Goal: Task Accomplishment & Management: Manage account settings

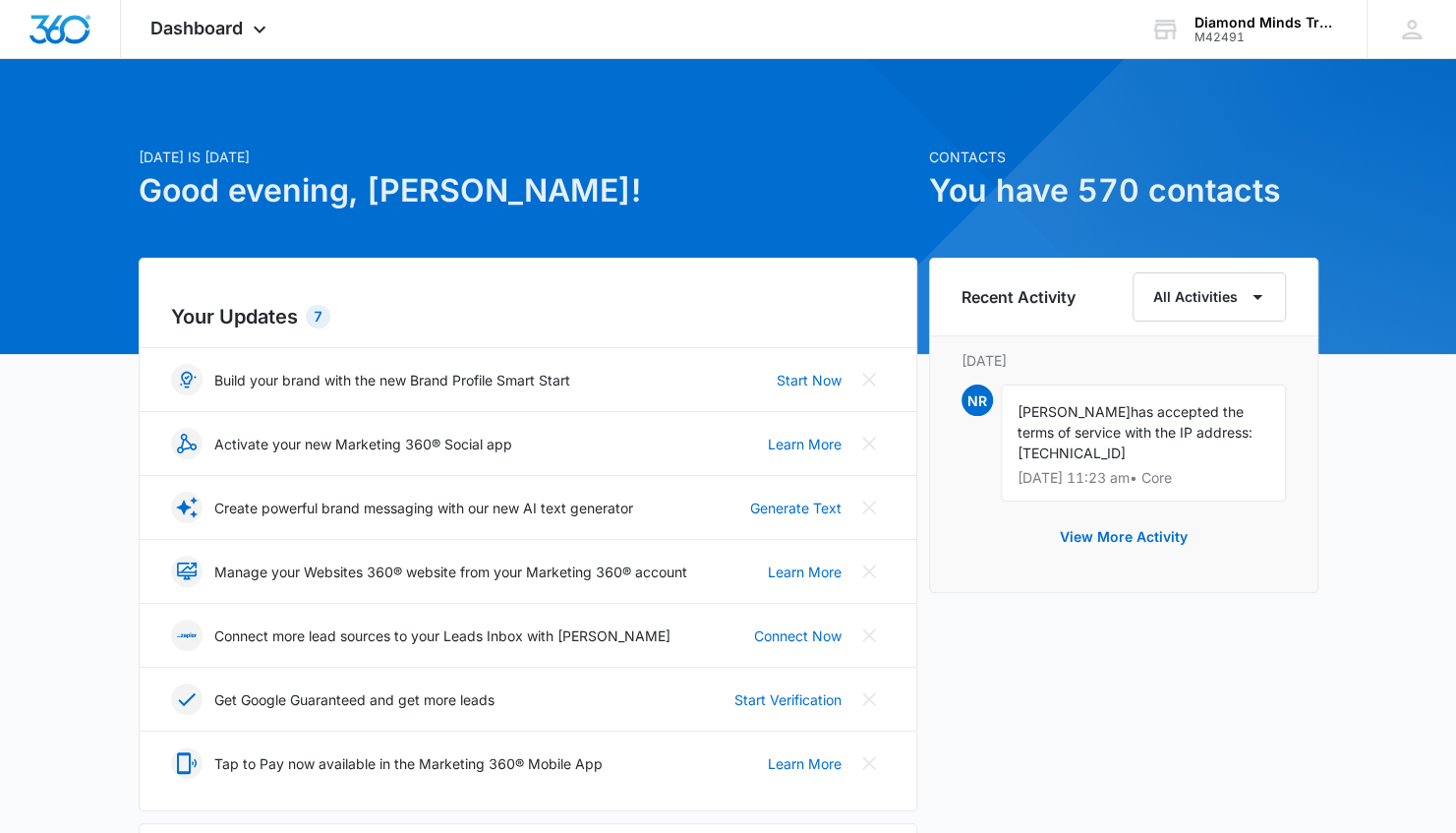
click at [304, 316] on h2 "Your Updates 7" at bounding box center [528, 317] width 714 height 30
click at [317, 312] on div "7" at bounding box center [317, 316] width 25 height 24
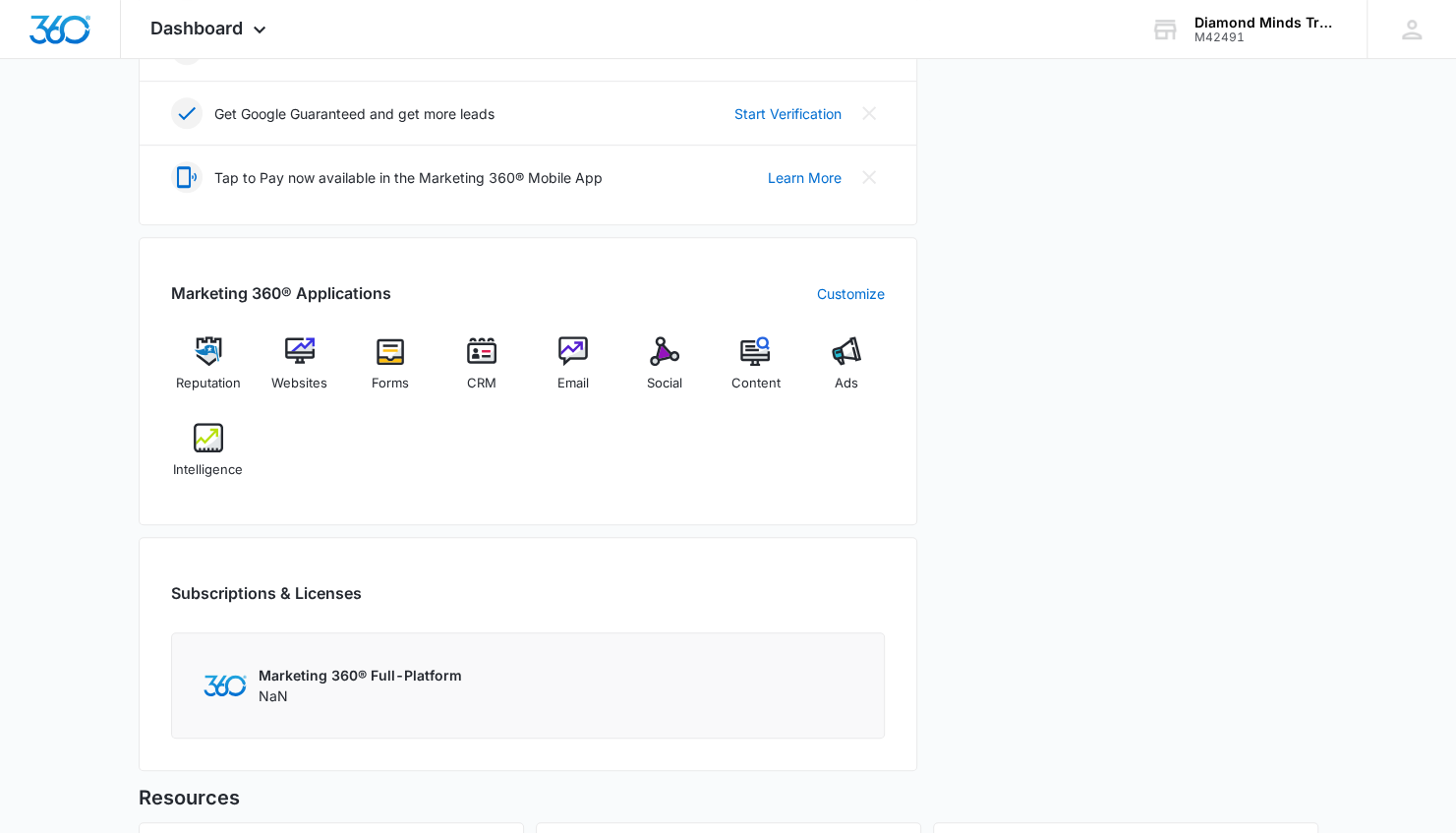
scroll to position [590, 0]
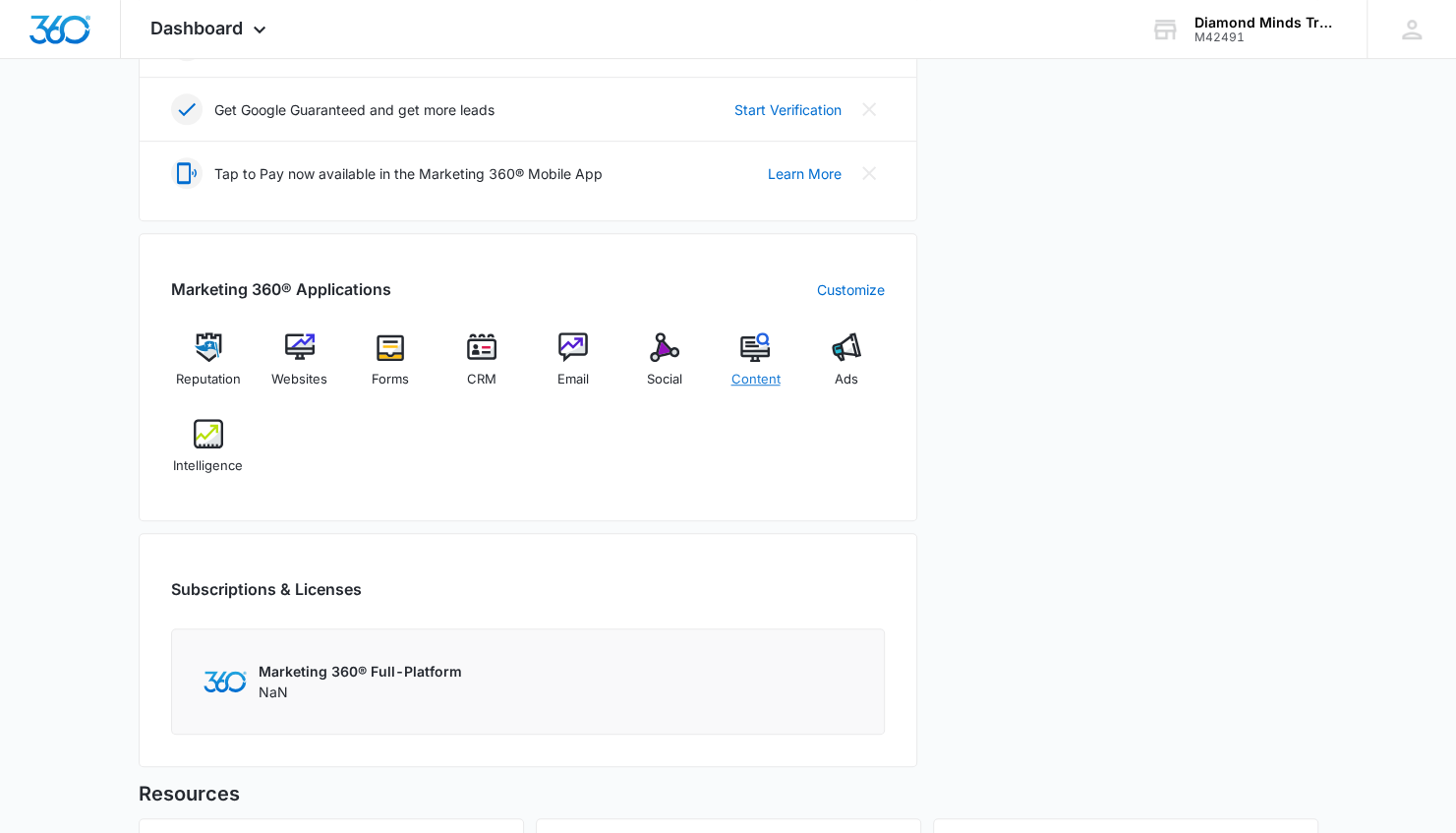
click at [765, 370] on span "Content" at bounding box center [755, 380] width 50 height 20
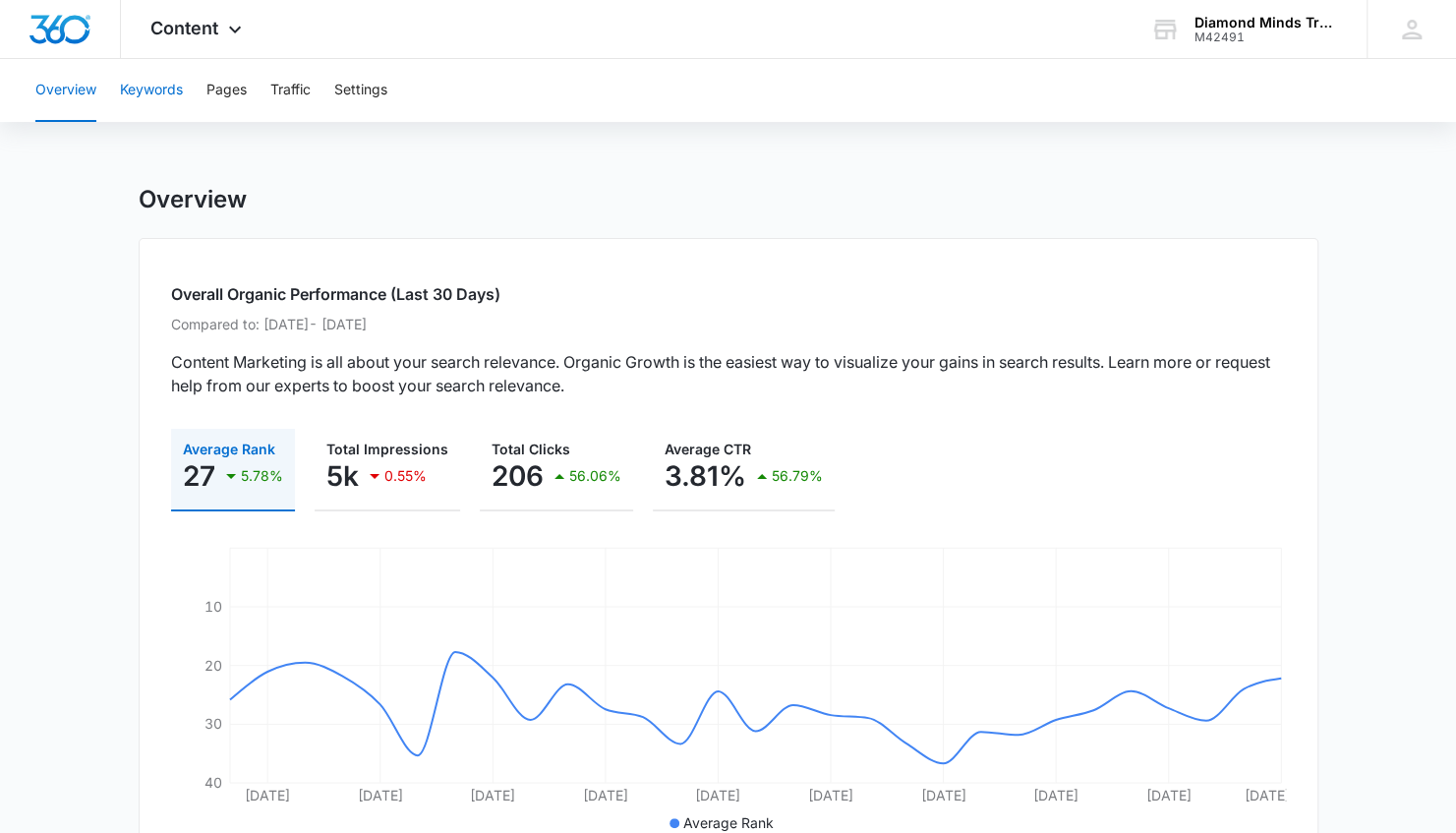
click at [168, 88] on button "Keywords" at bounding box center [151, 90] width 62 height 62
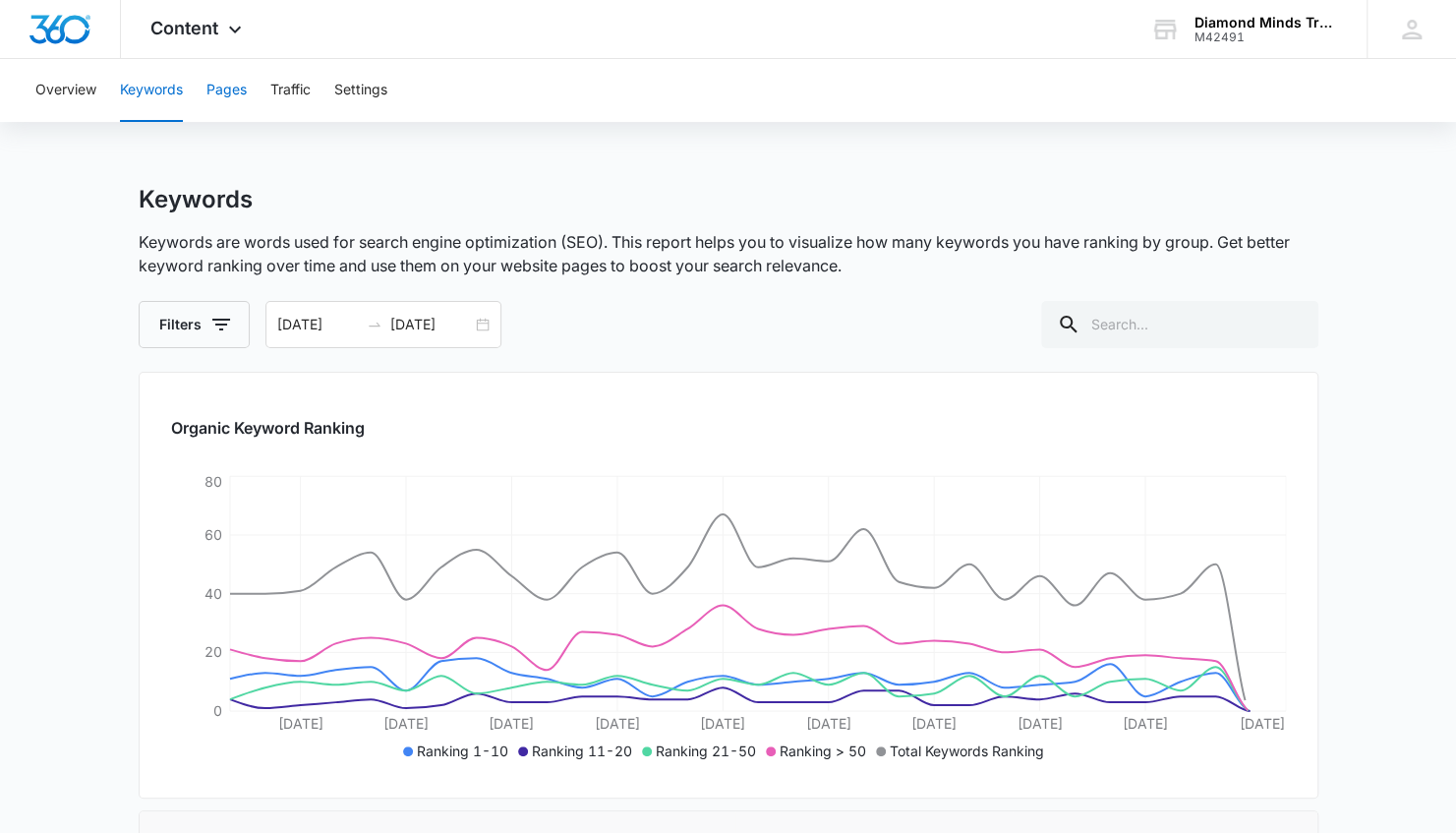
click at [240, 92] on button "Pages" at bounding box center [226, 90] width 41 height 62
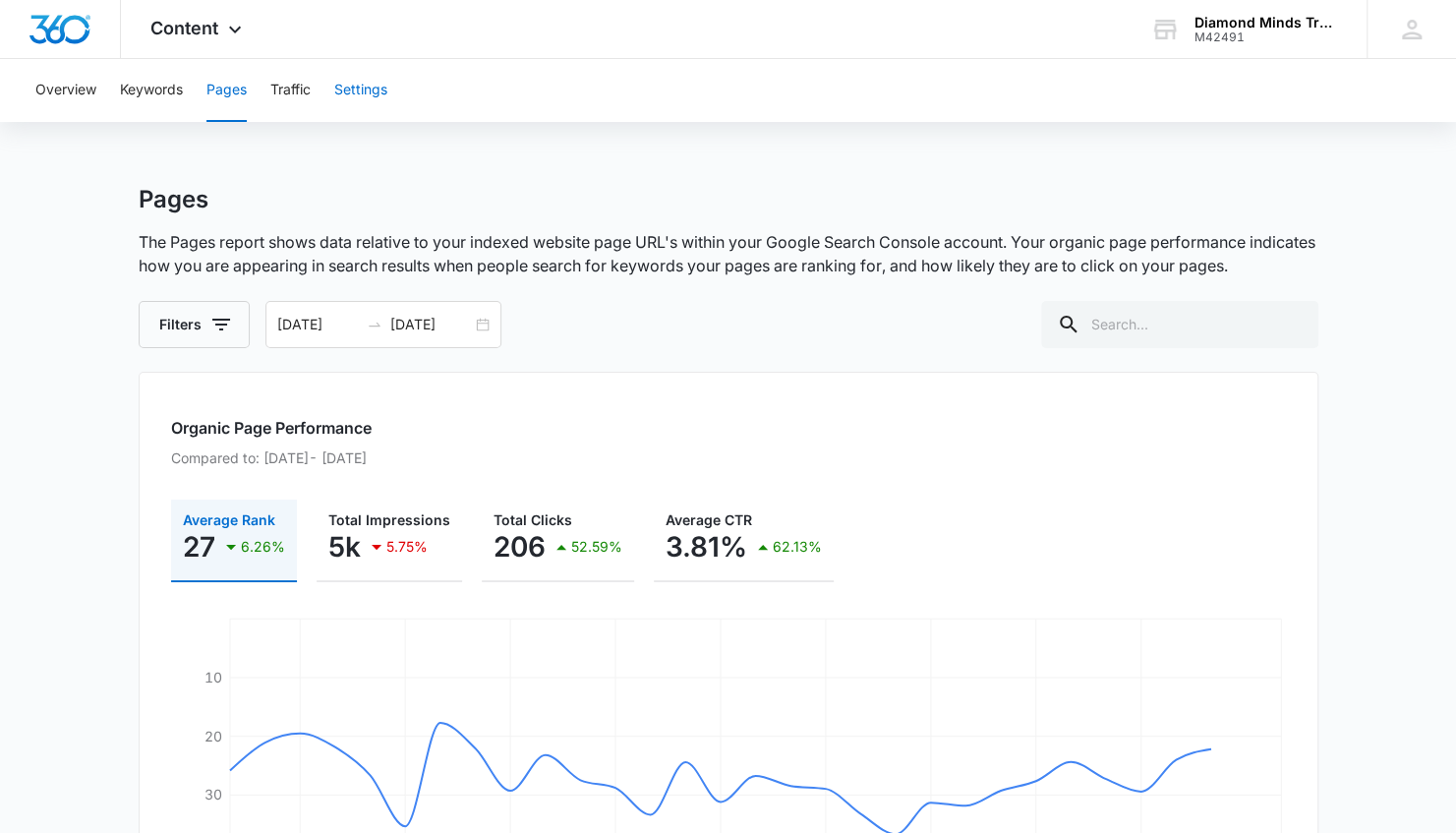
drag, startPoint x: 405, startPoint y: 72, endPoint x: 388, endPoint y: 93, distance: 27.0
click at [405, 76] on div "Overview Keywords Pages Traffic Settings" at bounding box center [728, 90] width 1408 height 62
click at [374, 93] on button "Settings" at bounding box center [361, 90] width 54 height 62
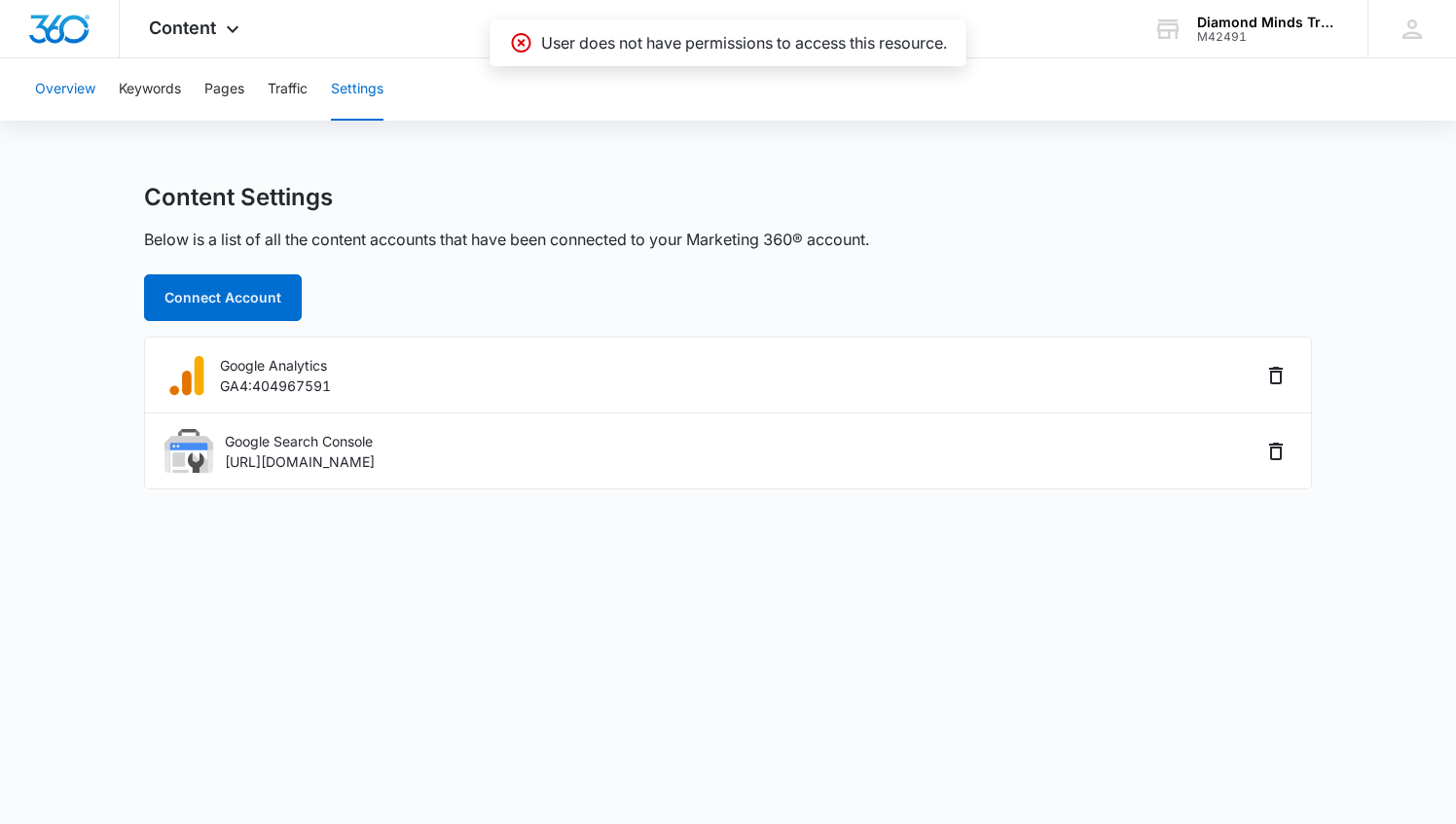
click at [92, 96] on button "Overview" at bounding box center [65, 89] width 60 height 62
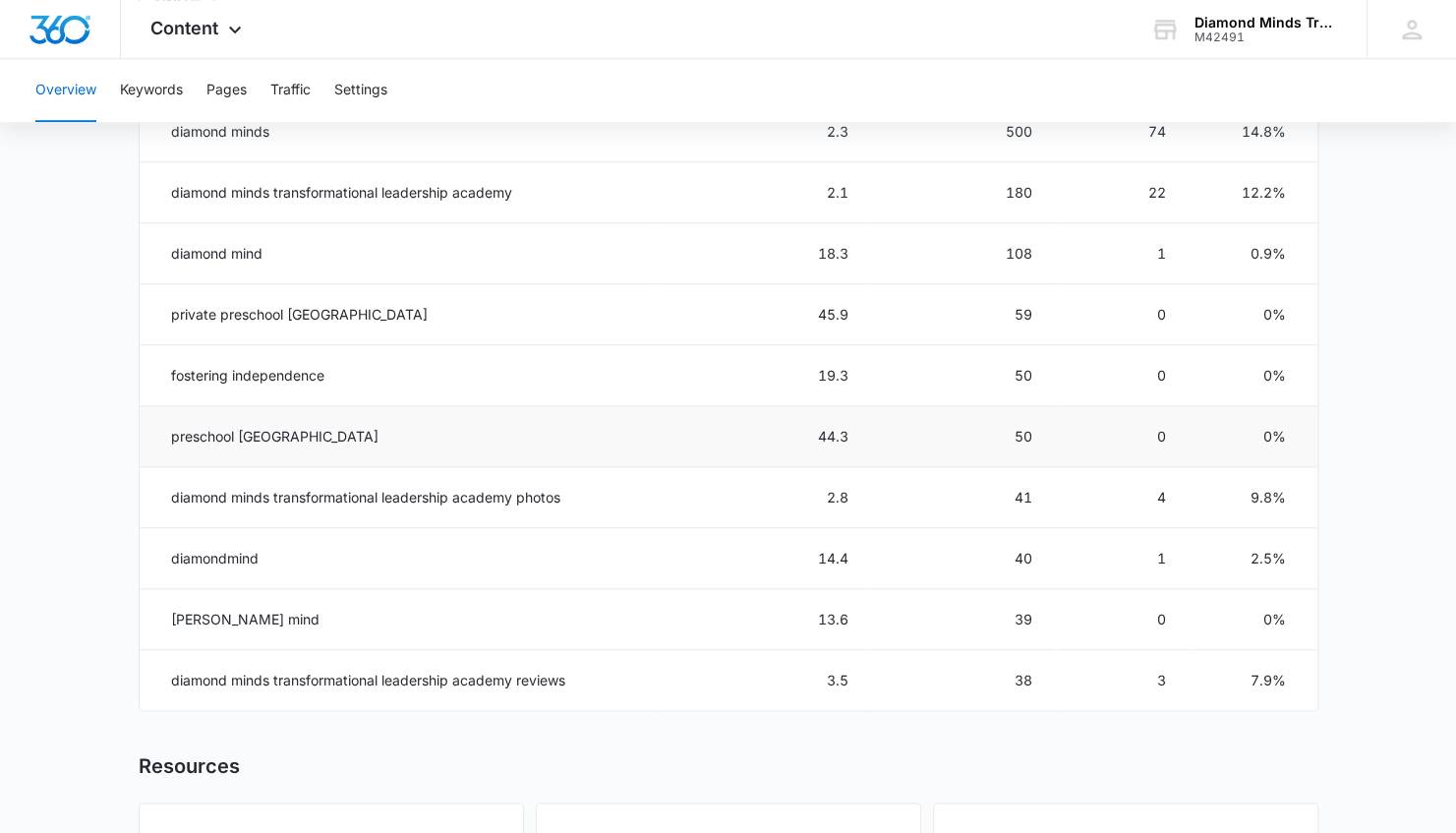
scroll to position [886, 0]
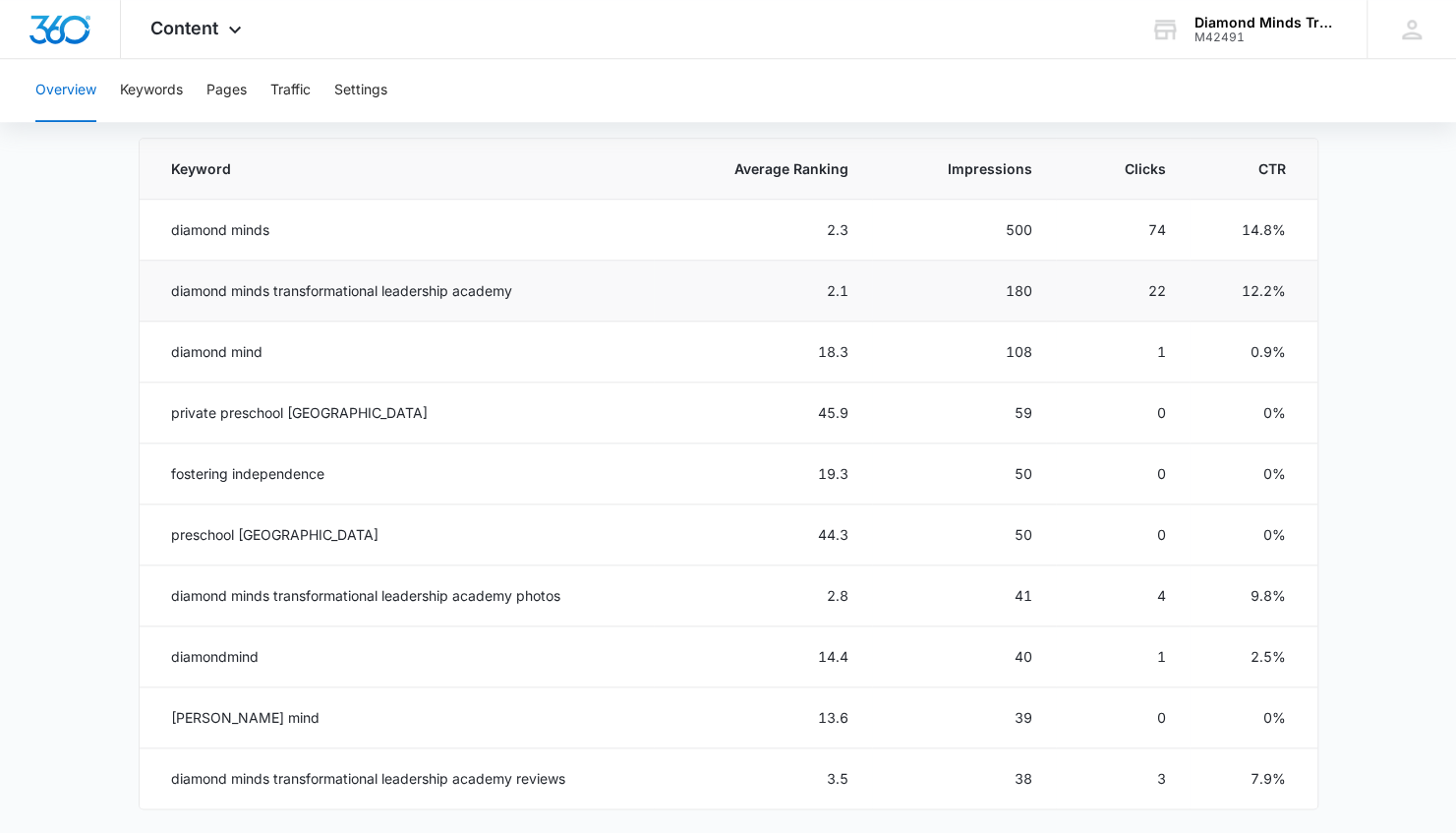
click at [408, 294] on td "diamond minds transformational leadership academy" at bounding box center [397, 291] width 515 height 60
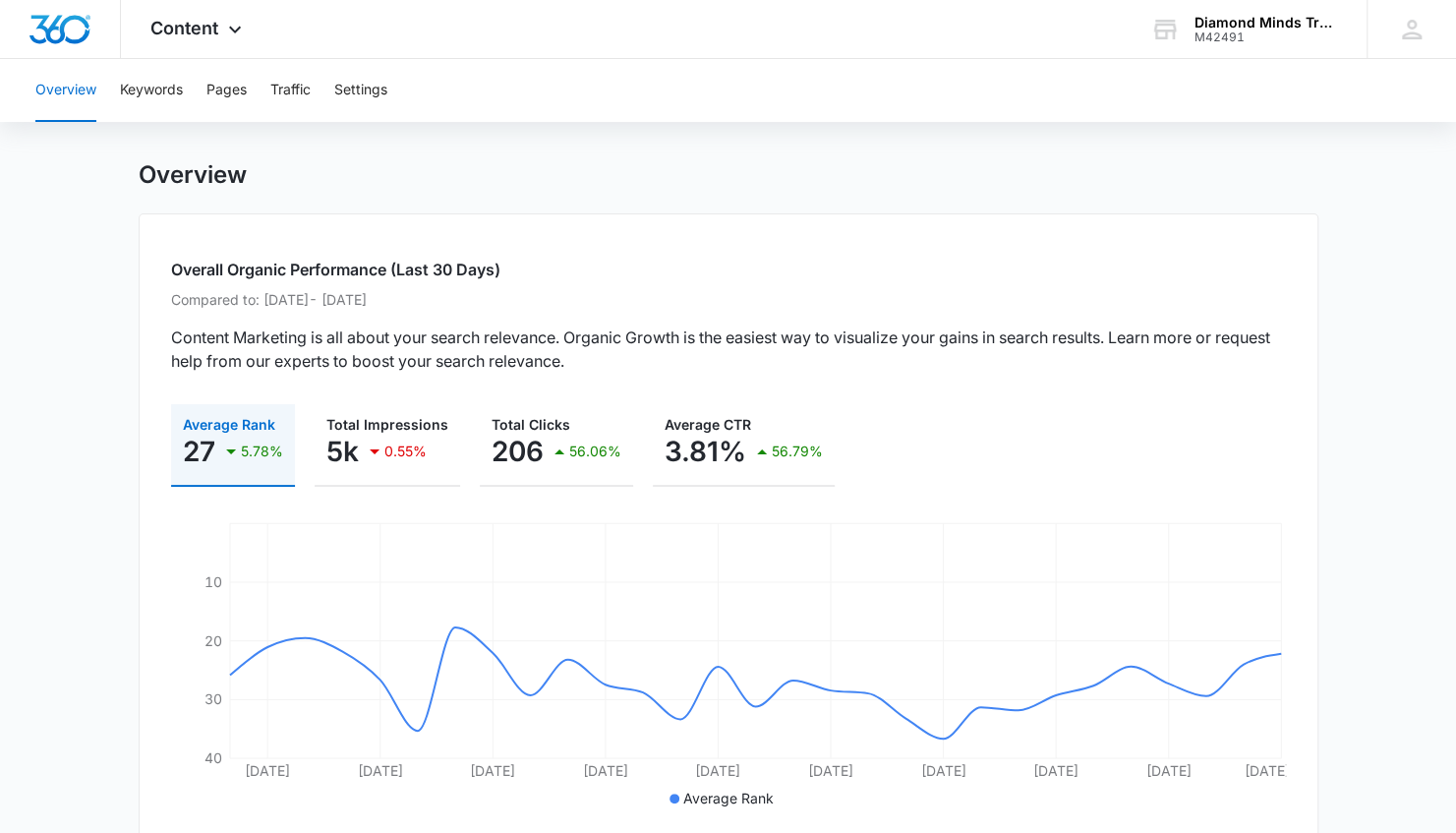
scroll to position [0, 0]
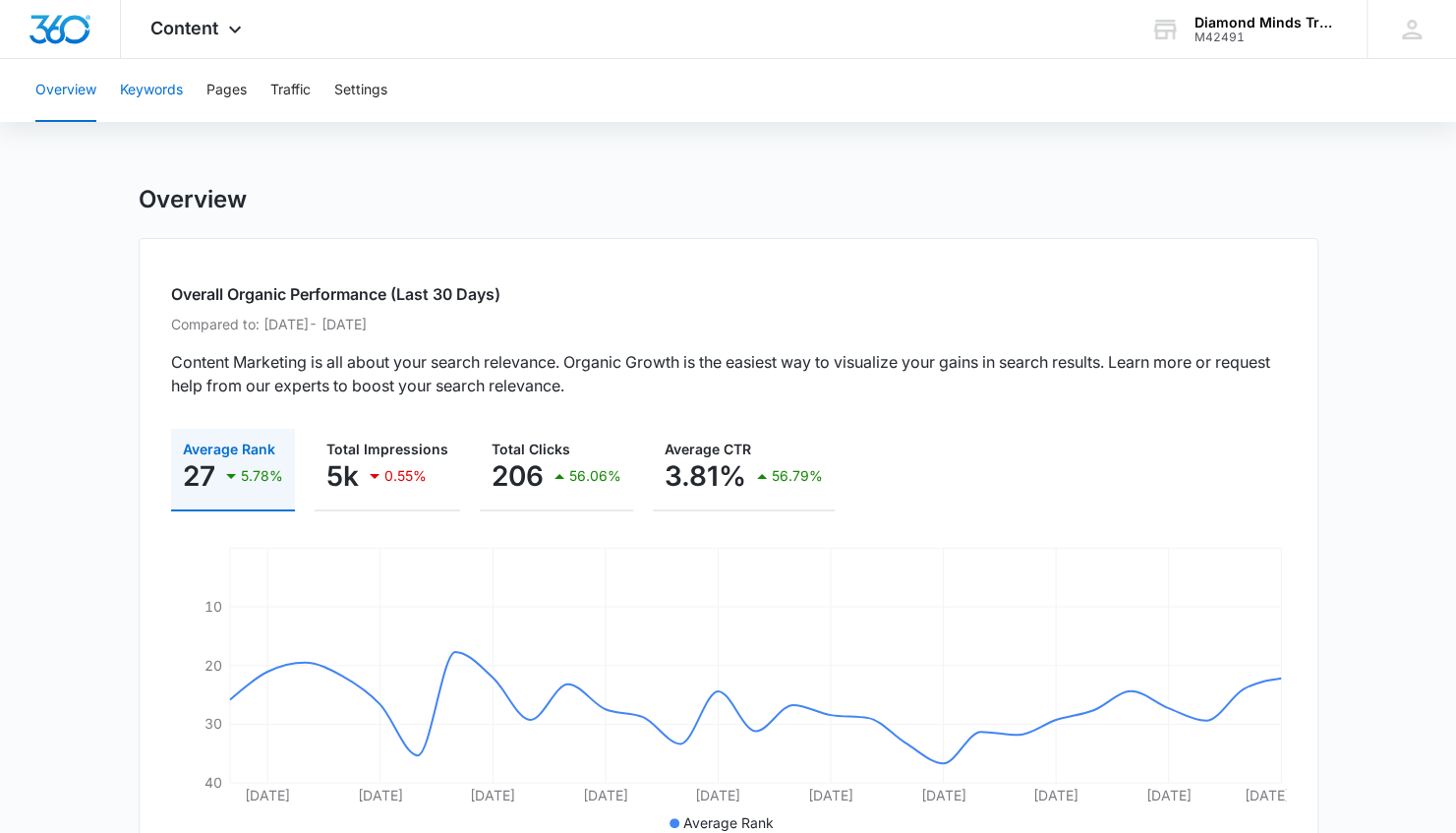
click at [177, 82] on button "Keywords" at bounding box center [151, 90] width 62 height 62
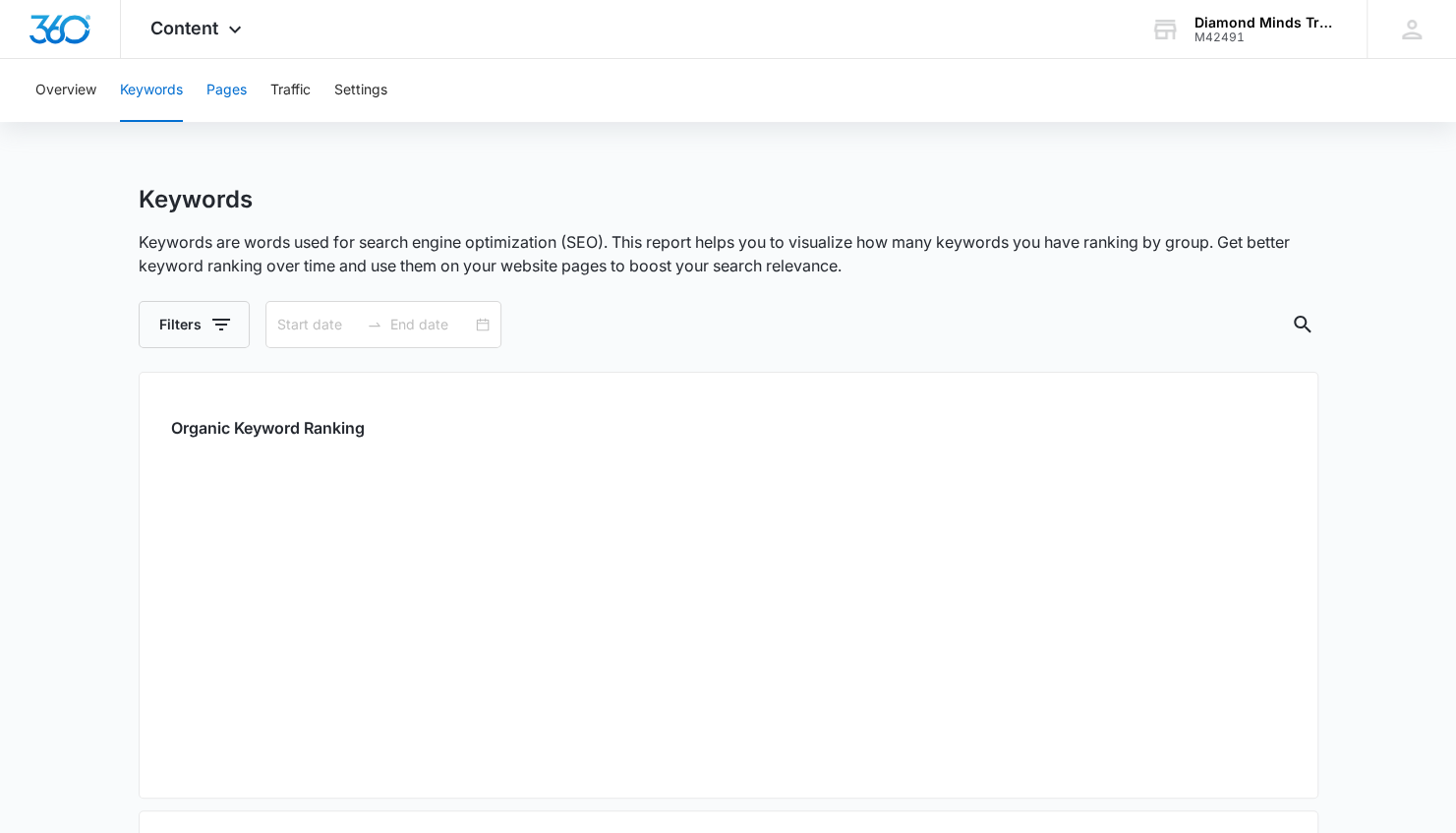
type input "[DATE]"
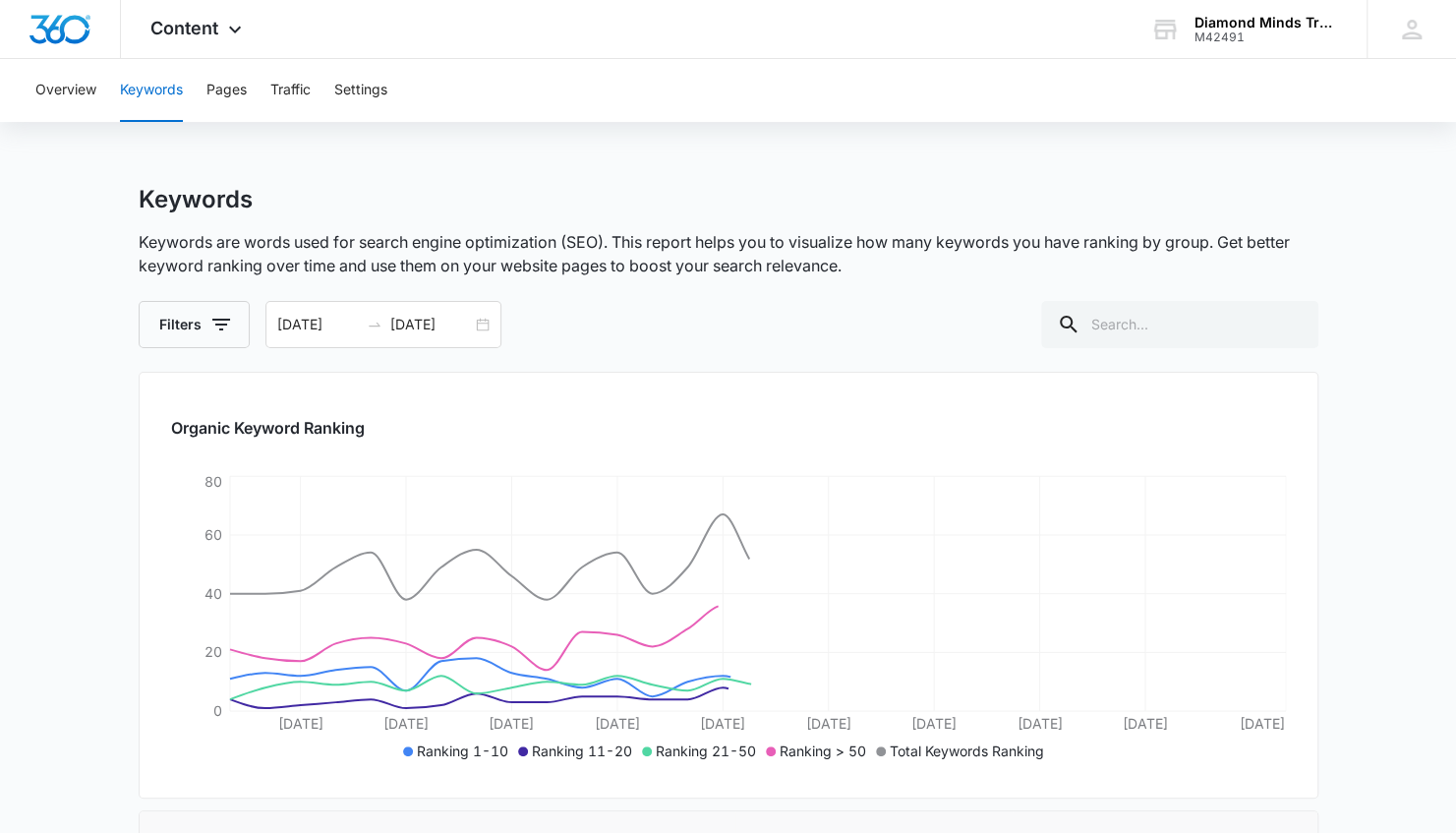
click at [263, 80] on div "Overview Keywords Pages Traffic Settings" at bounding box center [728, 90] width 1408 height 62
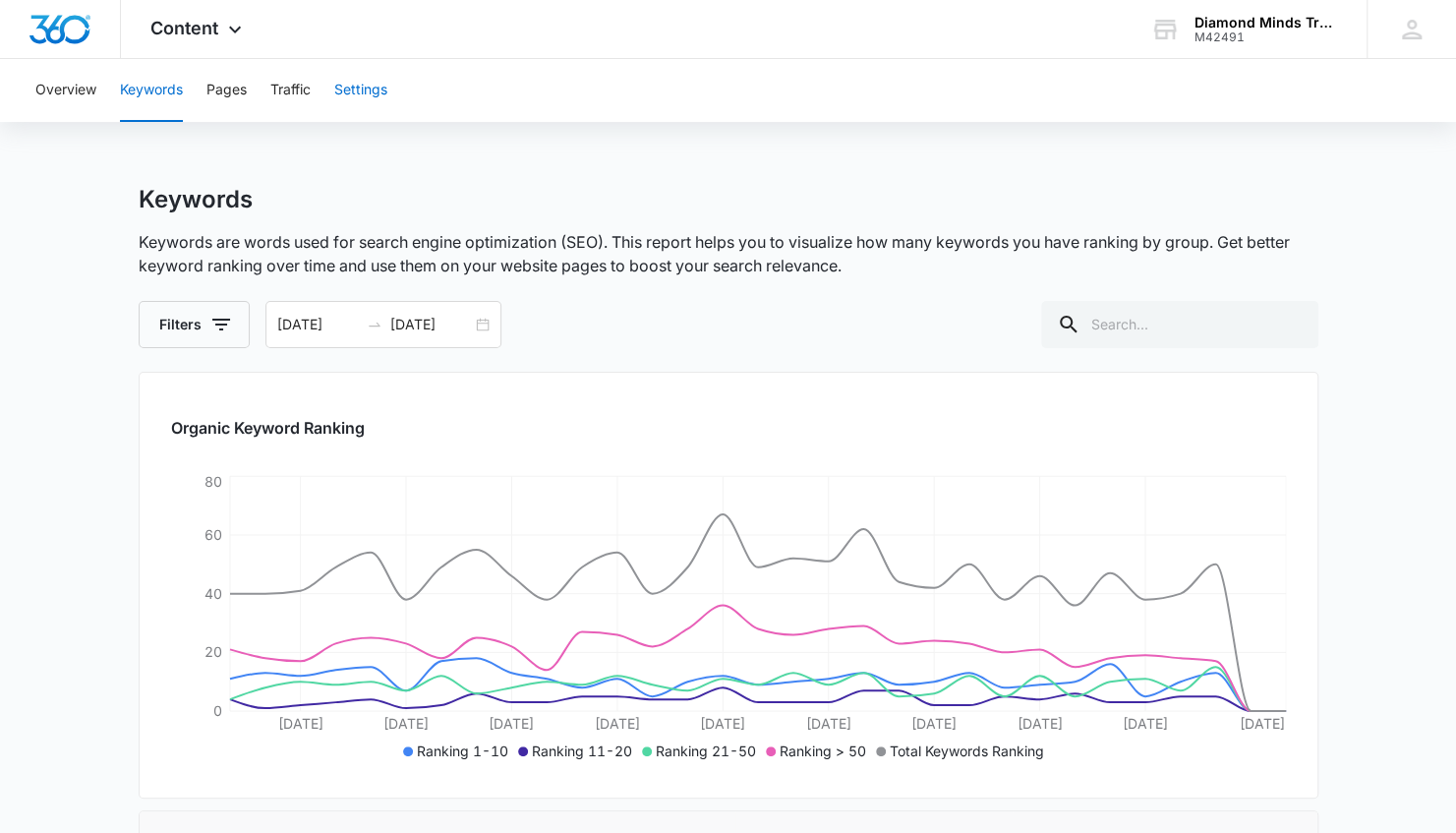
click at [388, 80] on button "Settings" at bounding box center [361, 90] width 54 height 62
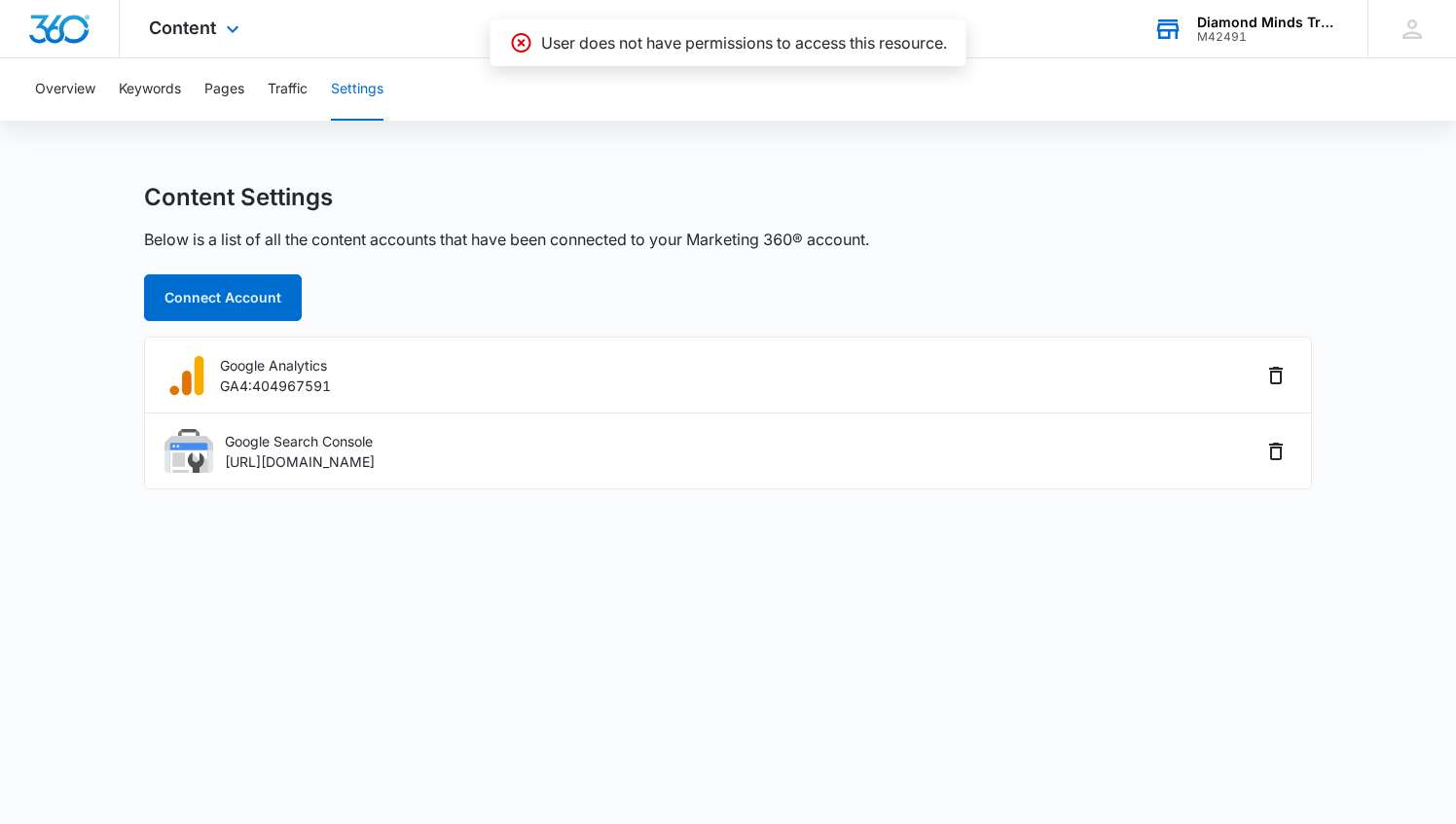
click at [1331, 26] on div "Diamond Minds Transformational Leadership Academy" at bounding box center [1268, 23] width 142 height 16
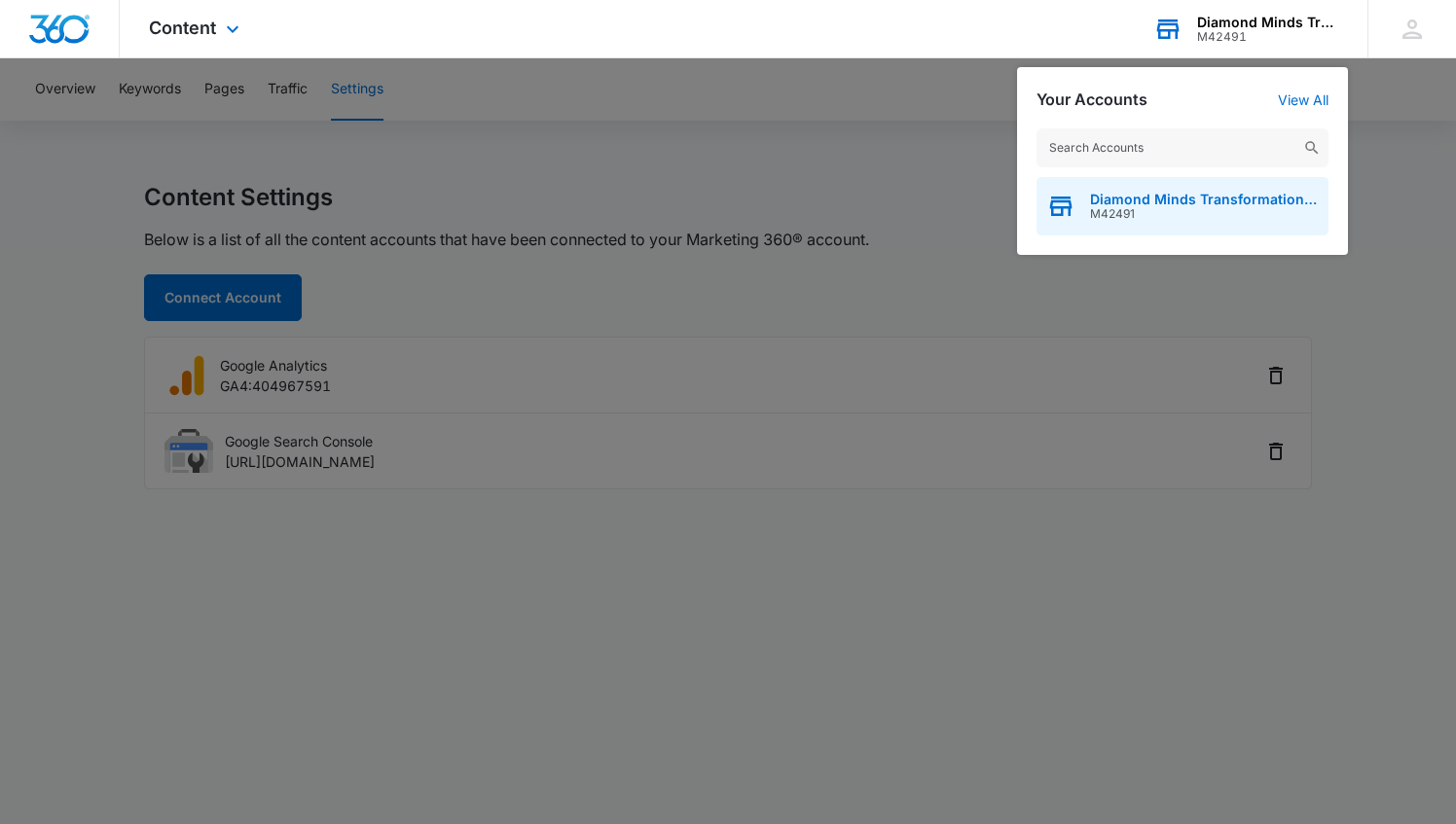
click at [1165, 196] on span "Diamond Minds Transformational Leadership Academy" at bounding box center [1204, 199] width 229 height 16
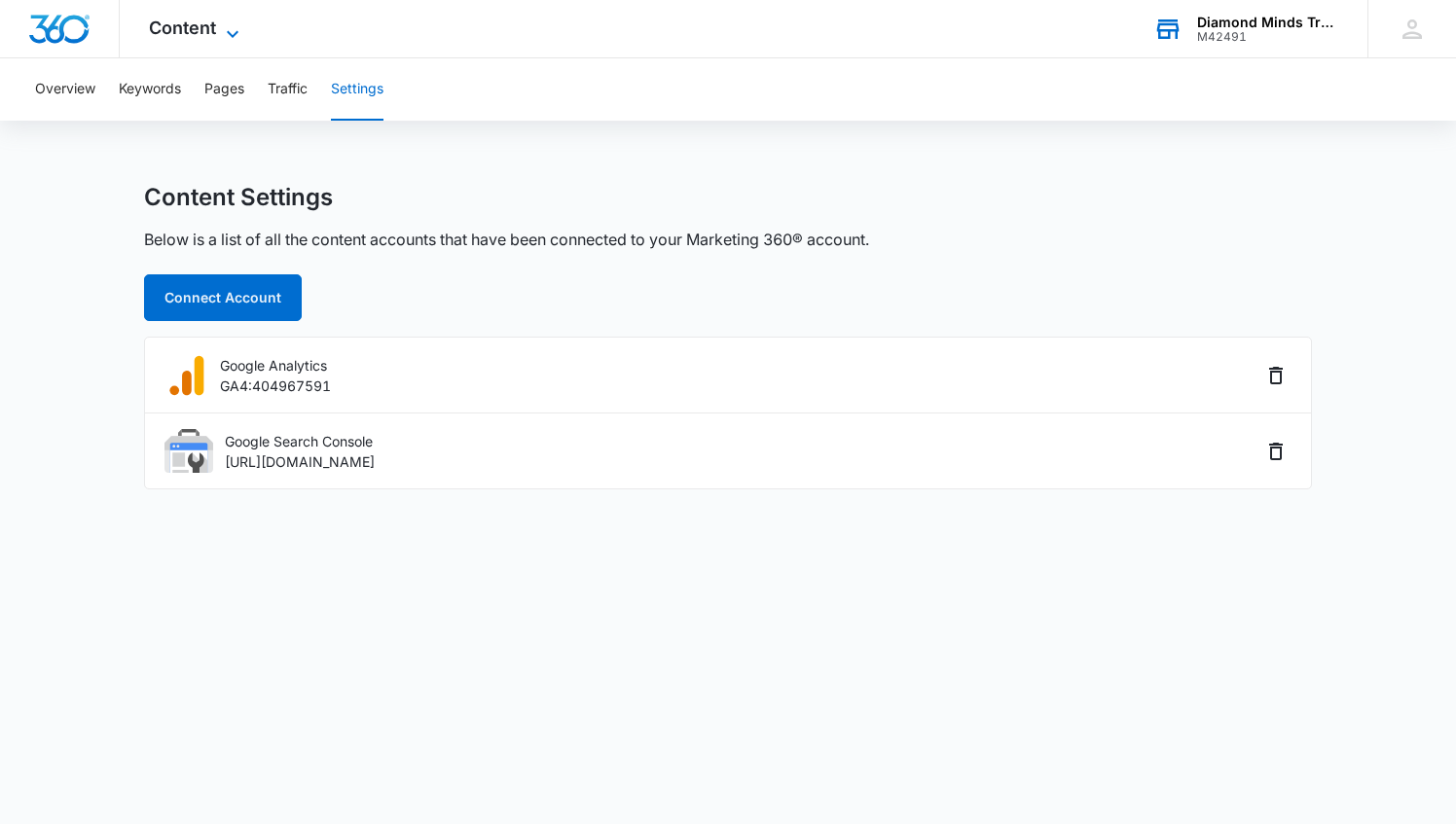
click at [204, 30] on span "Content" at bounding box center [182, 27] width 67 height 21
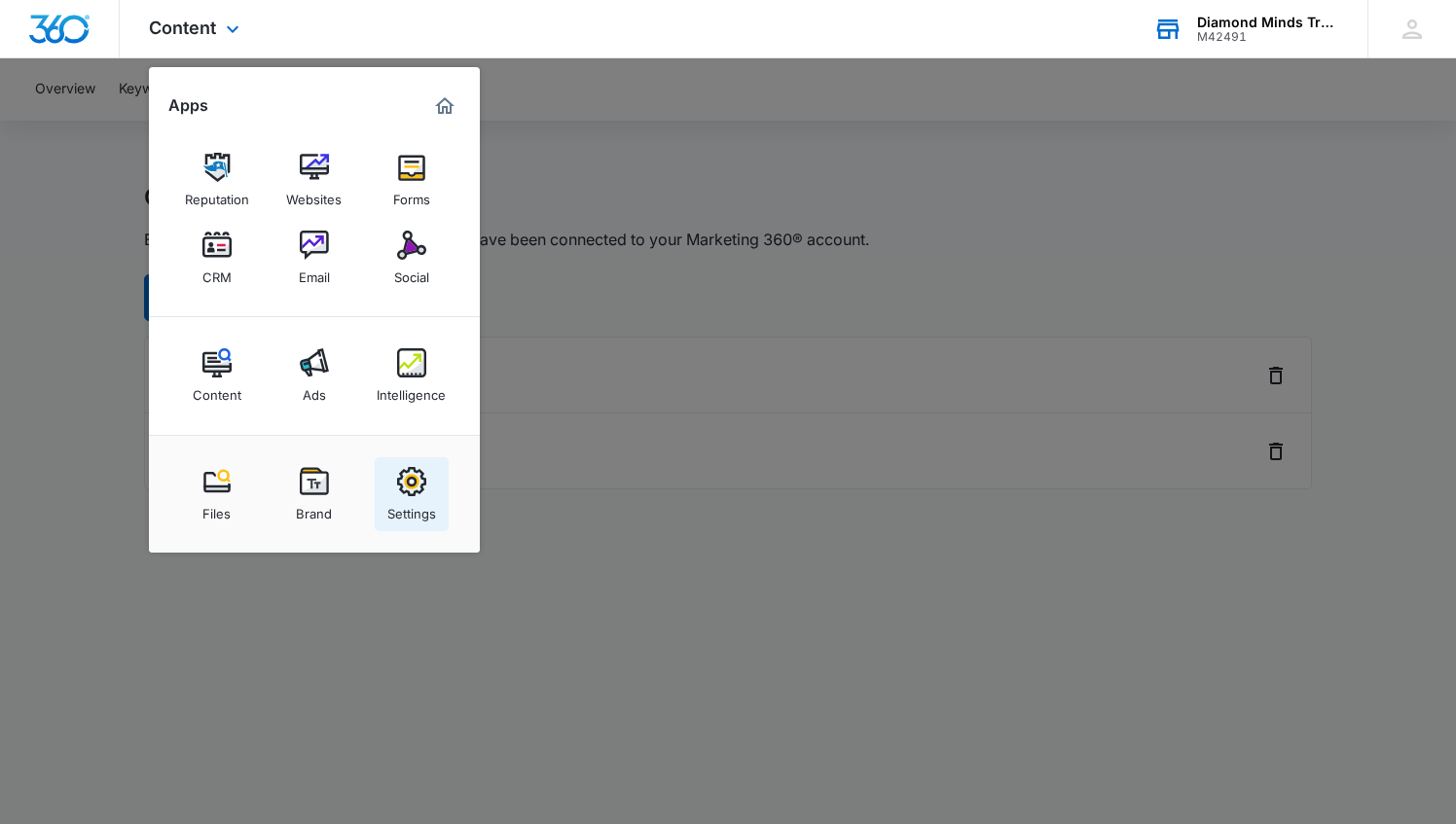
click at [415, 489] on img at bounding box center [412, 482] width 29 height 29
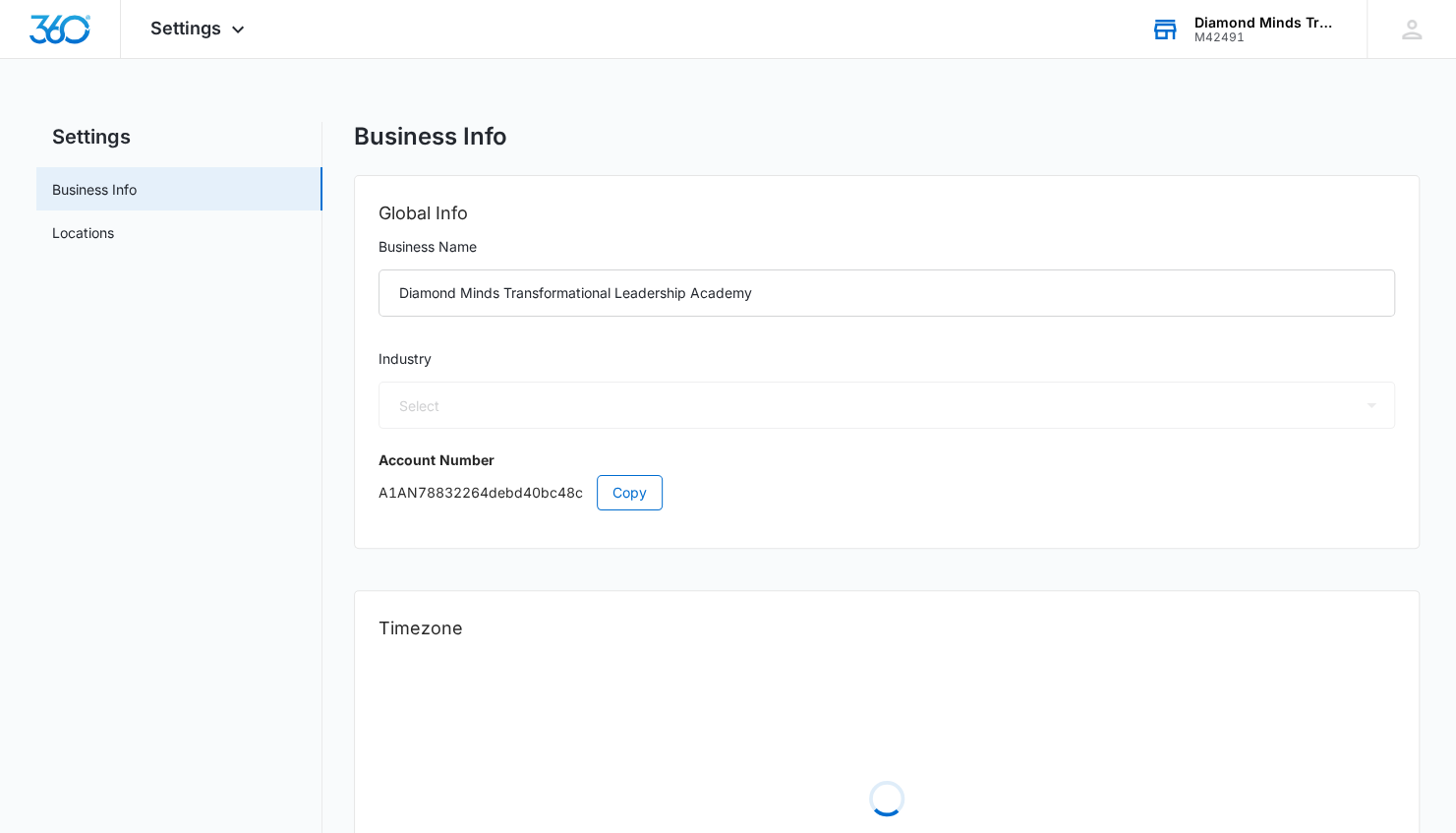
select select "26"
select select "US"
select select "America/New_York"
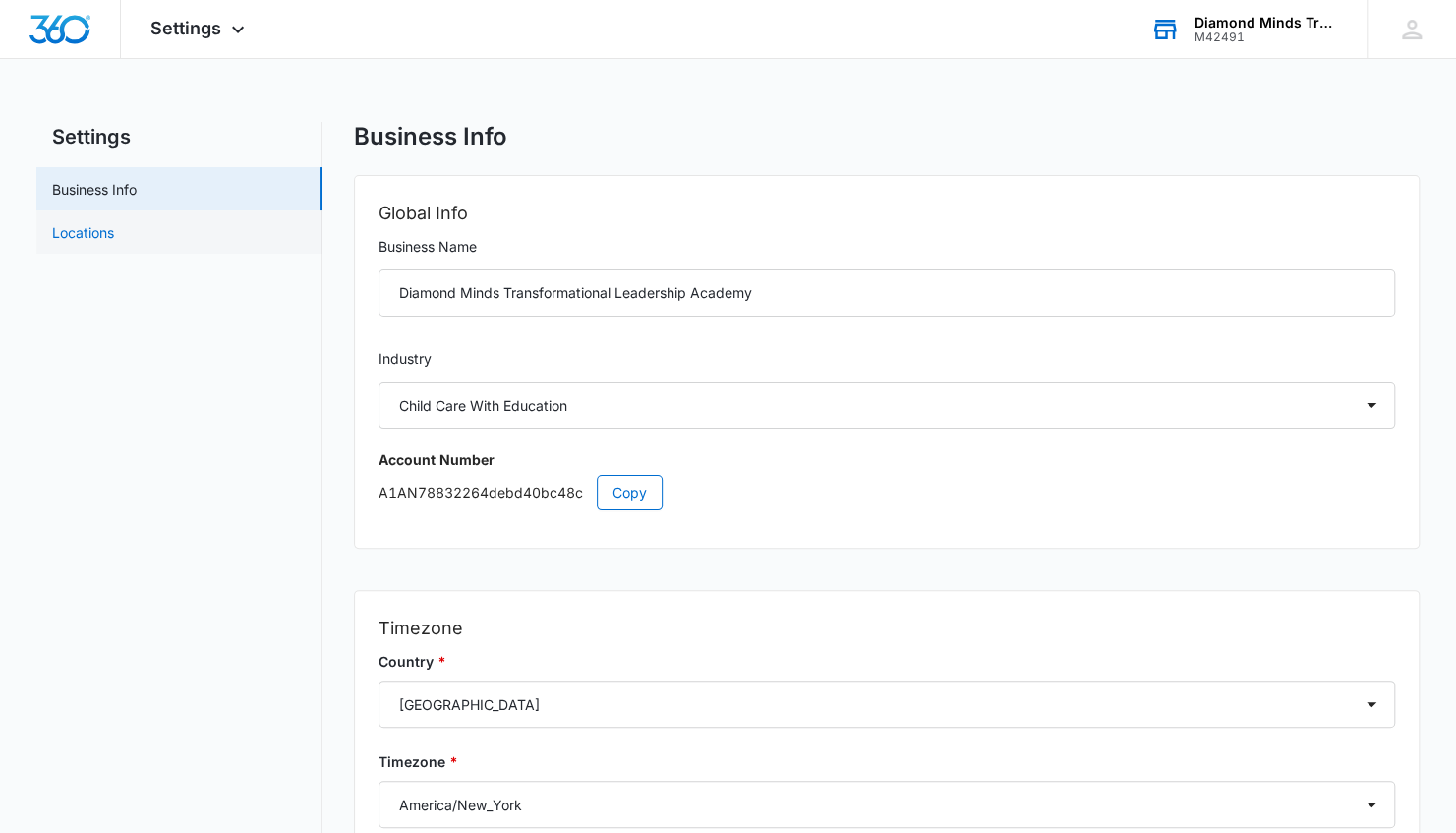
click at [78, 224] on link "Locations" at bounding box center [83, 232] width 61 height 21
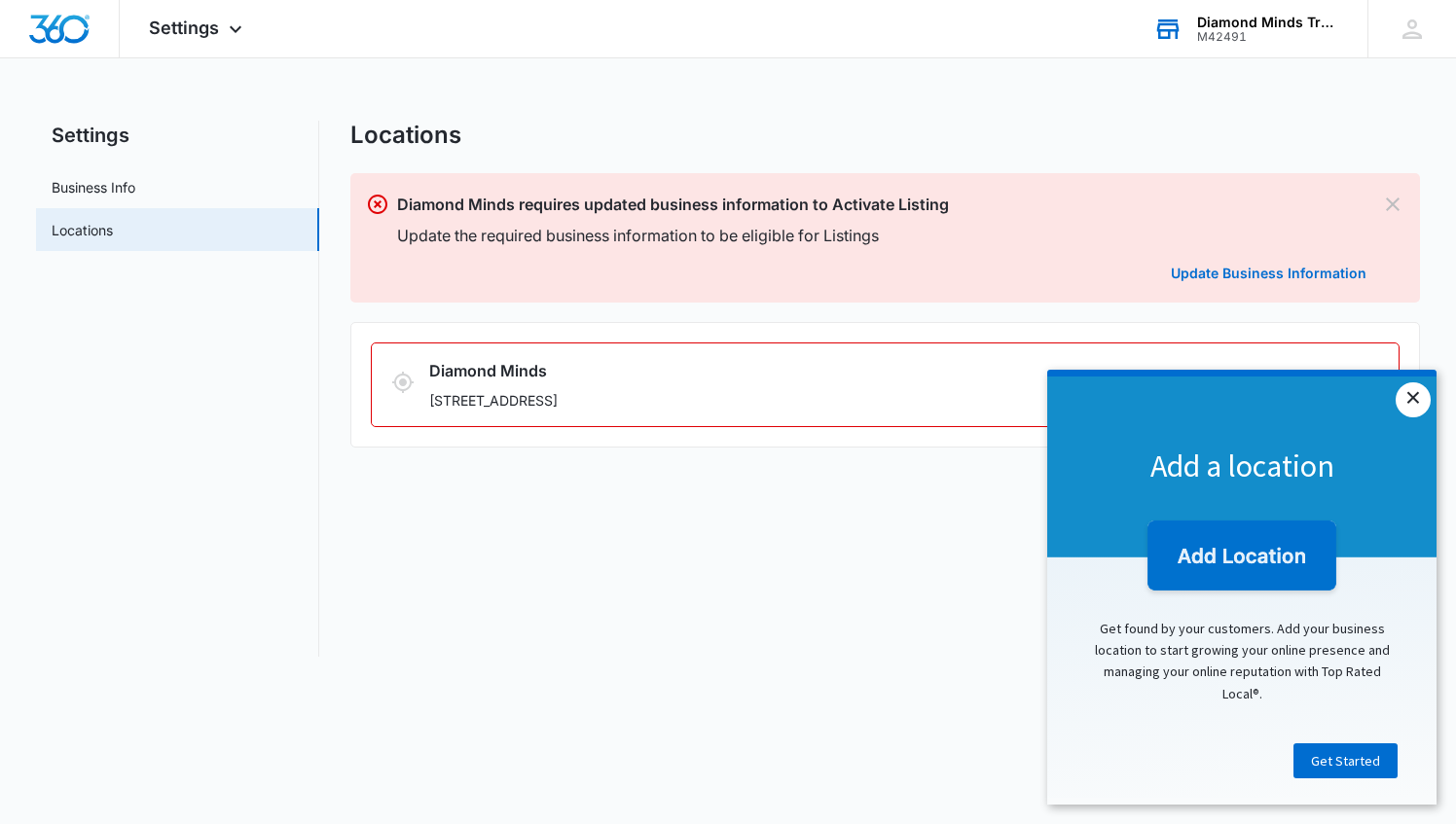
click at [1419, 397] on link "×" at bounding box center [1413, 400] width 35 height 35
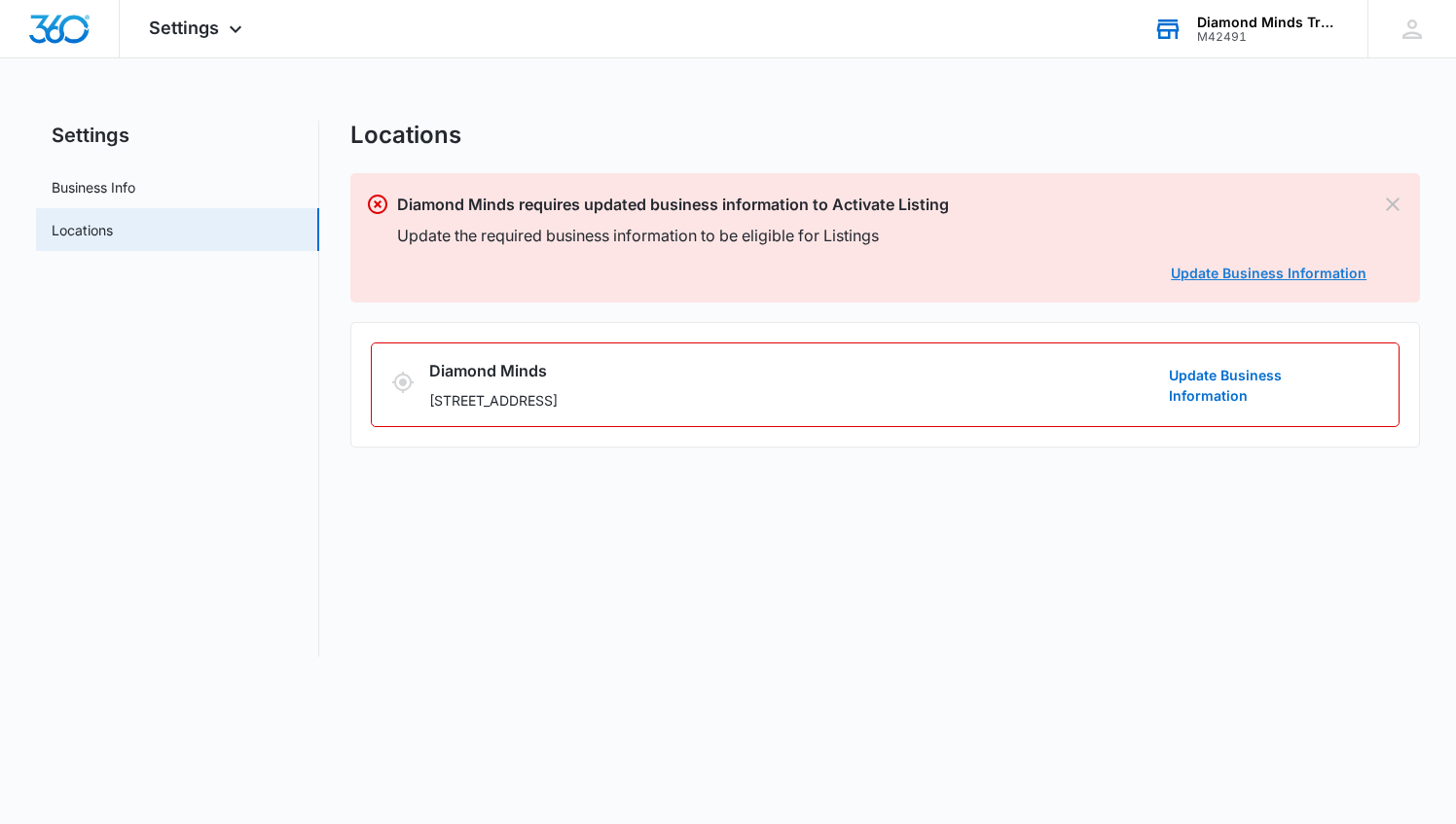
click at [1229, 275] on link "Update Business Information" at bounding box center [1268, 273] width 195 height 17
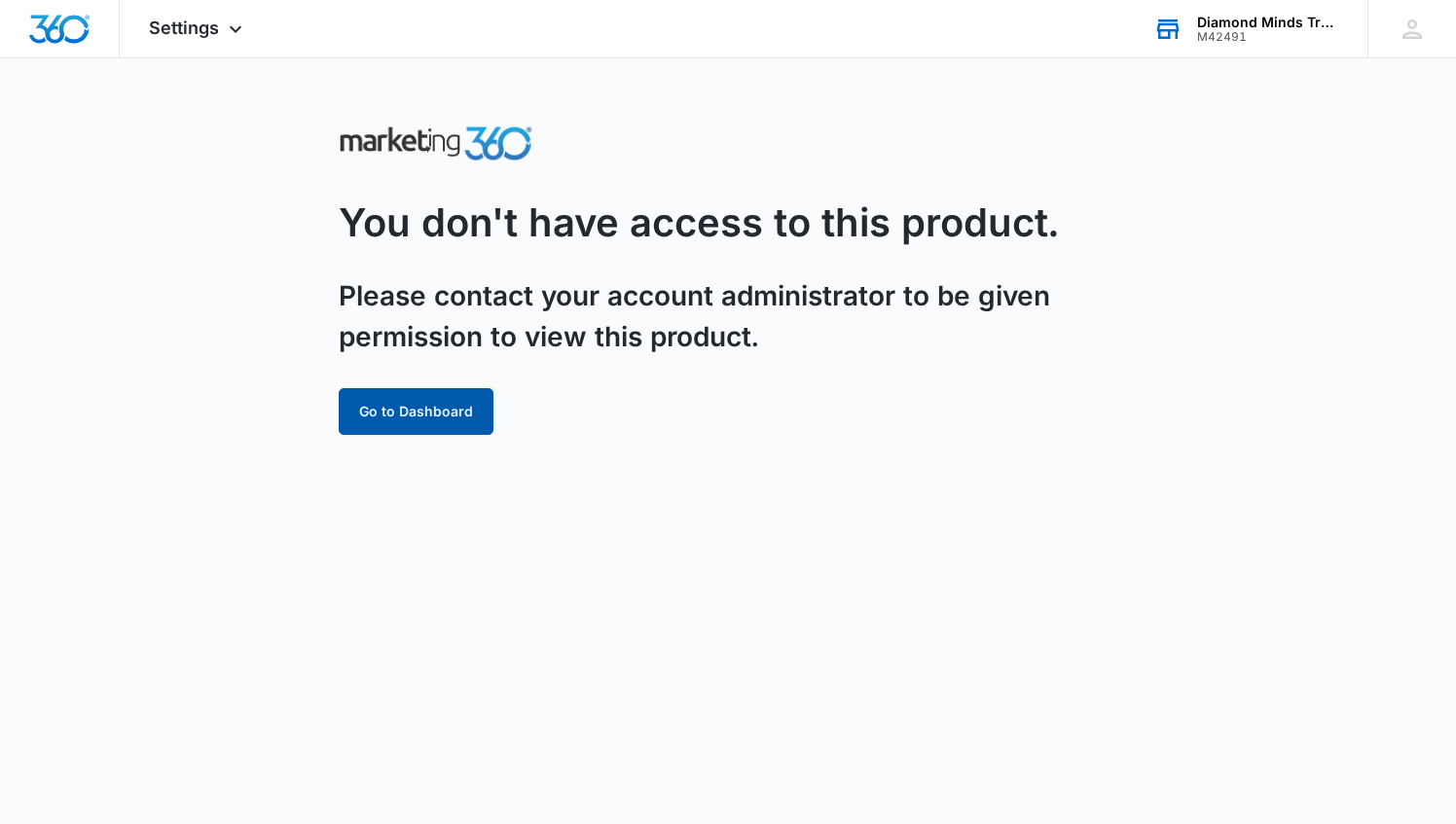
click at [424, 410] on button "Go to Dashboard" at bounding box center [416, 412] width 155 height 47
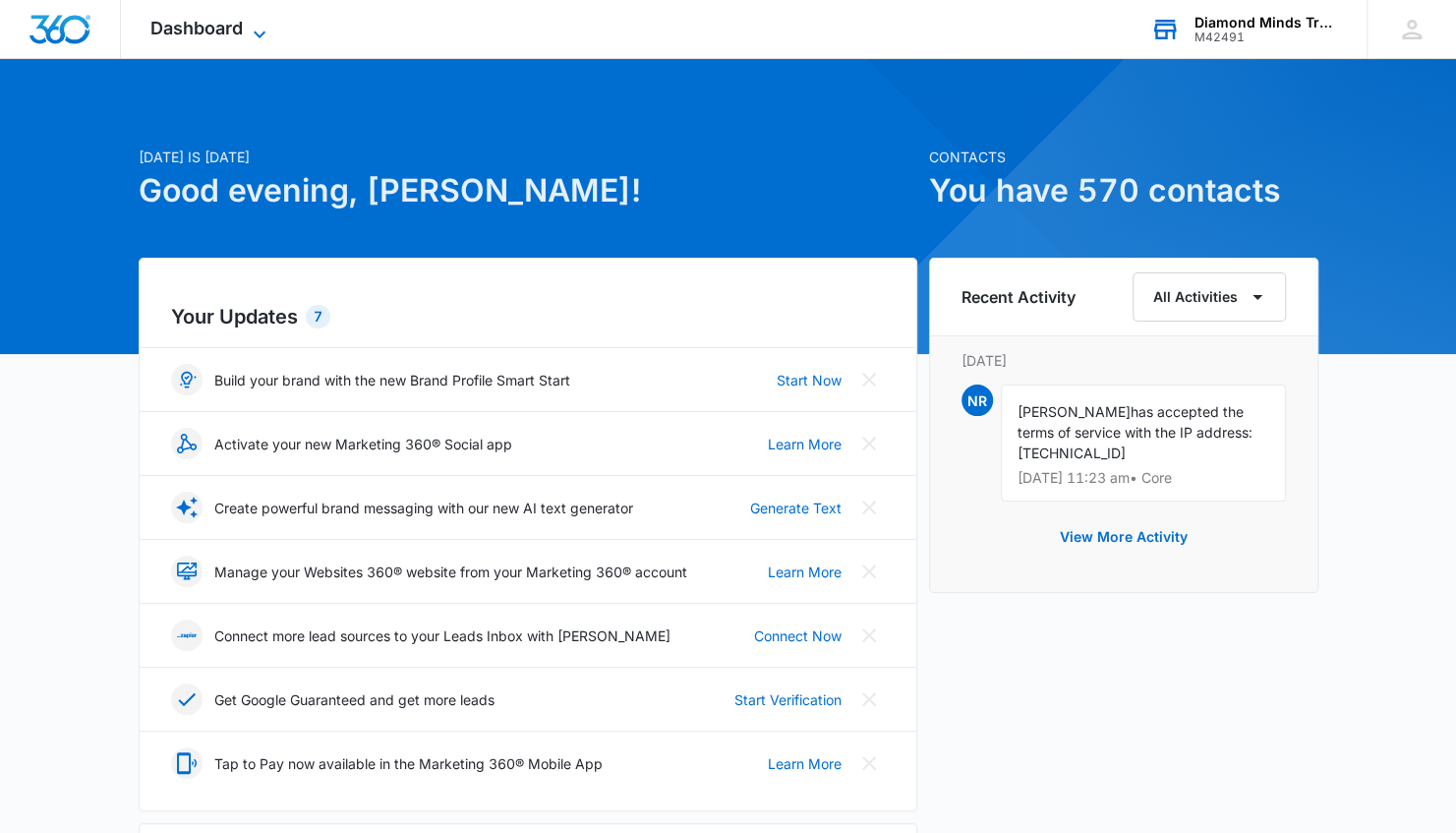
click at [239, 30] on span "Dashboard" at bounding box center [196, 28] width 92 height 21
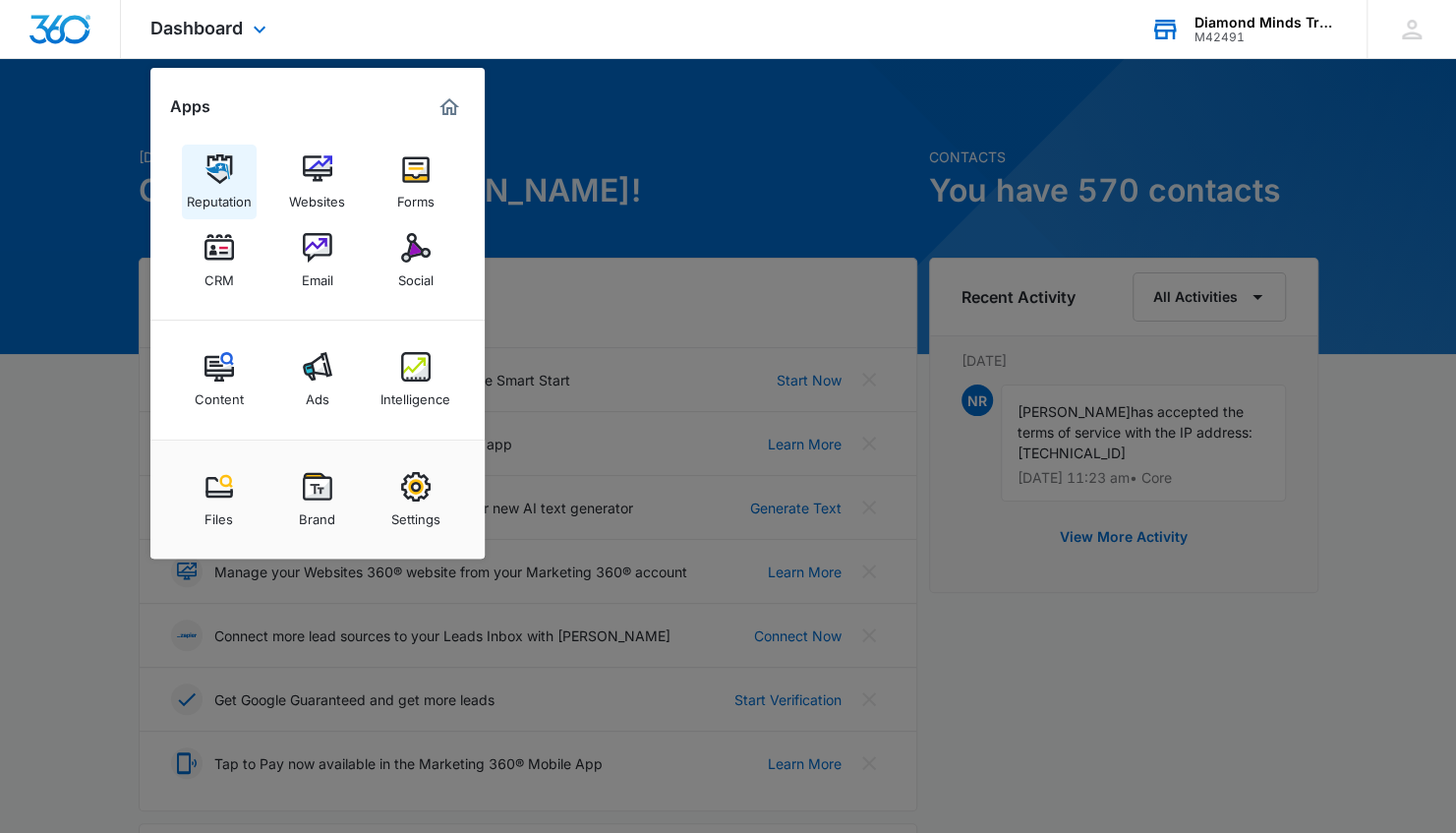
click at [246, 196] on div "Reputation" at bounding box center [218, 196] width 64 height 26
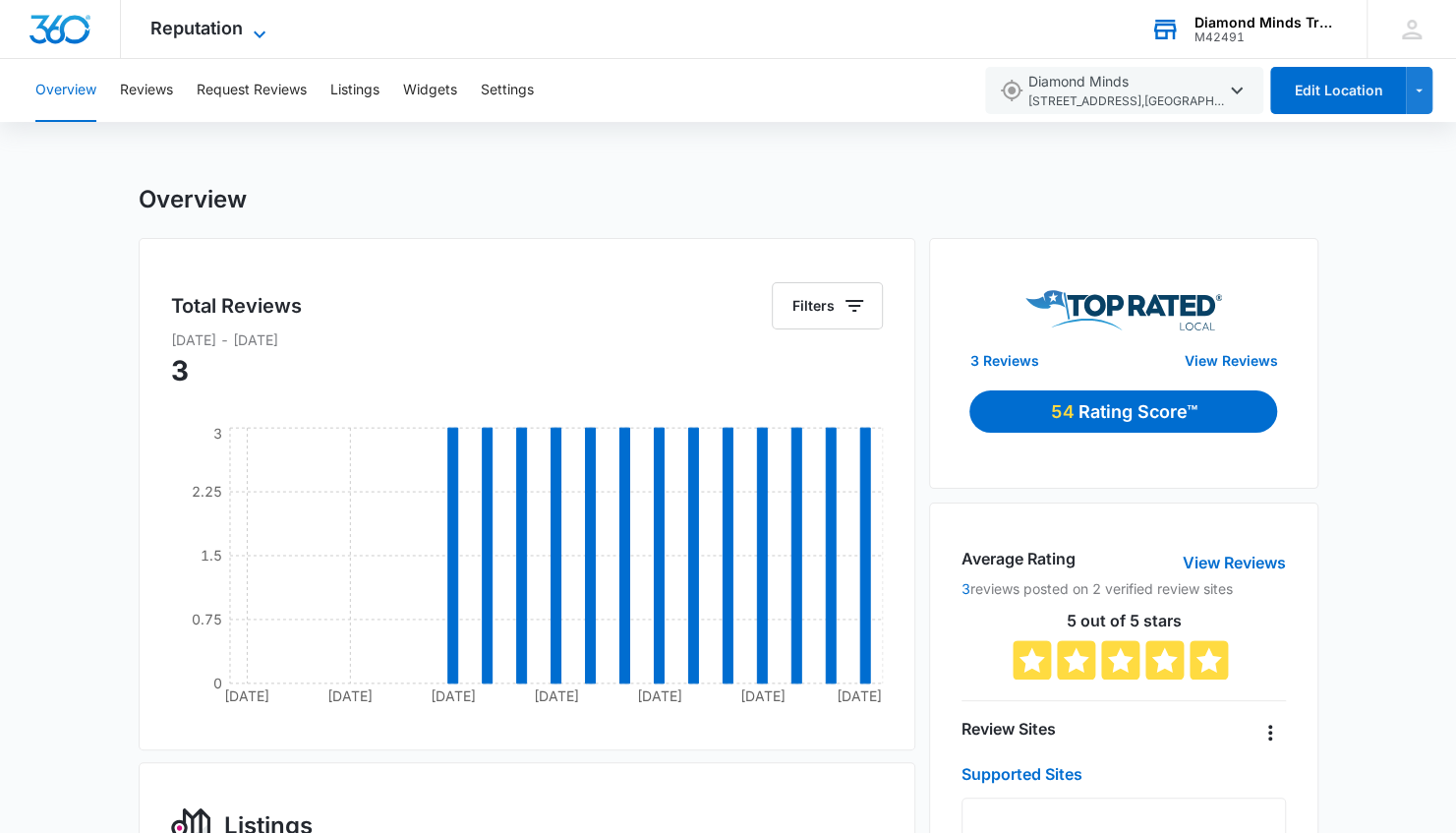
click at [235, 24] on span "Reputation" at bounding box center [196, 28] width 92 height 21
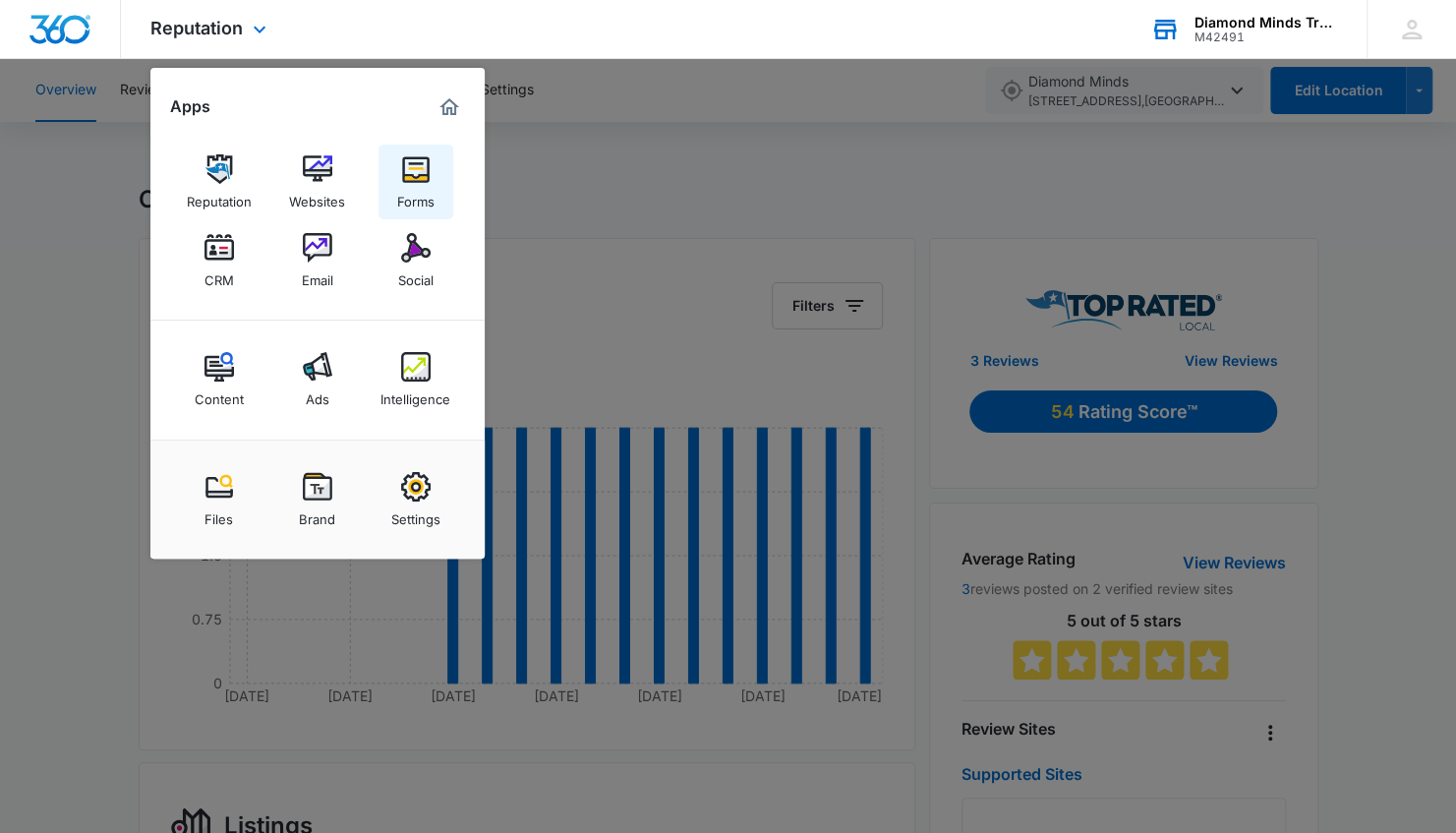
click at [413, 198] on div "Forms" at bounding box center [416, 196] width 38 height 26
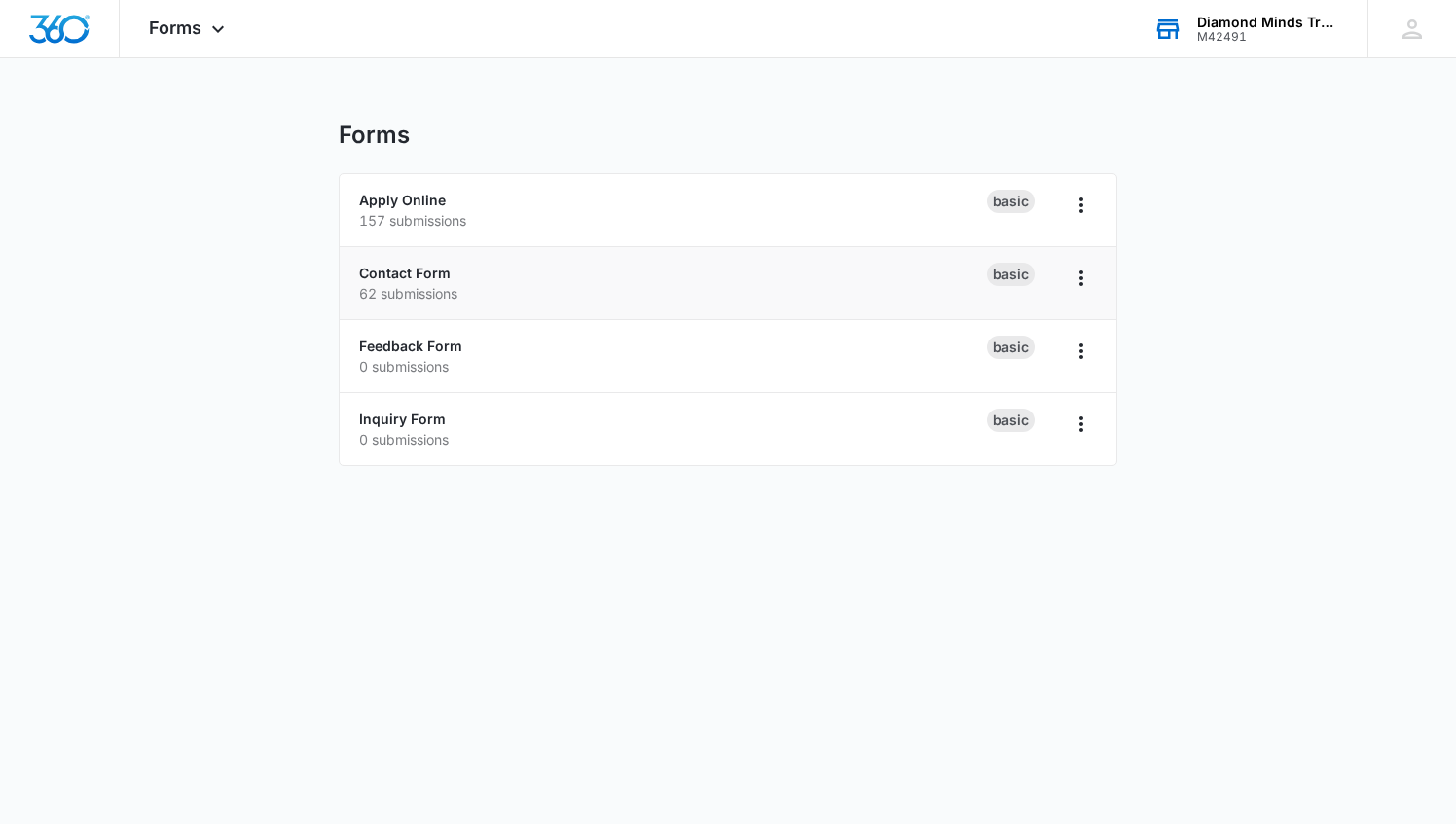
click at [438, 292] on p "62 submissions" at bounding box center [673, 293] width 628 height 21
click at [1084, 278] on icon "Overflow Menu" at bounding box center [1081, 279] width 24 height 24
click at [833, 290] on p "62 submissions" at bounding box center [673, 293] width 628 height 21
click at [377, 194] on link "Apply Online" at bounding box center [402, 199] width 86 height 17
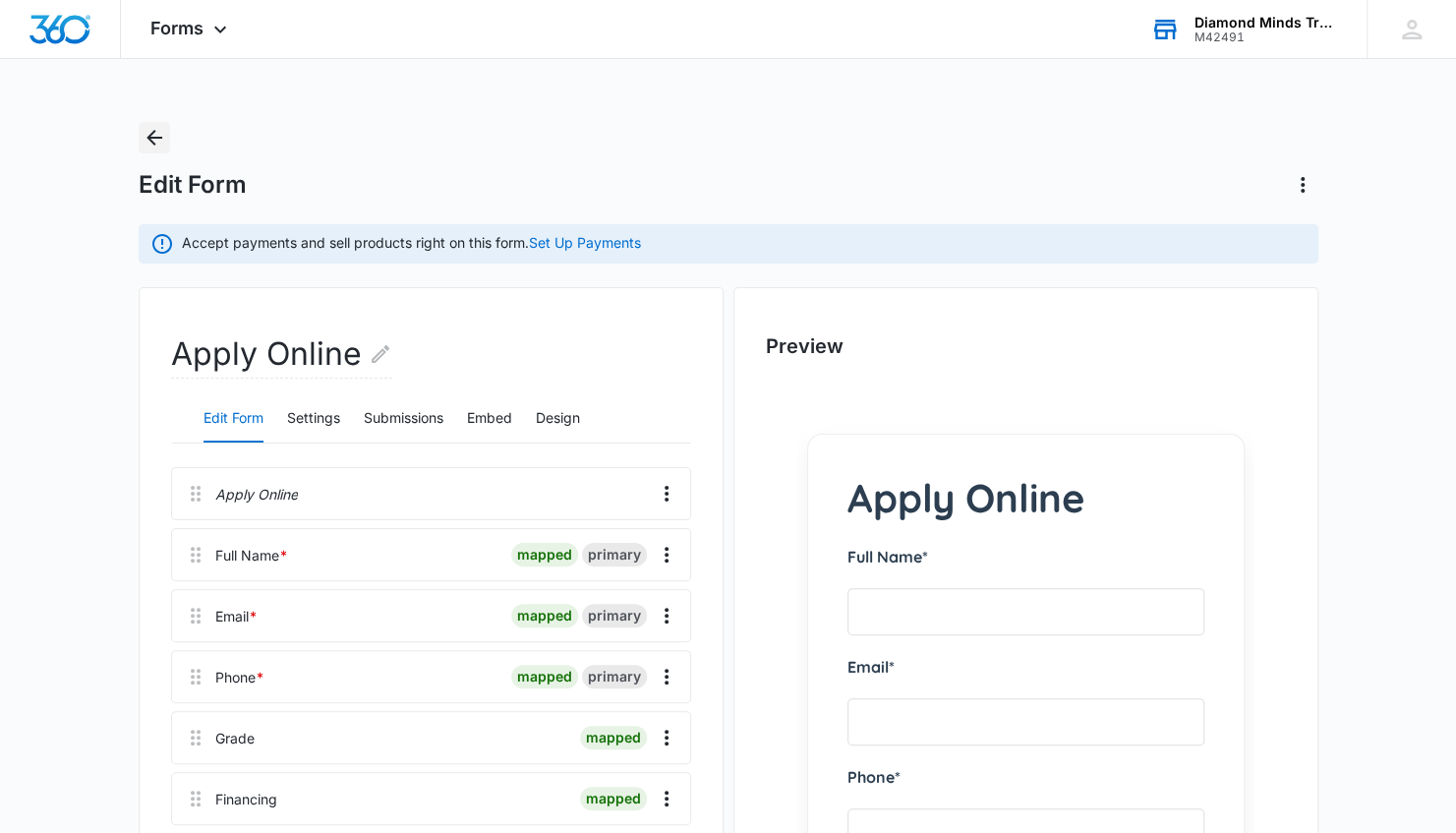
click at [161, 142] on icon "Back" at bounding box center [155, 138] width 24 height 24
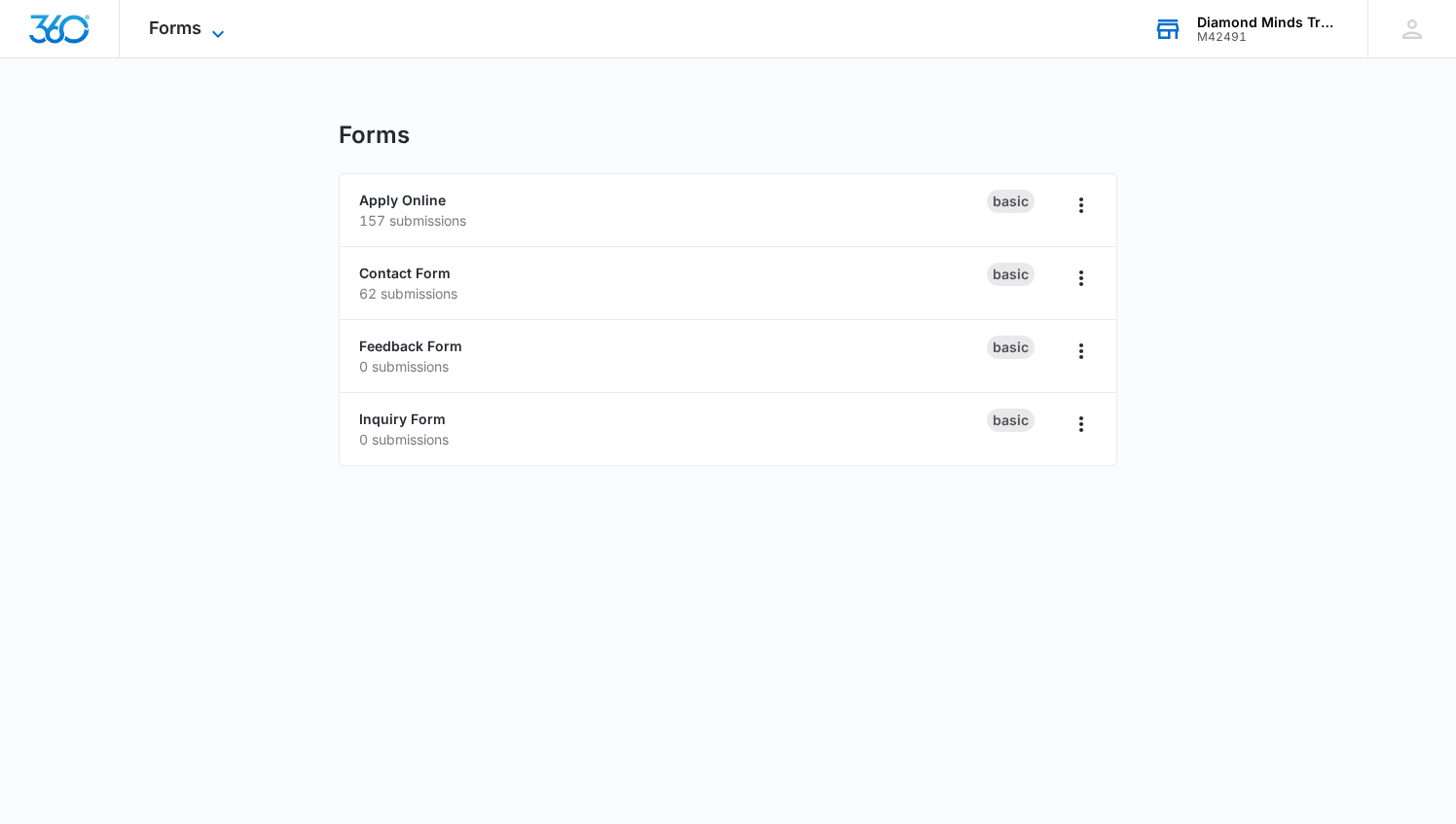
click at [194, 26] on span "Forms" at bounding box center [176, 27] width 53 height 21
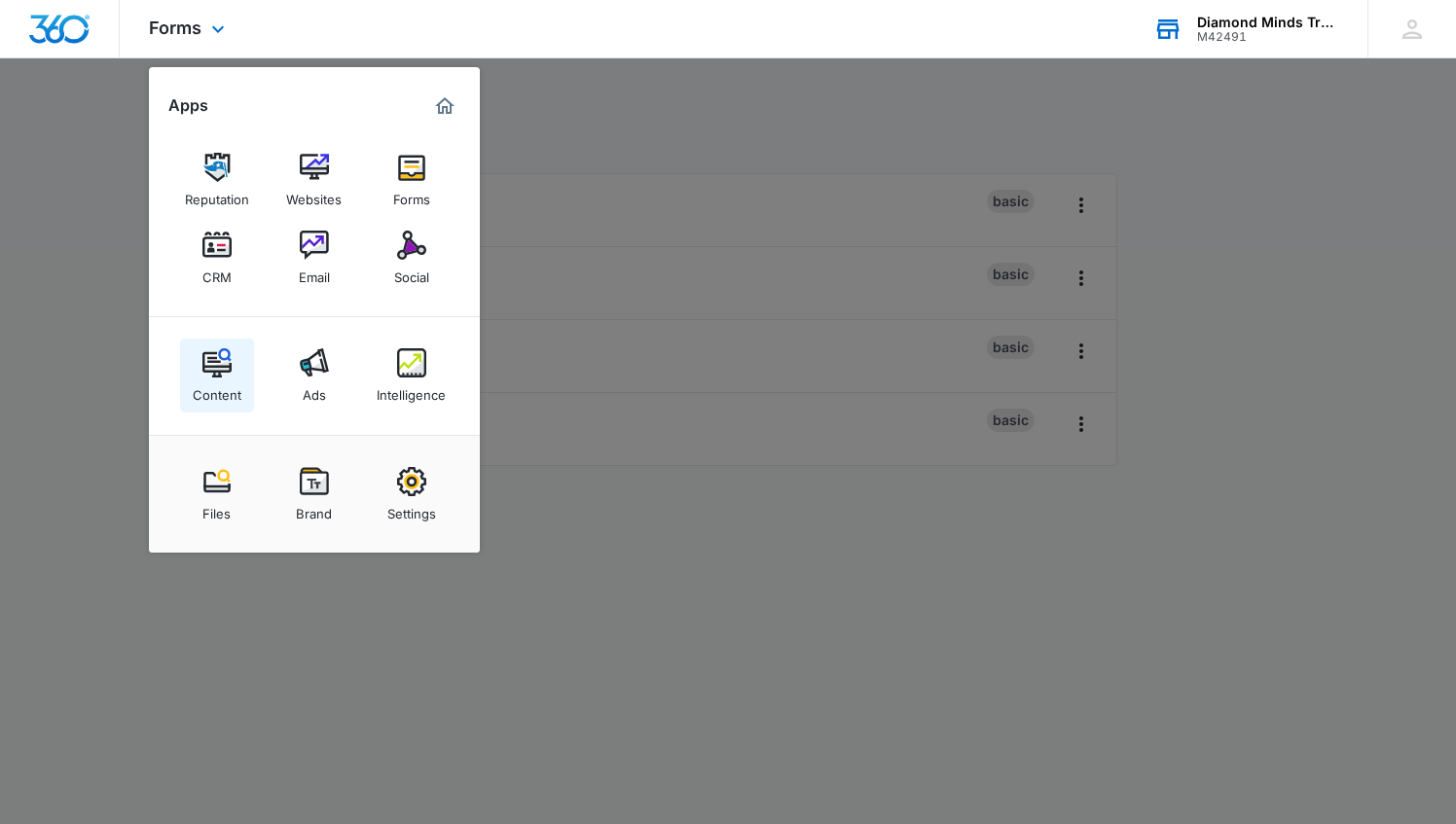
click at [226, 363] on img at bounding box center [217, 363] width 29 height 29
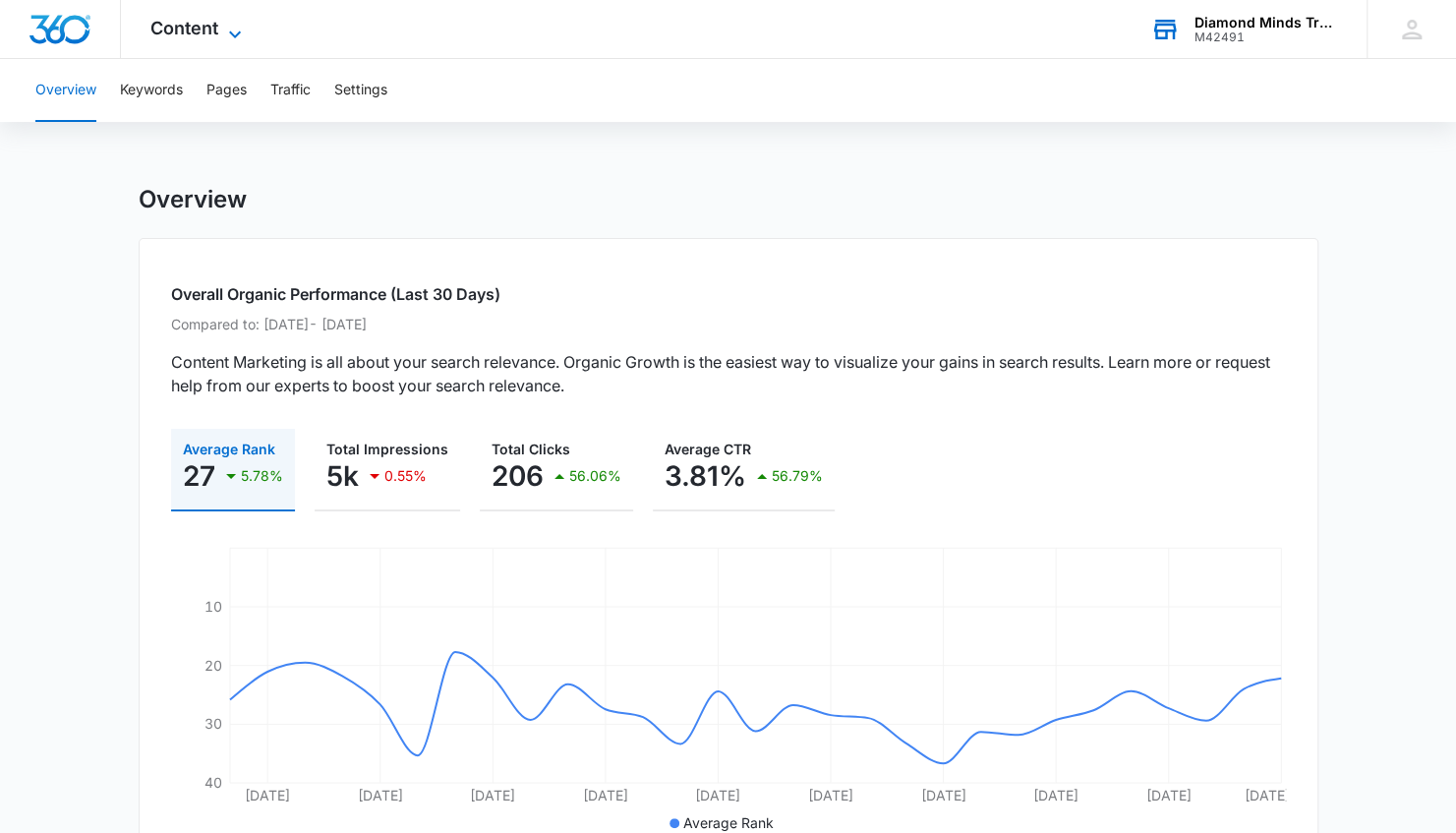
click at [230, 34] on icon at bounding box center [235, 35] width 24 height 24
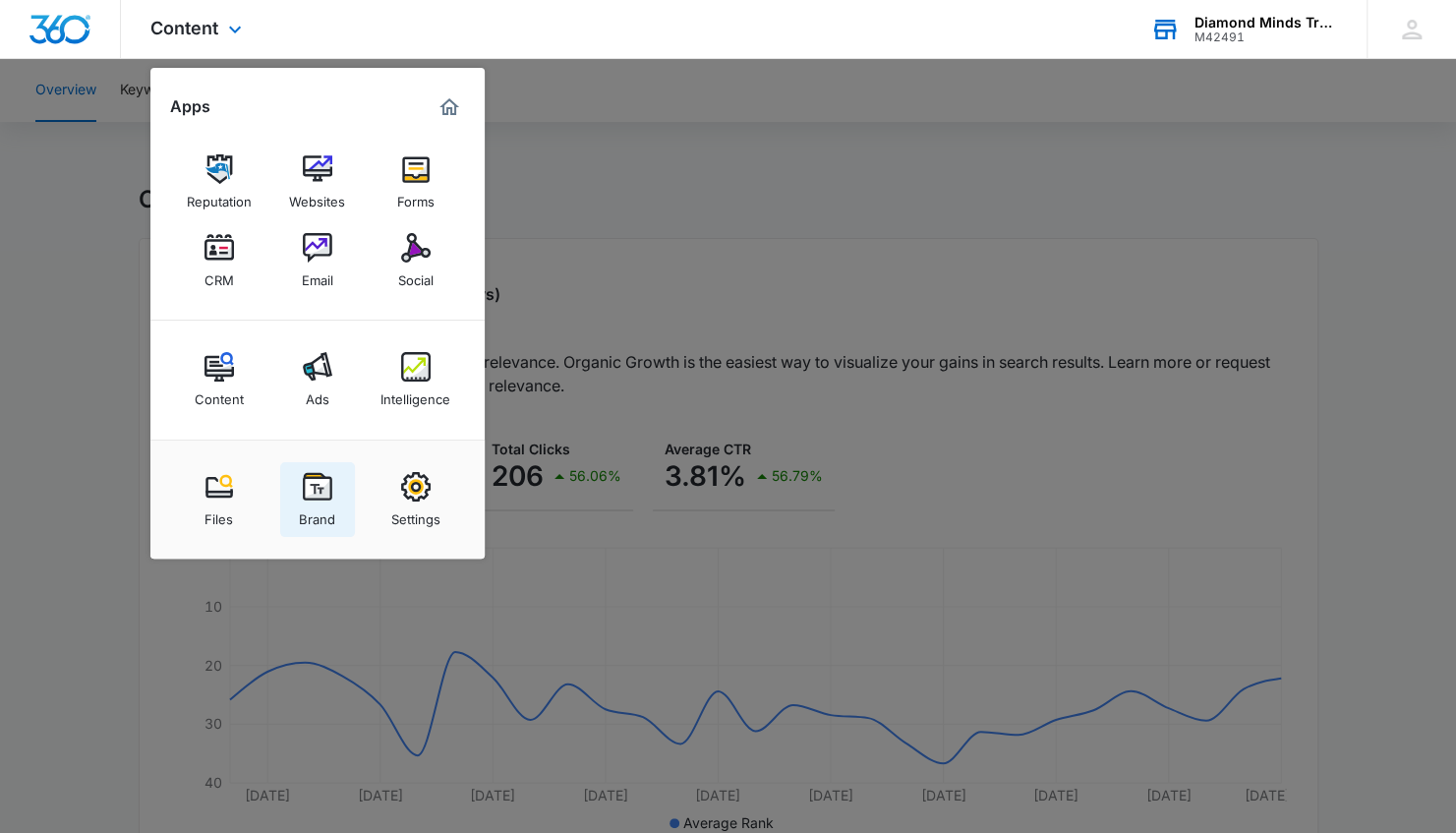
click at [312, 492] on img at bounding box center [318, 487] width 30 height 30
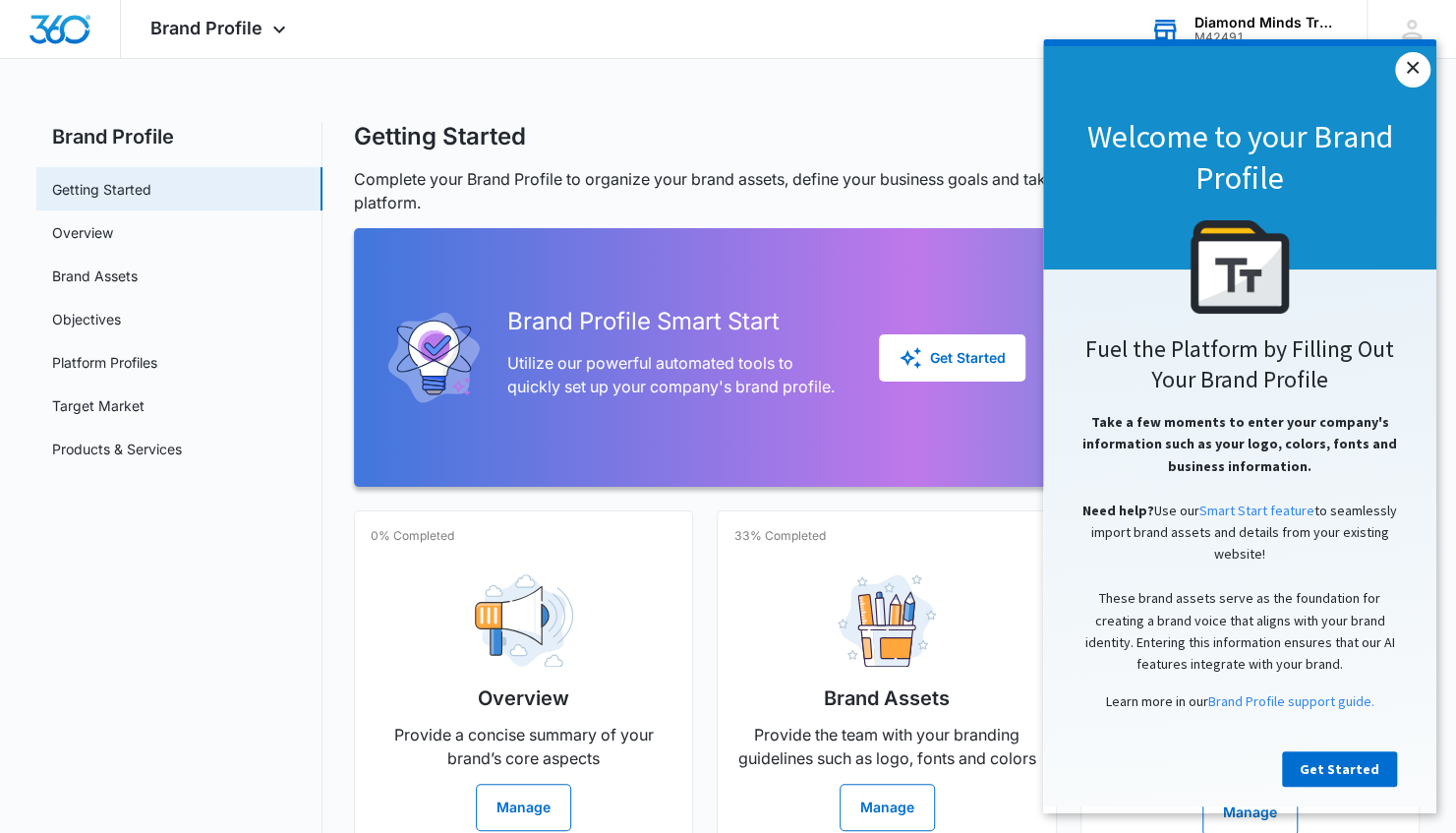
click at [1417, 69] on link "×" at bounding box center [1413, 70] width 36 height 36
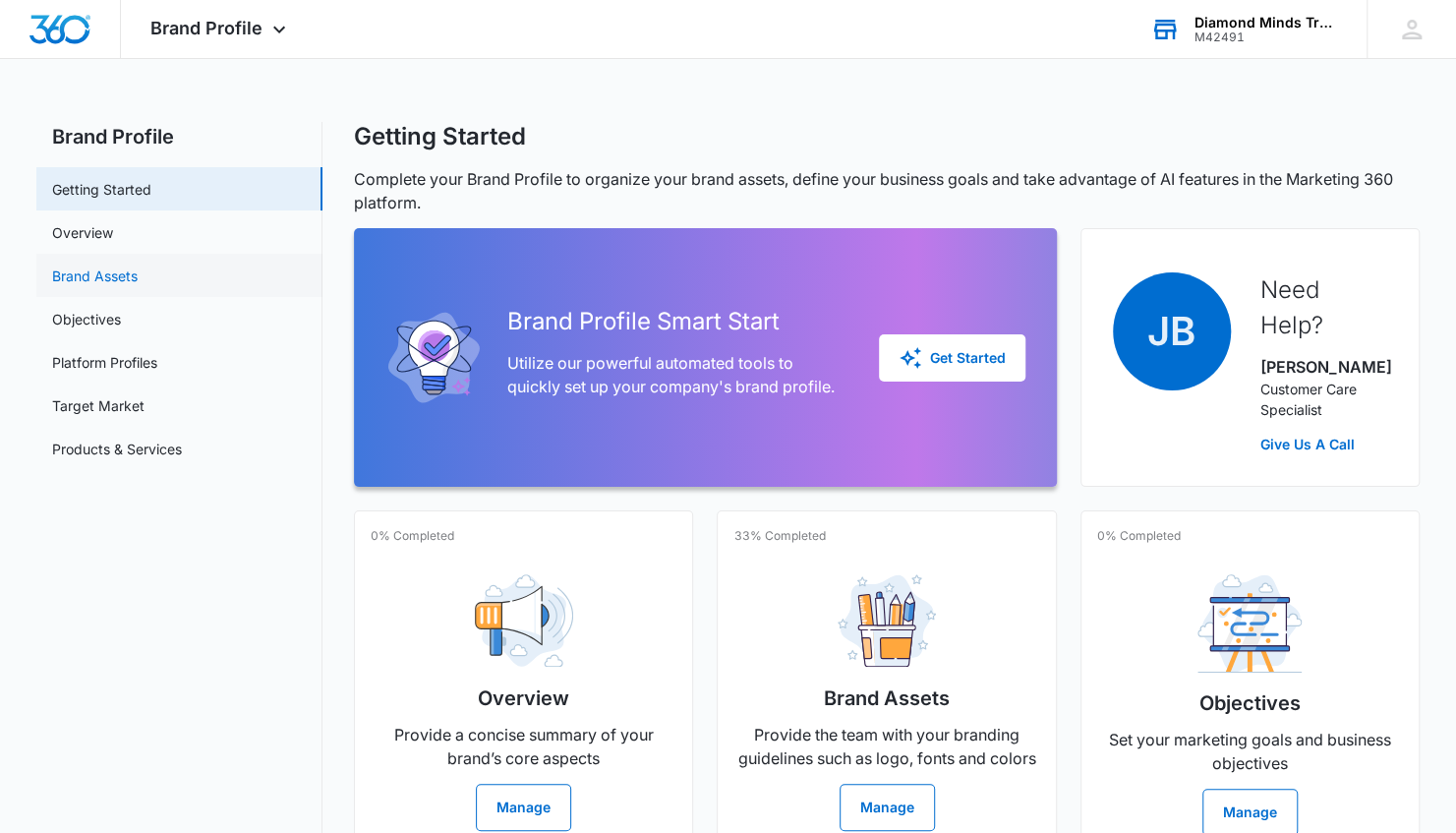
click at [96, 278] on link "Brand Assets" at bounding box center [95, 276] width 85 height 21
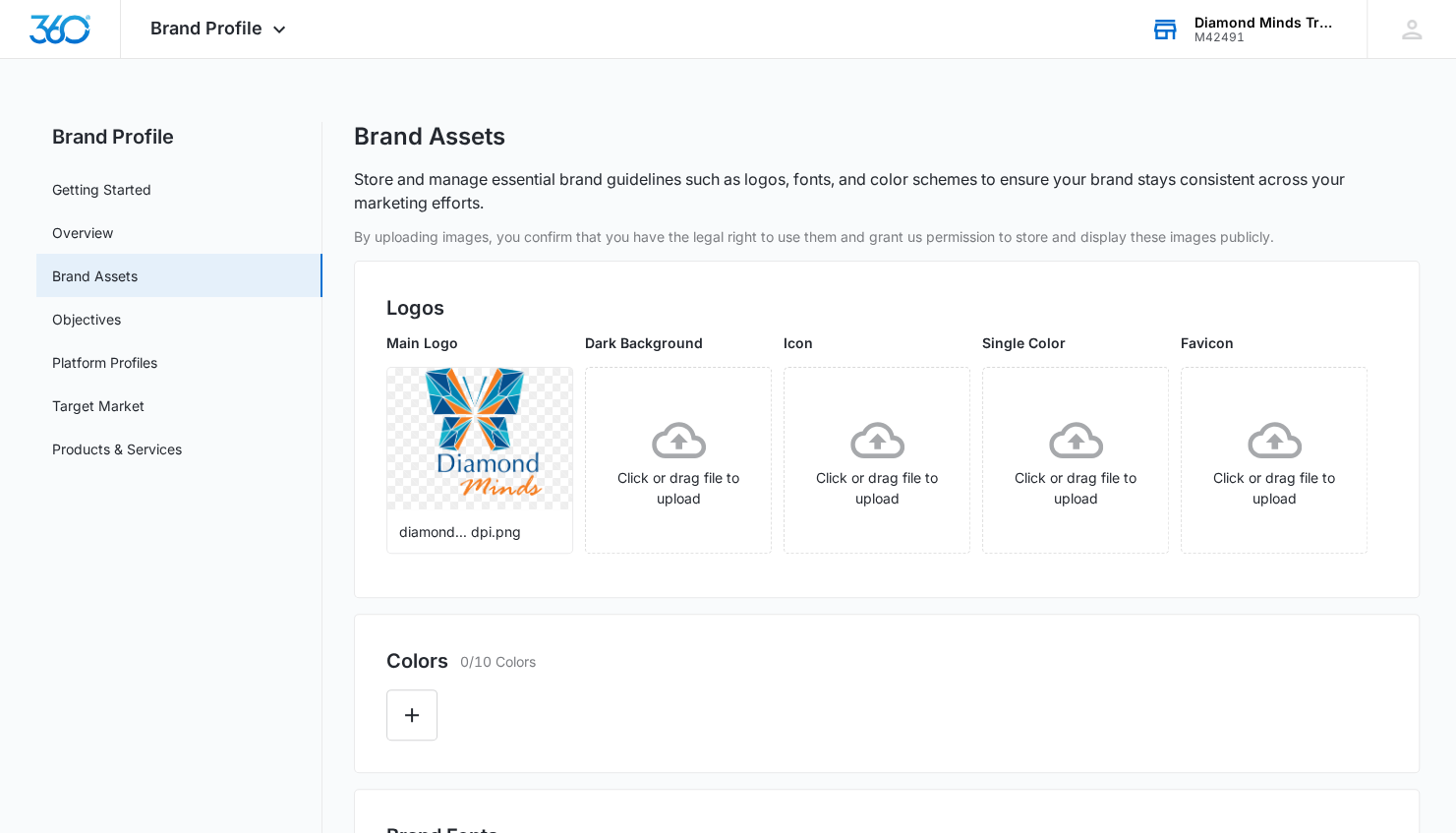
click at [702, 294] on h2 "Logos" at bounding box center [887, 308] width 1001 height 30
click at [121, 328] on link "Objectives" at bounding box center [86, 318] width 68 height 21
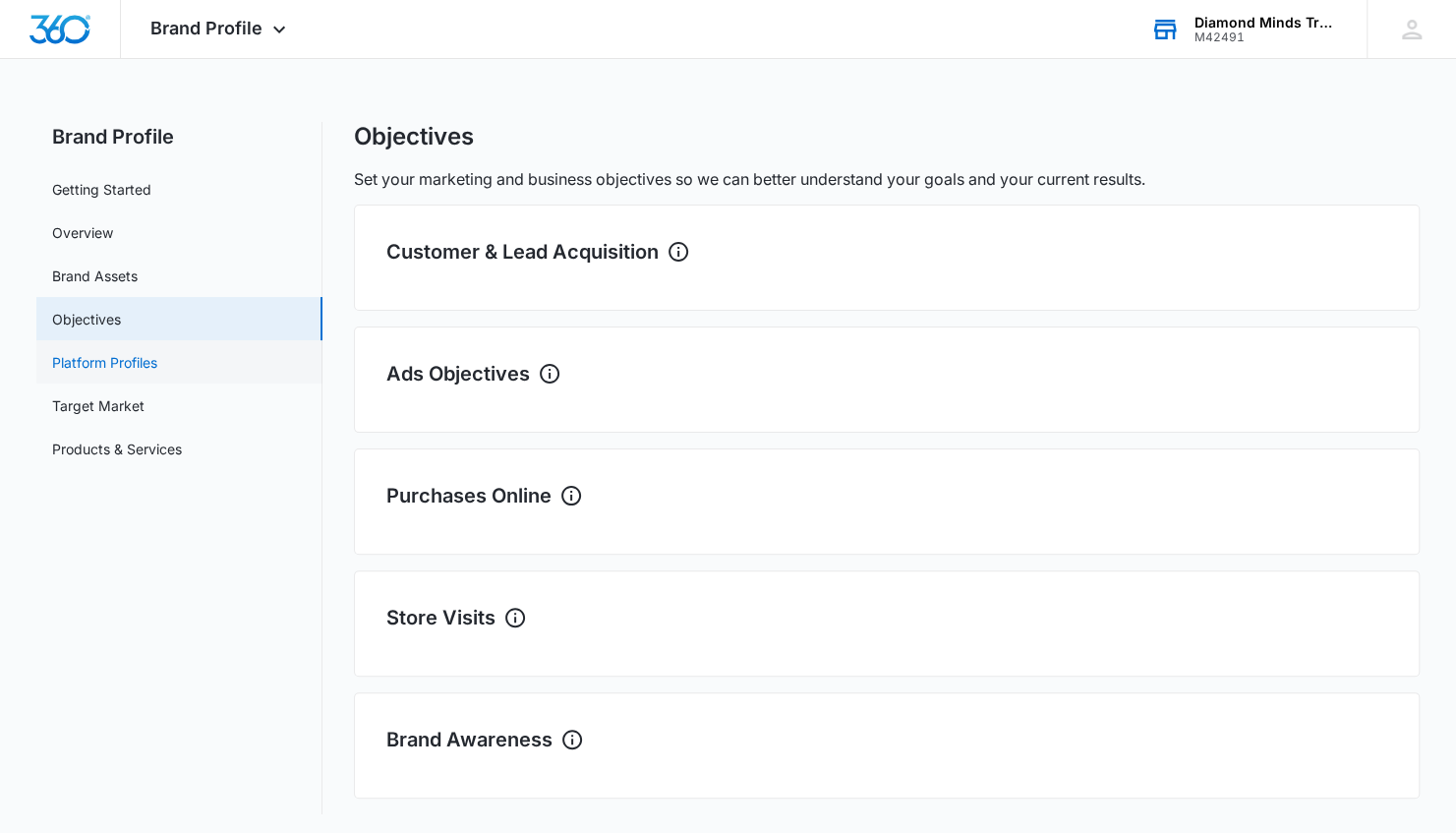
click at [109, 366] on link "Platform Profiles" at bounding box center [105, 362] width 105 height 21
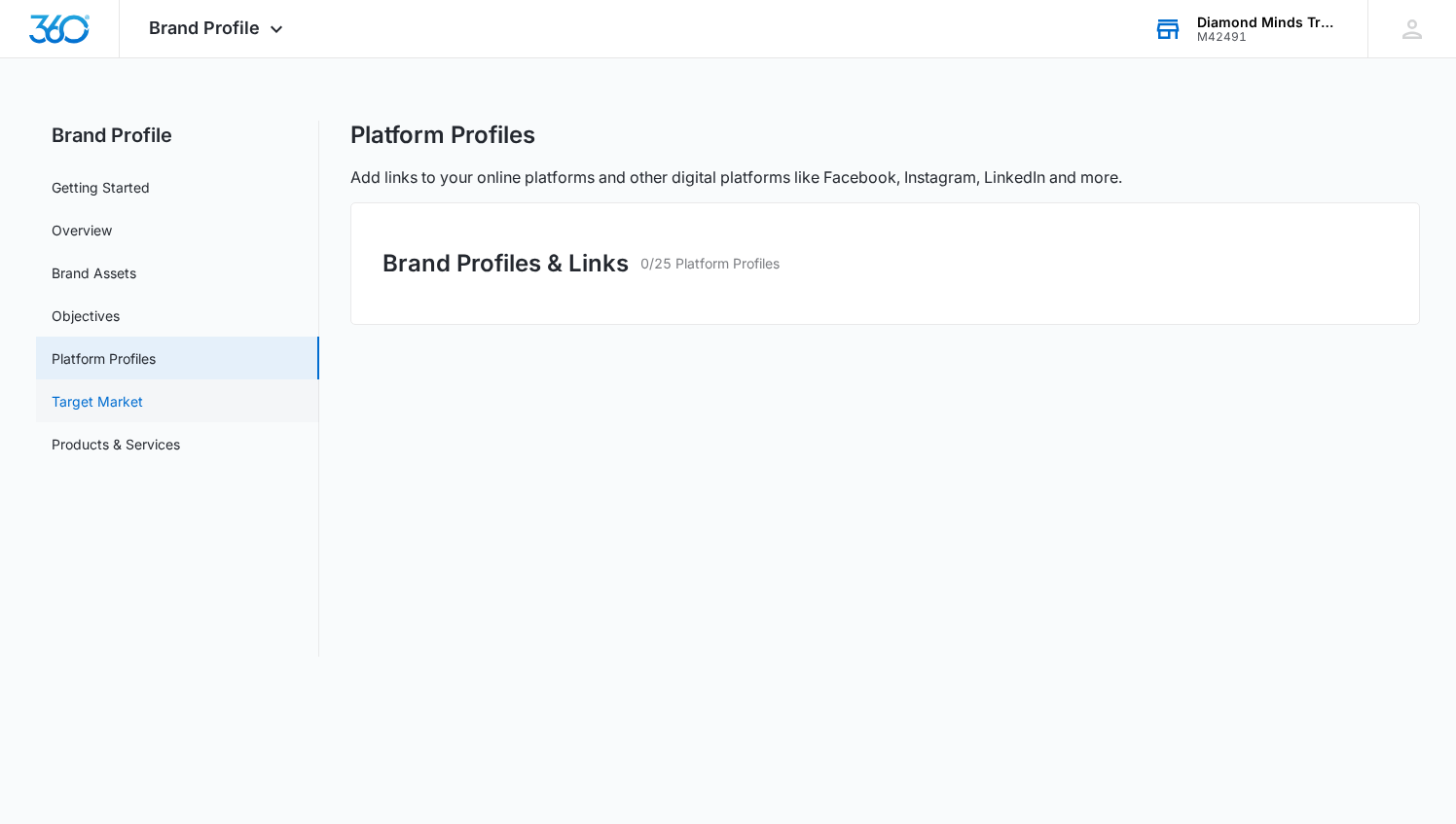
click at [109, 391] on link "Target Market" at bounding box center [97, 401] width 91 height 21
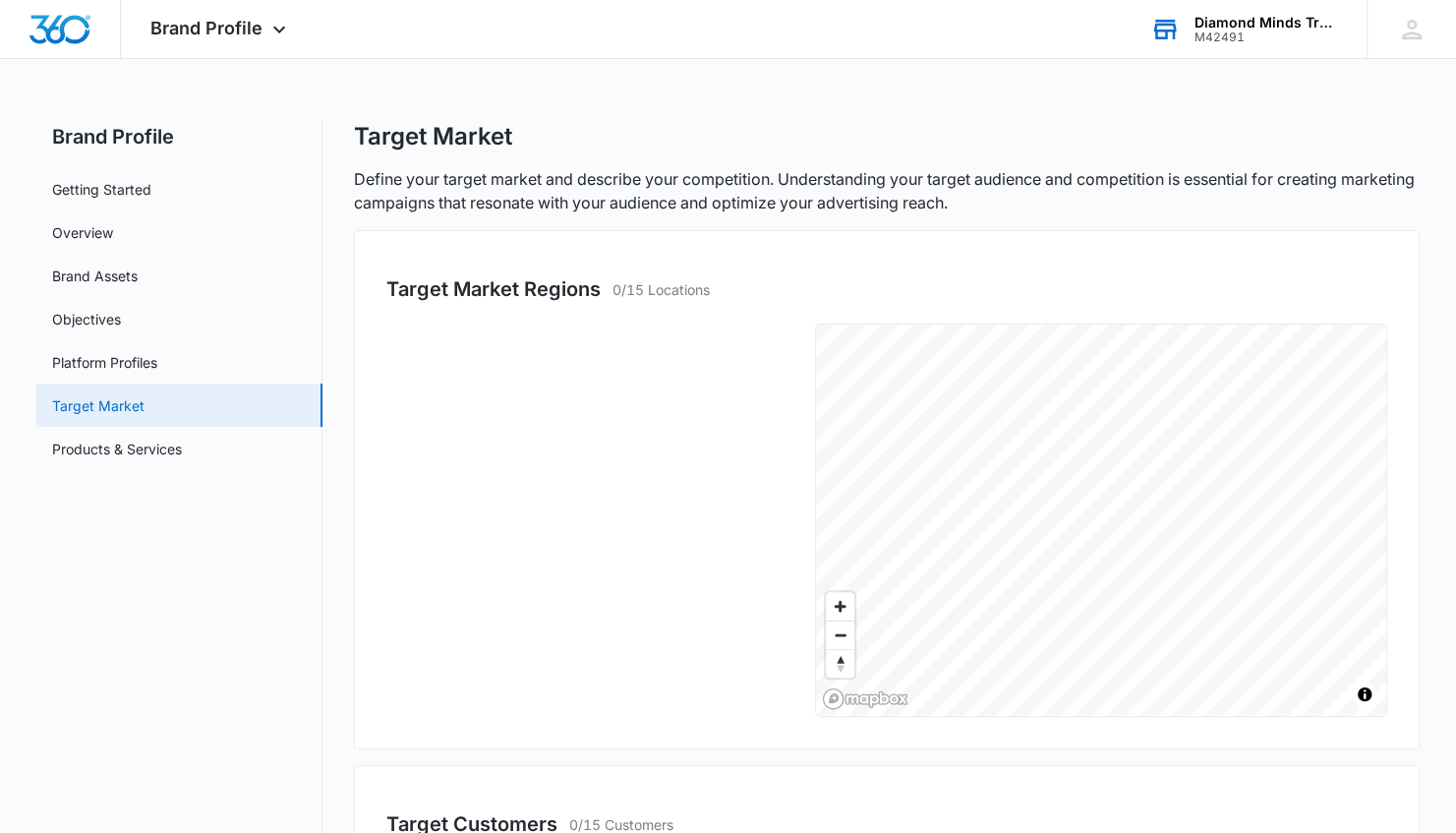
click at [112, 416] on link "Target Market" at bounding box center [98, 406] width 92 height 21
click at [102, 451] on link "Products & Services" at bounding box center [117, 448] width 130 height 21
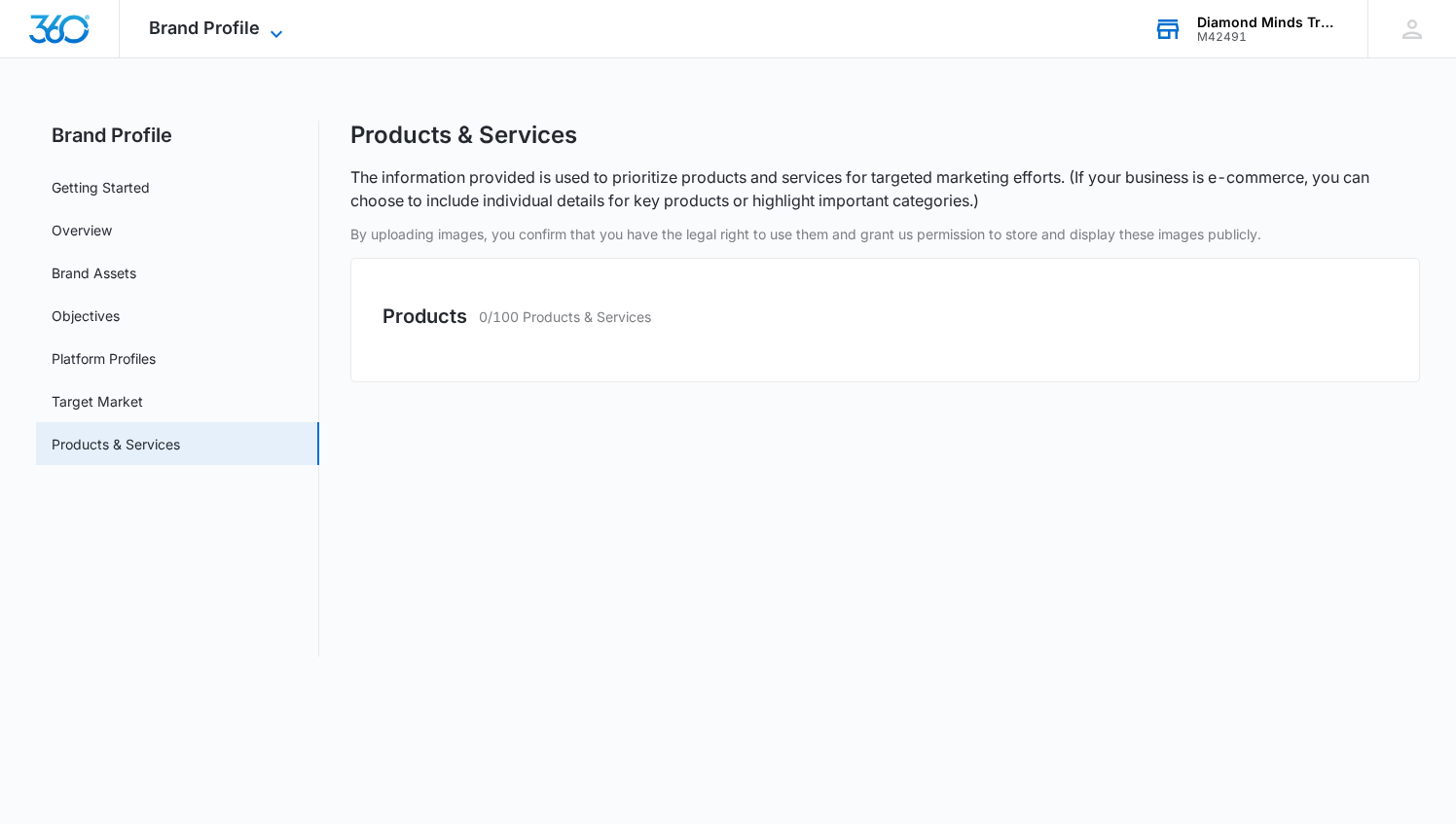
click at [265, 24] on icon at bounding box center [277, 34] width 24 height 24
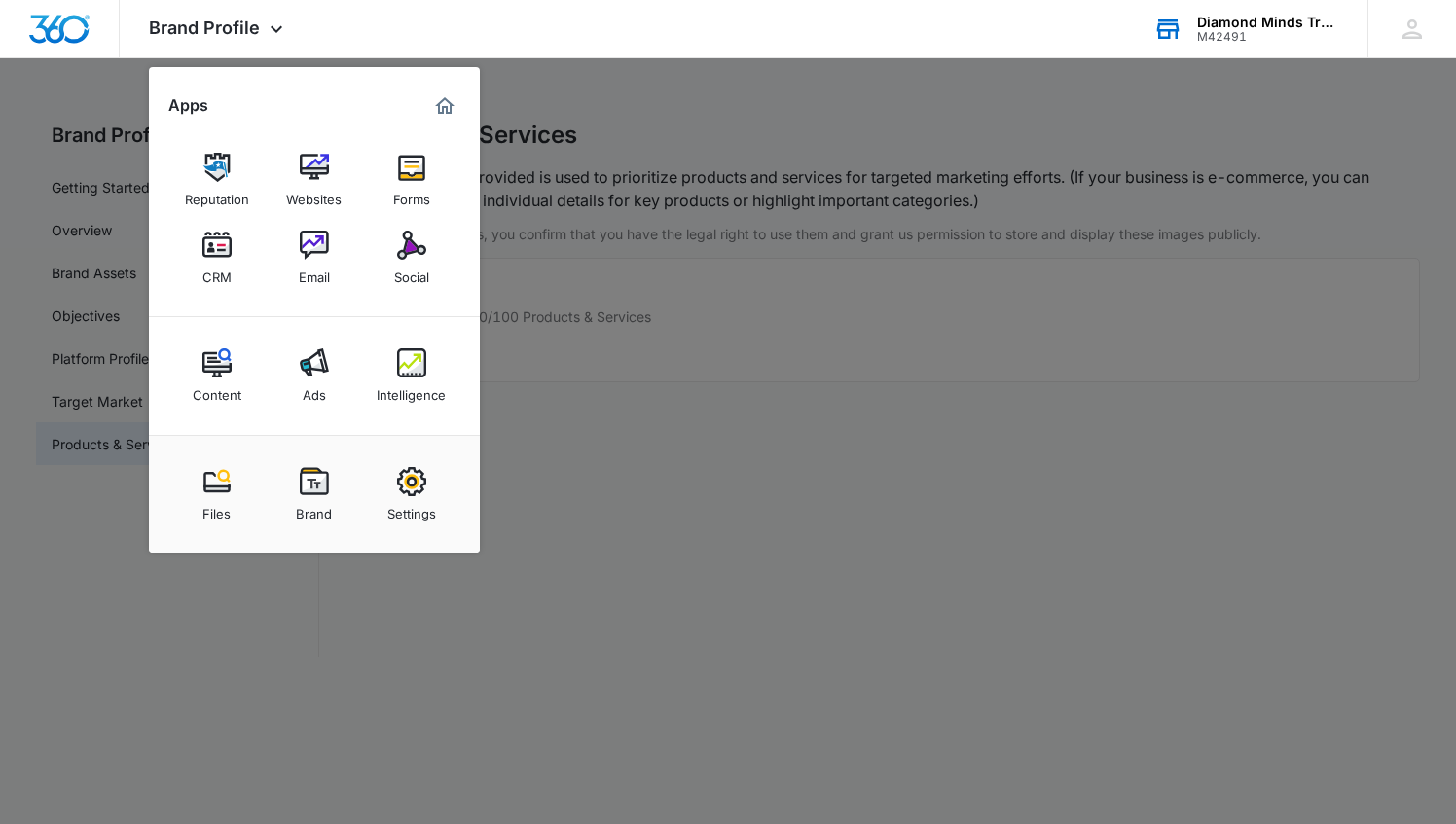
click at [220, 502] on div "Files" at bounding box center [216, 509] width 28 height 26
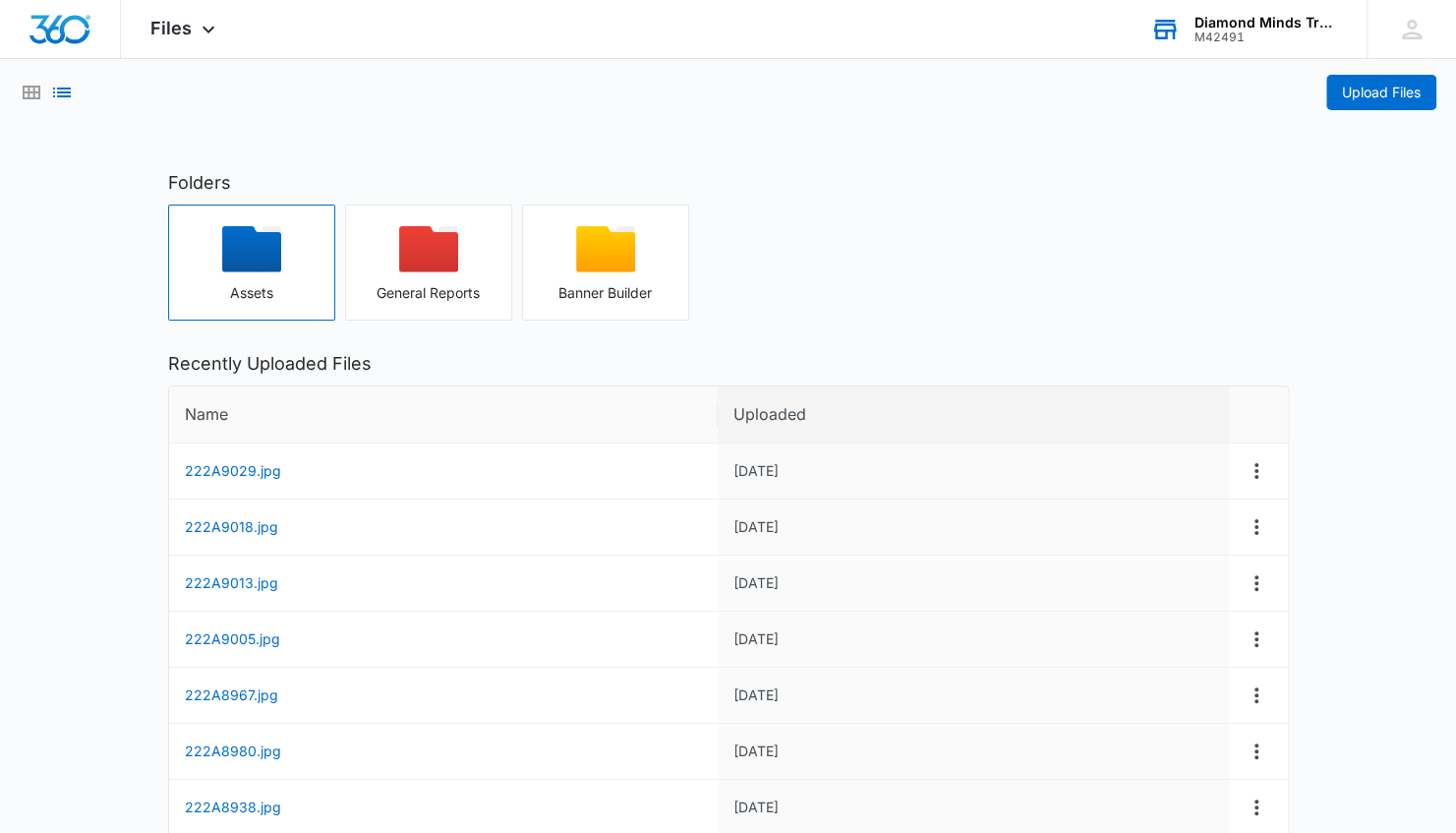
click at [242, 272] on div "button" at bounding box center [252, 256] width 166 height 60
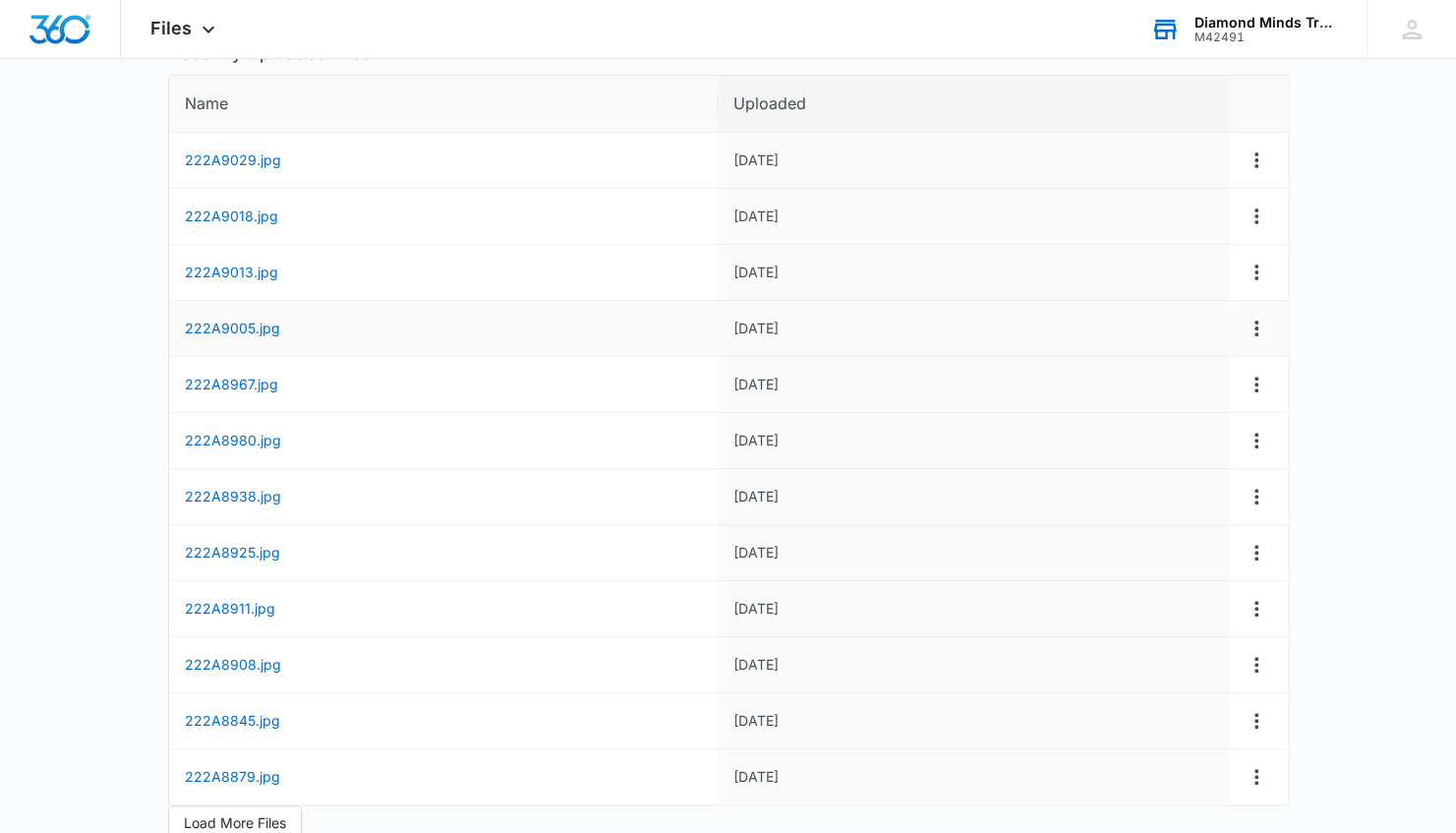
scroll to position [221, 0]
click at [214, 809] on span "Load More Files" at bounding box center [234, 820] width 102 height 22
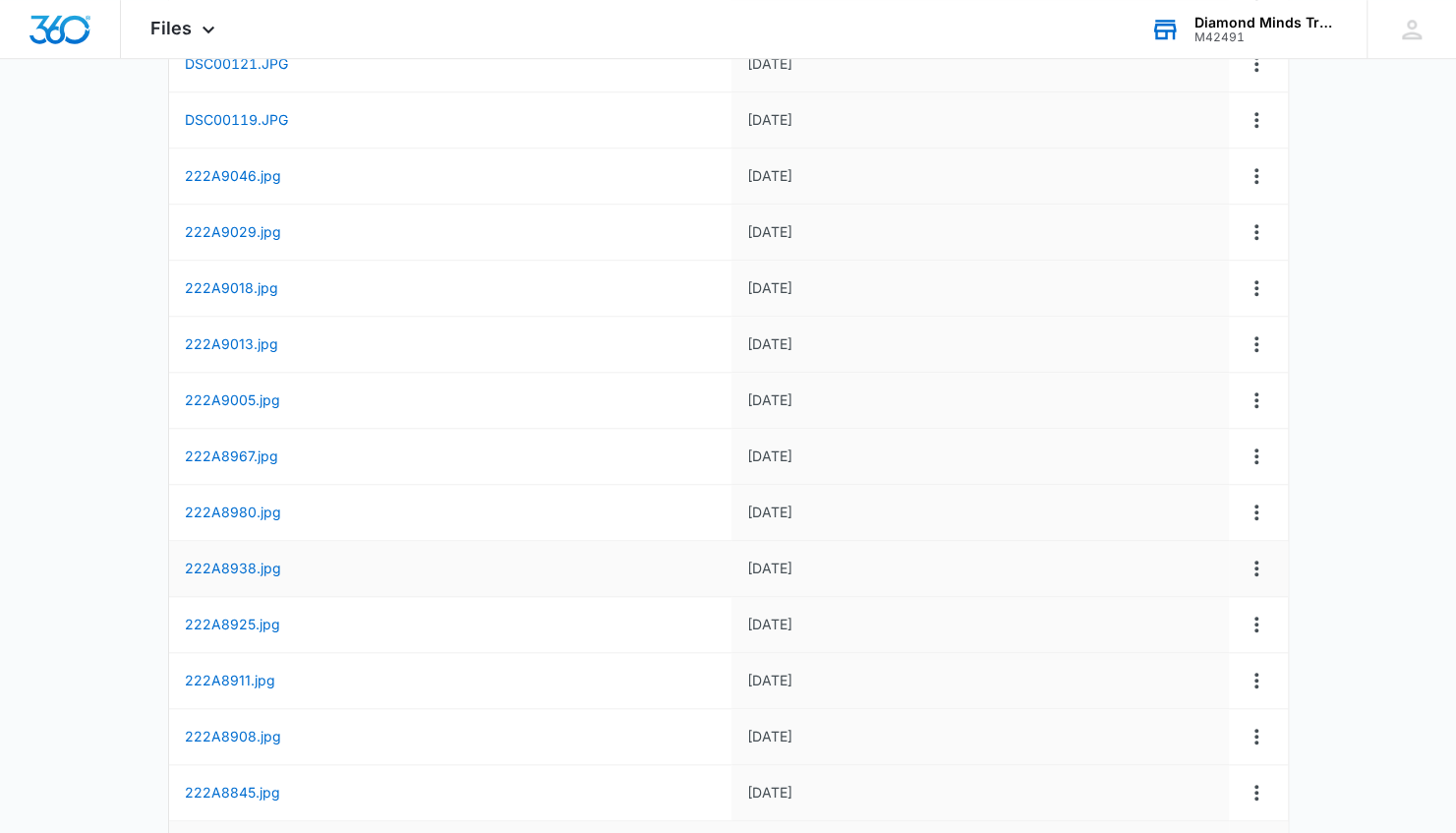
scroll to position [891, 0]
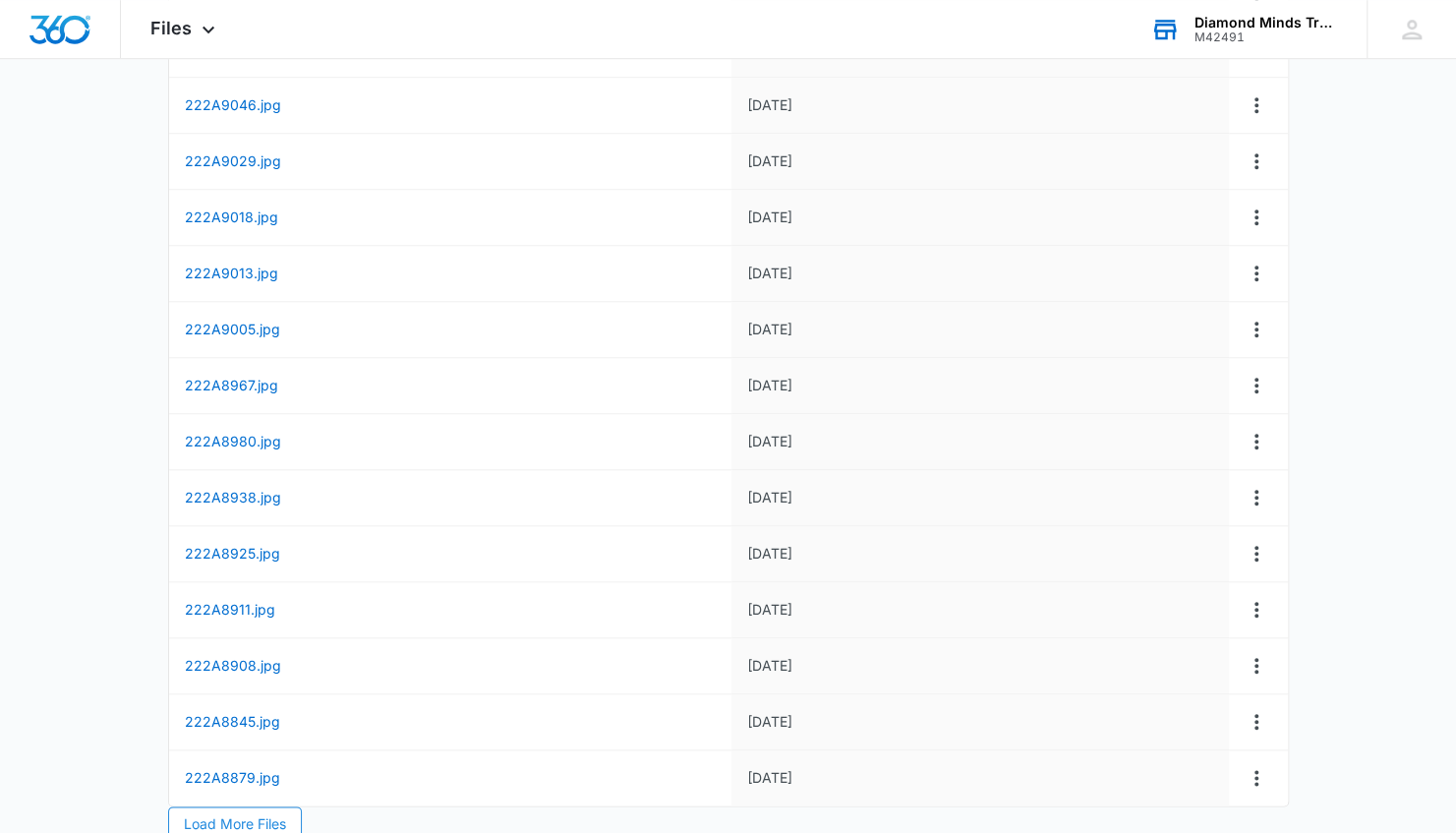
click at [208, 813] on span "Load More Files" at bounding box center [234, 824] width 102 height 22
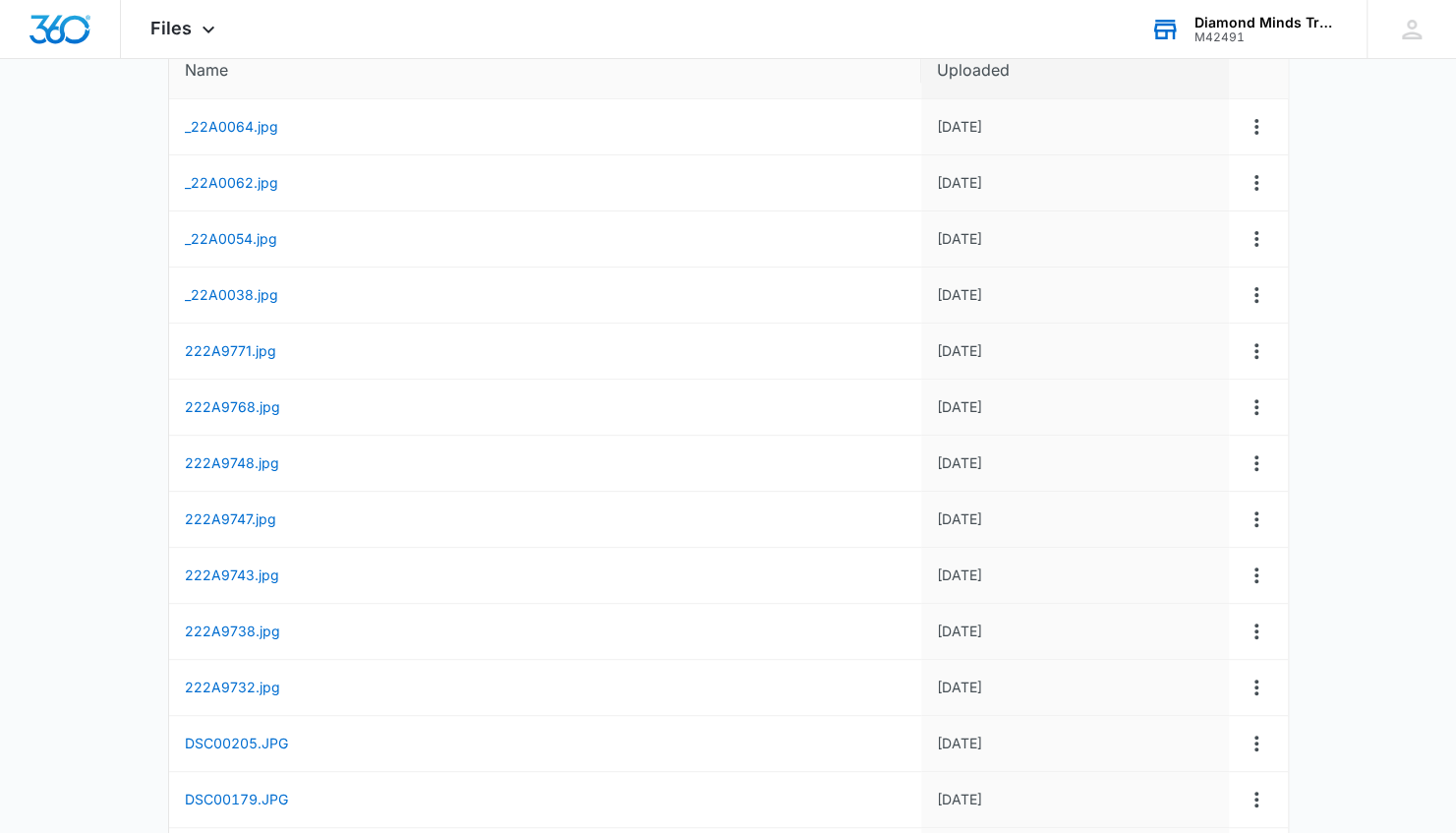
scroll to position [0, 0]
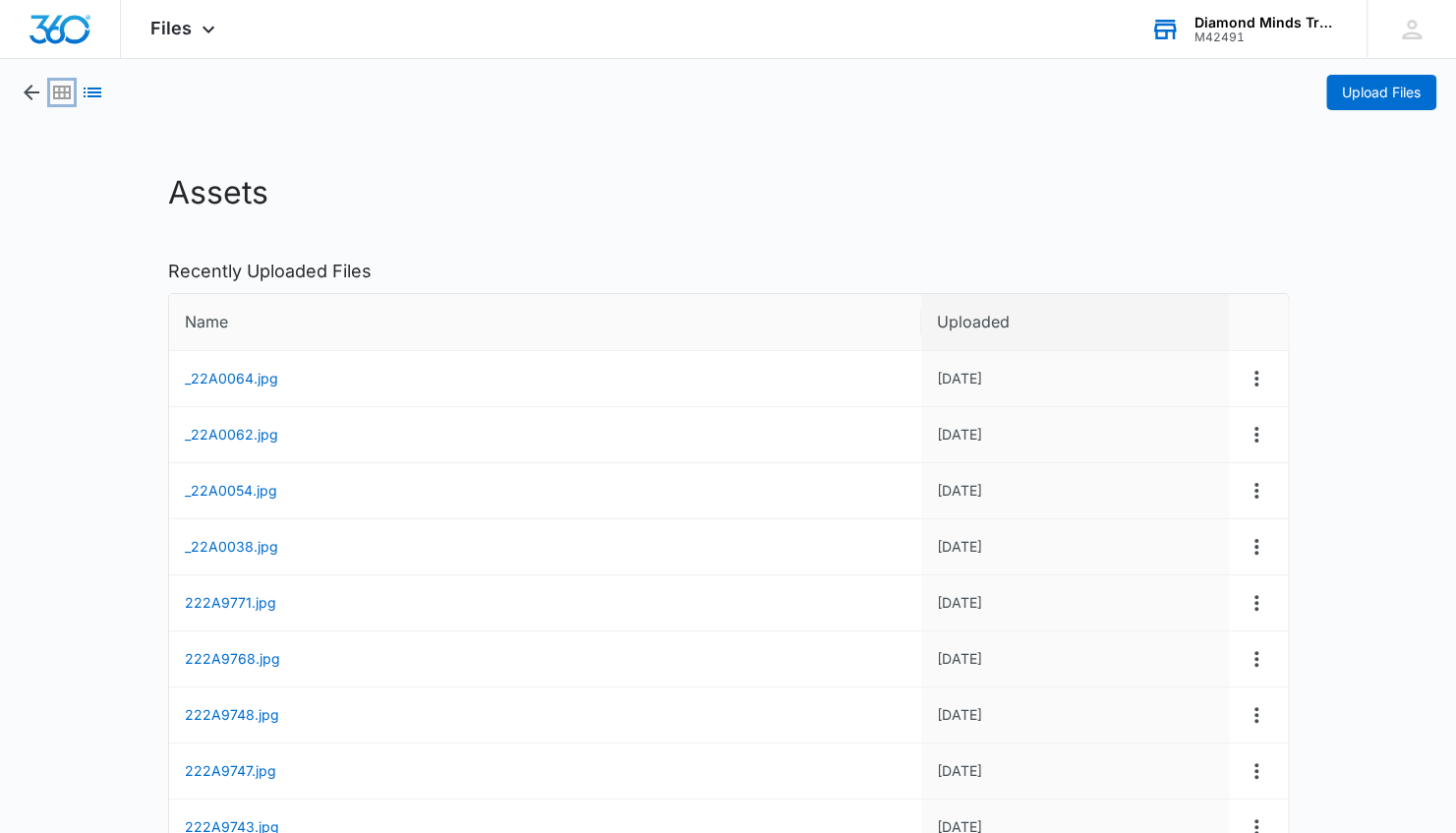
click at [59, 96] on icon "Grid View" at bounding box center [62, 92] width 18 height 14
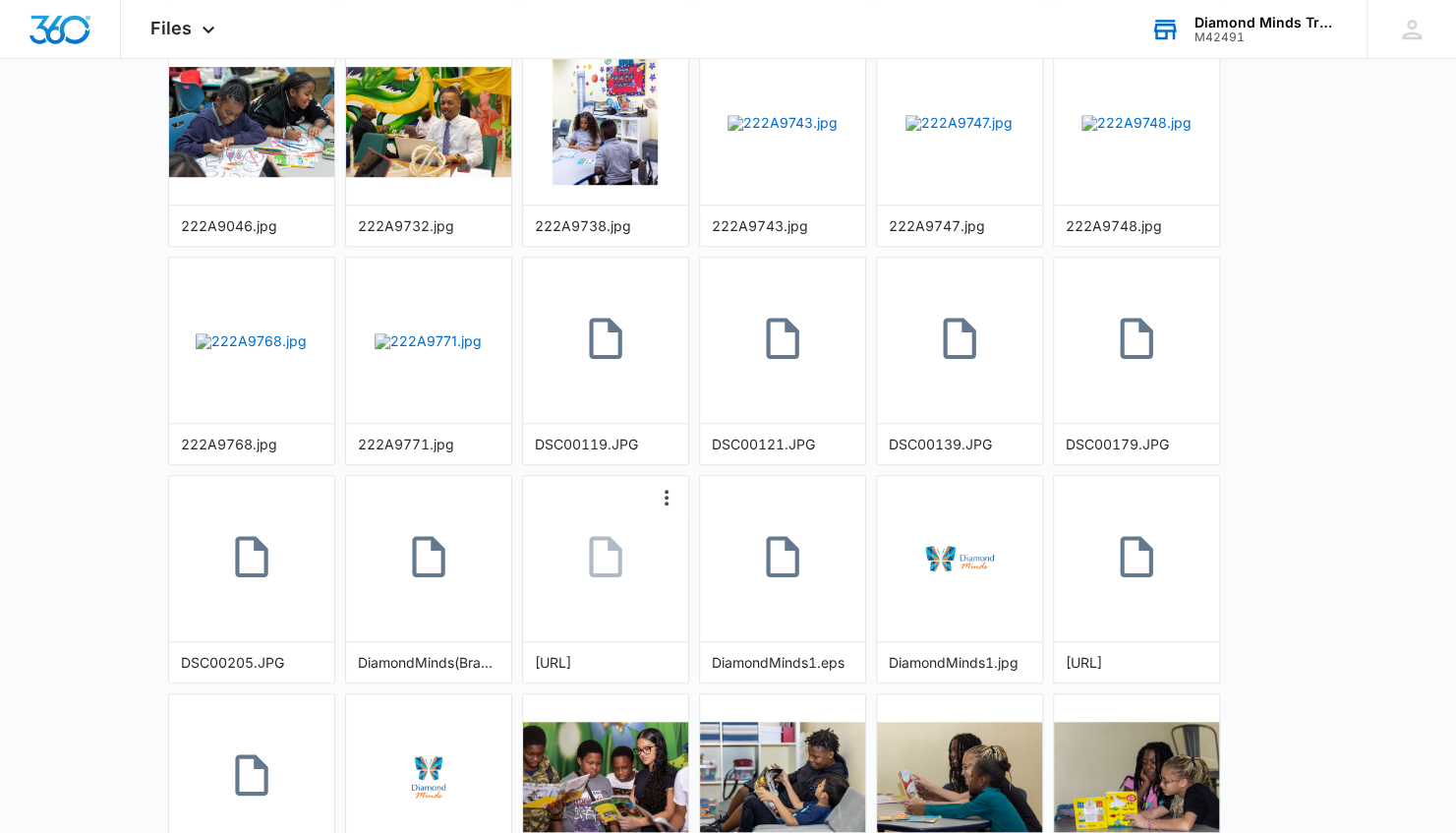
scroll to position [818, 0]
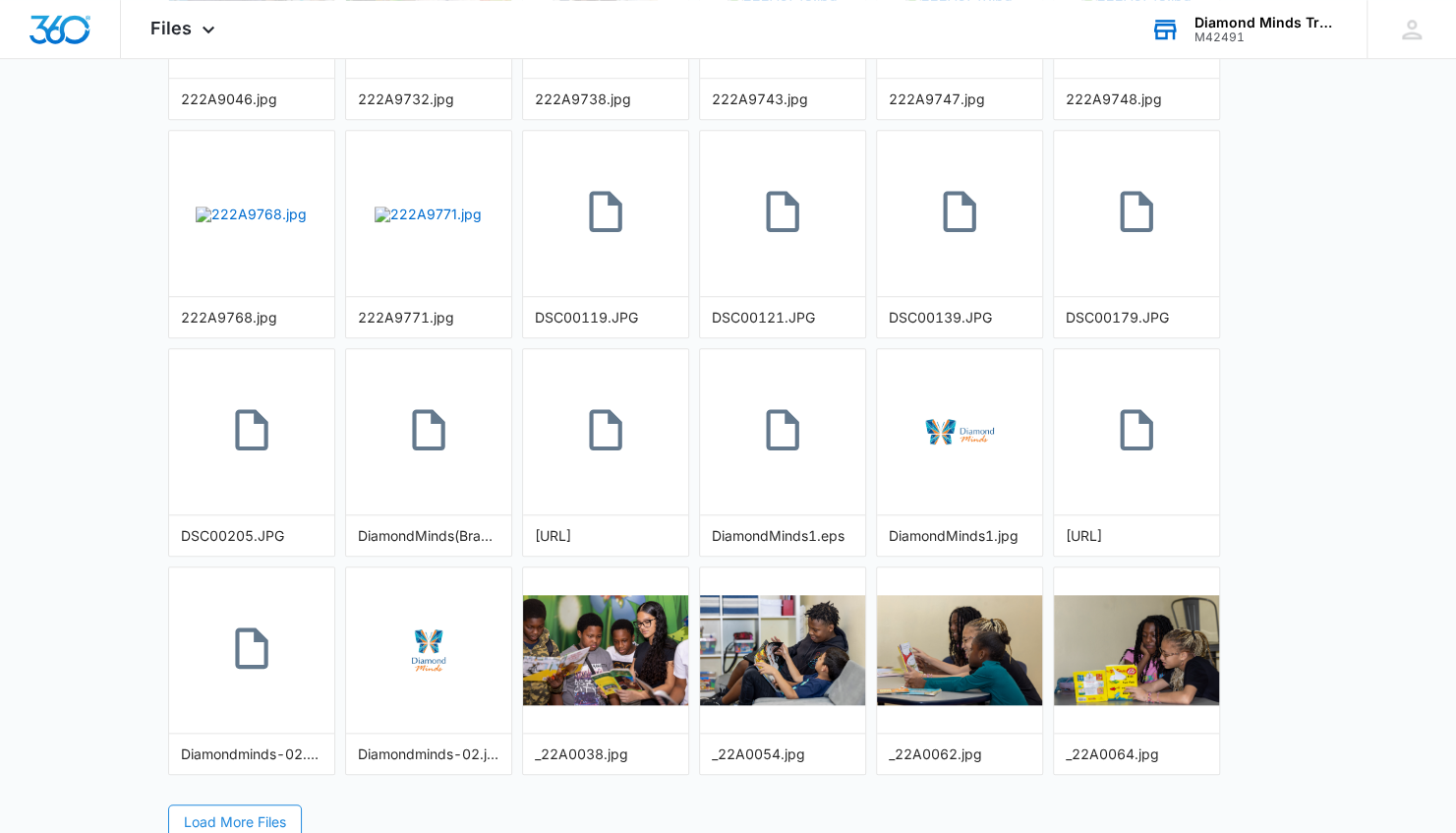
click at [224, 811] on span "Load More Files" at bounding box center [234, 822] width 102 height 22
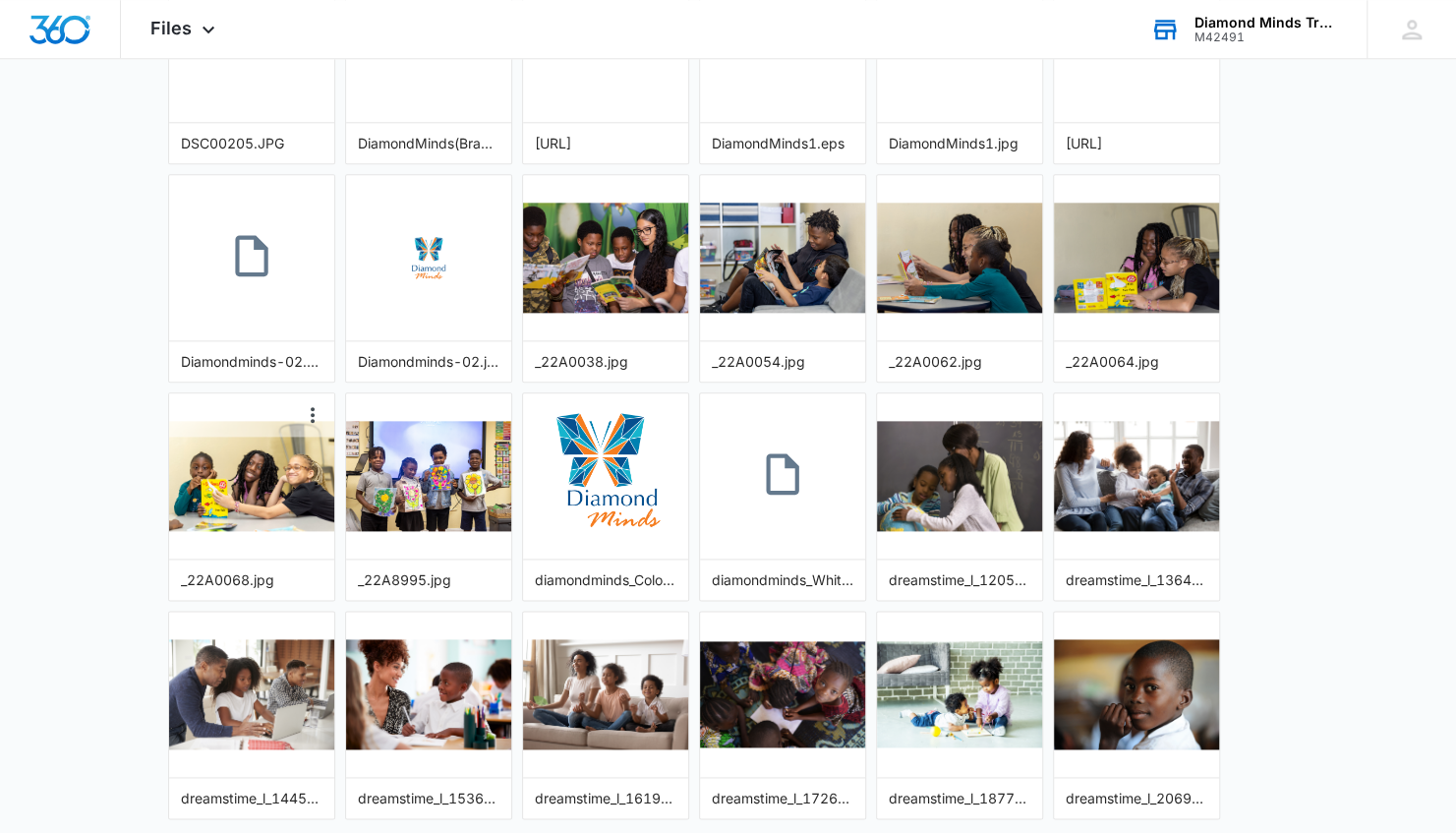
scroll to position [1253, 0]
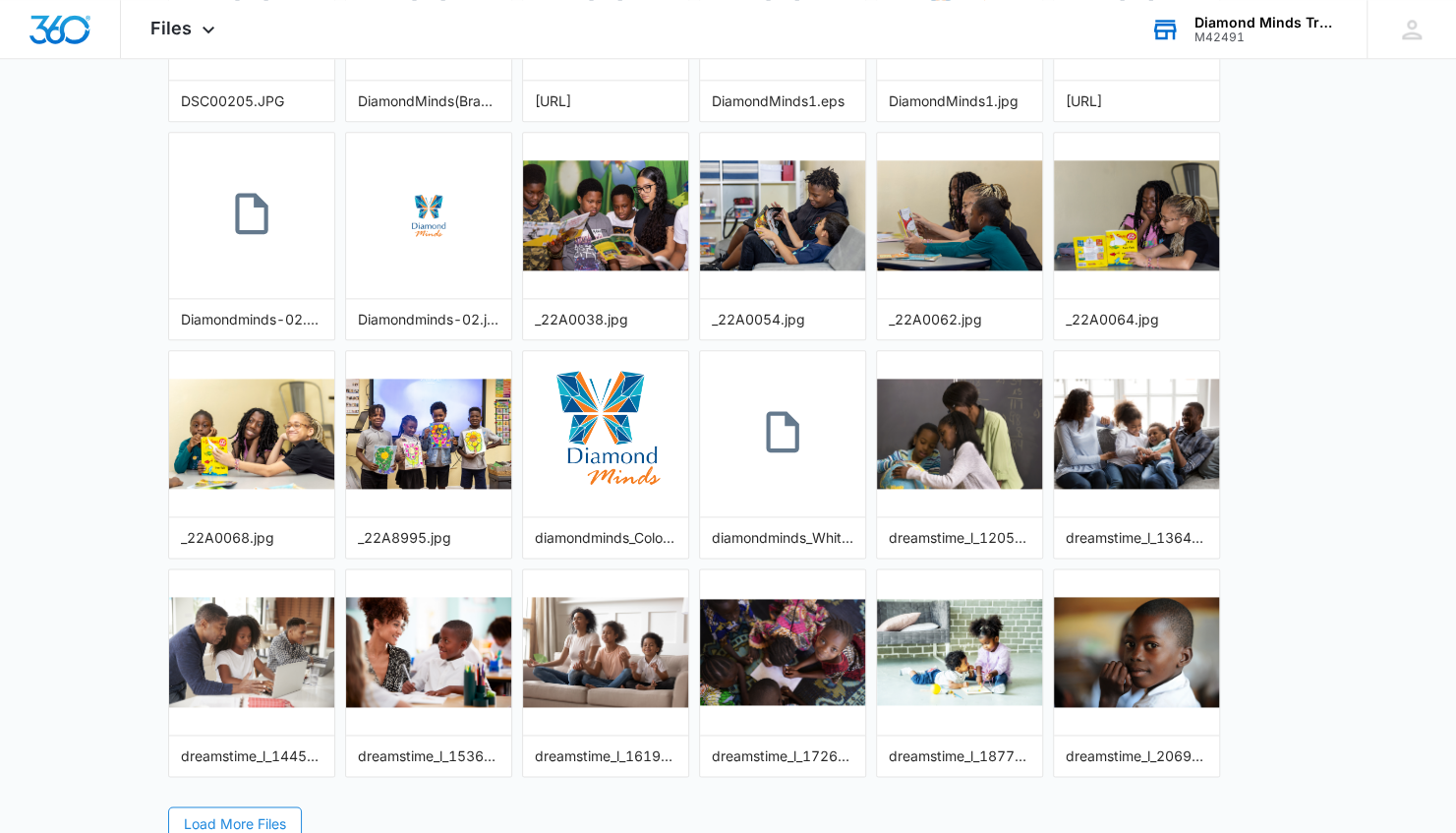
click at [271, 813] on span "Load More Files" at bounding box center [234, 824] width 102 height 22
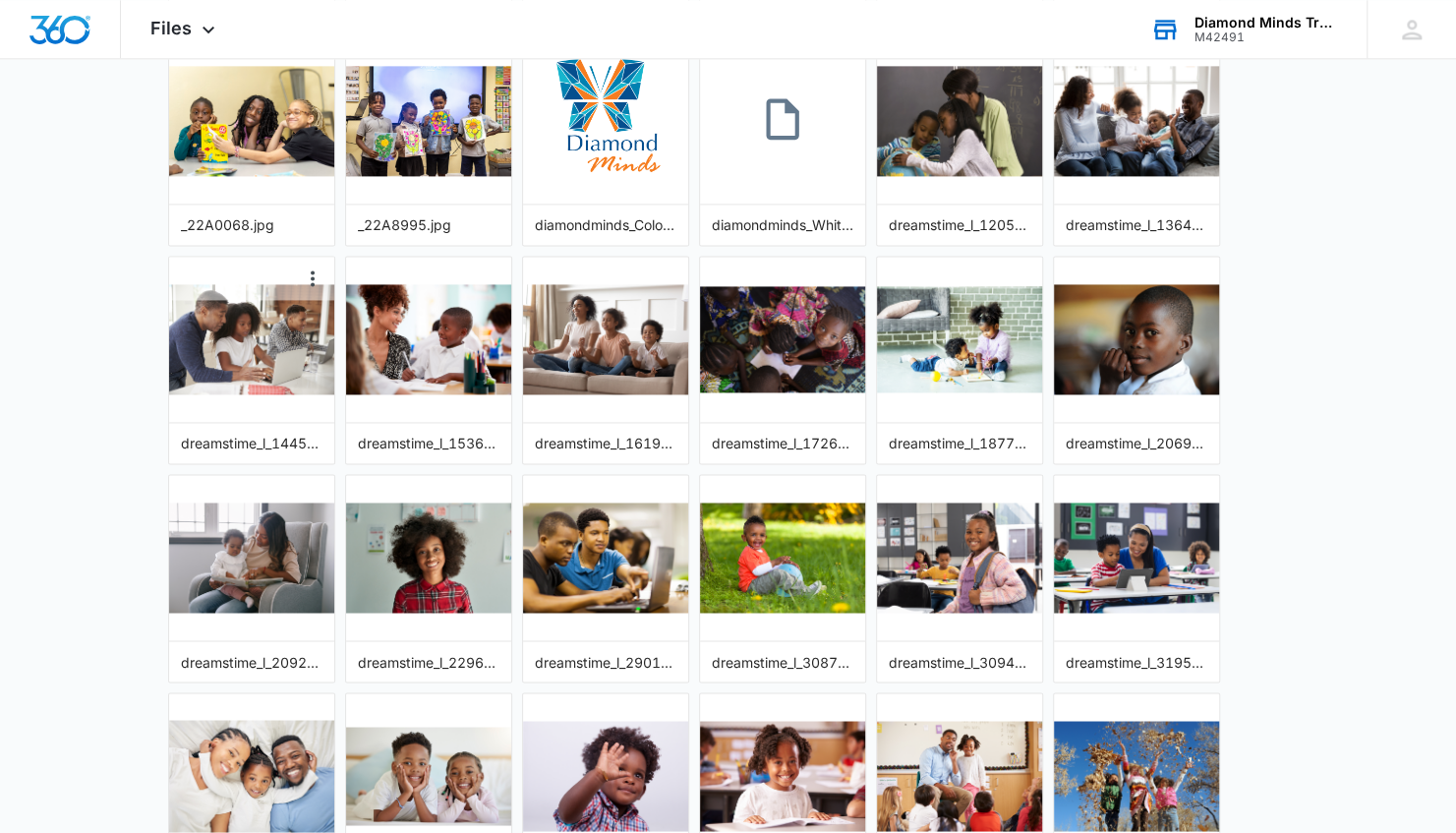
scroll to position [1688, 0]
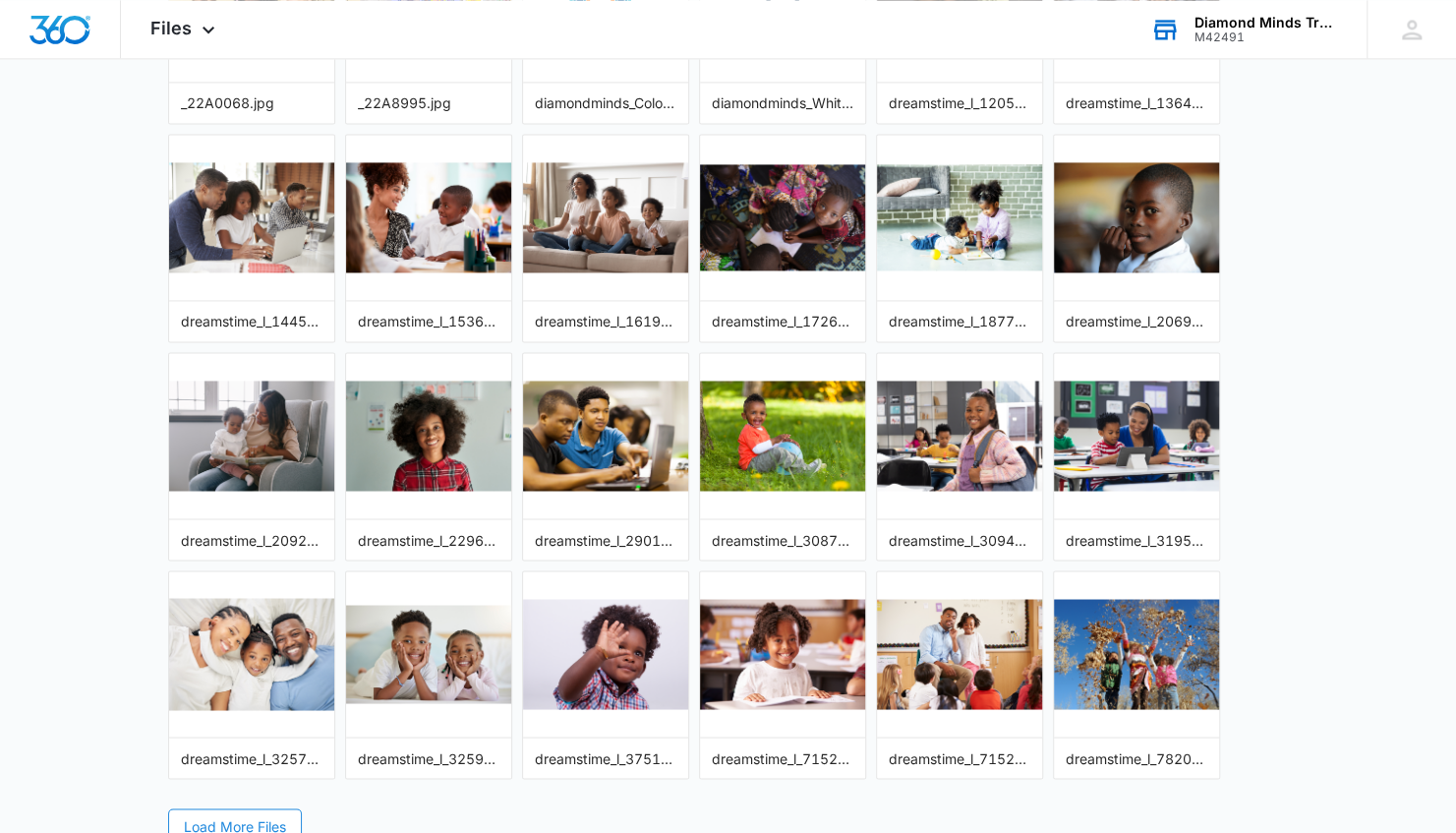
click at [227, 815] on span "Load More Files" at bounding box center [234, 826] width 102 height 22
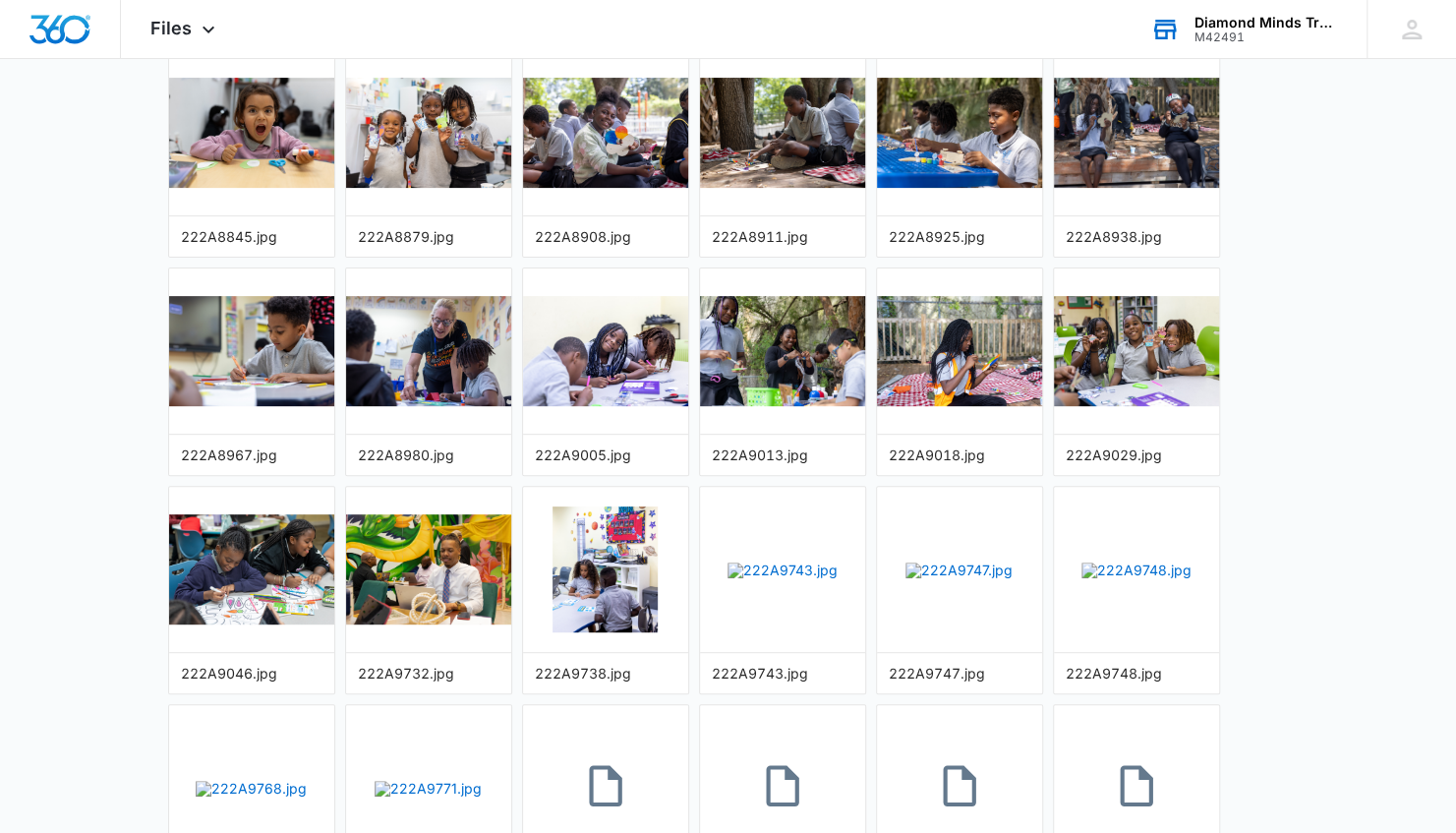
scroll to position [0, 0]
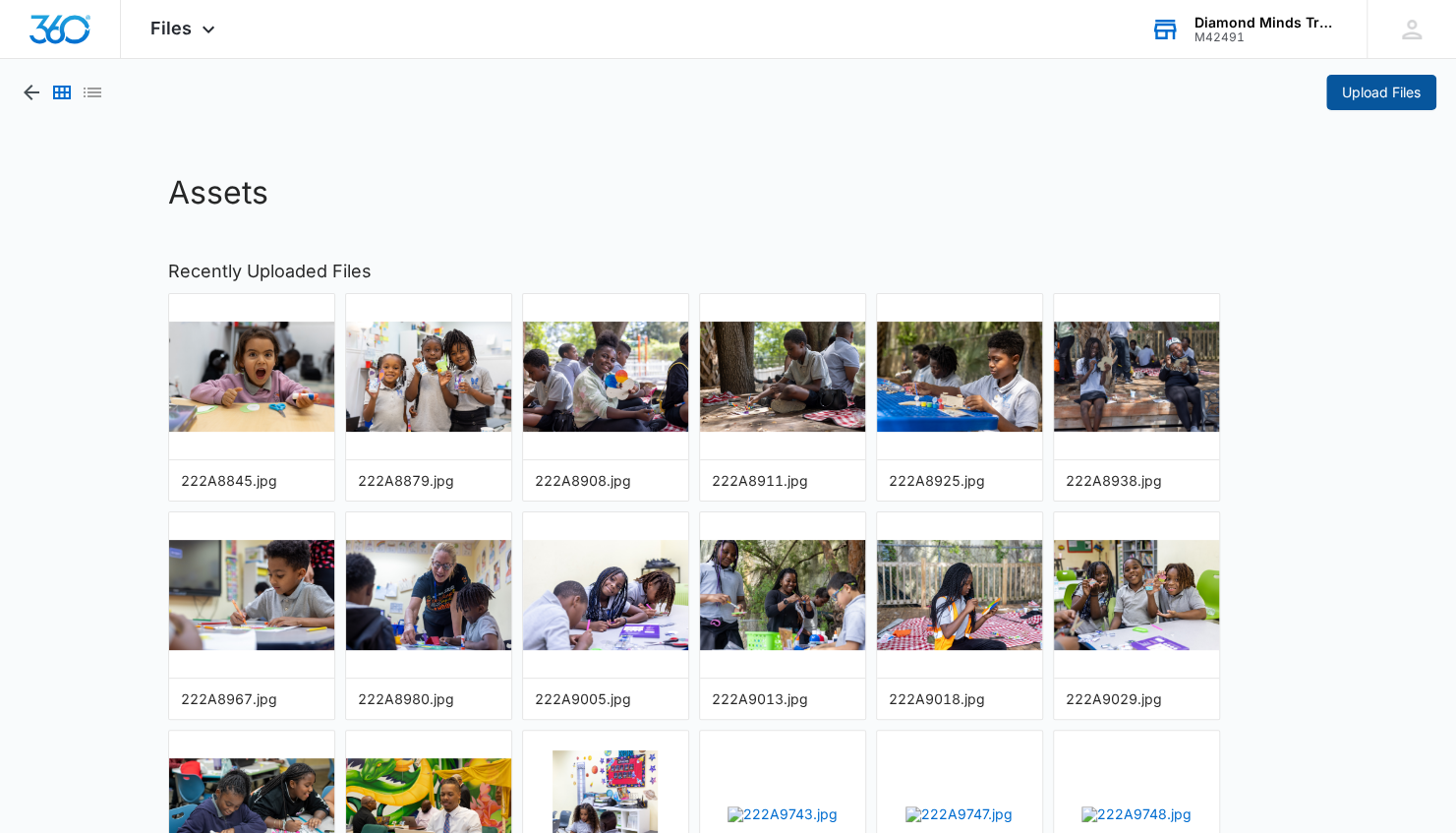
click at [1359, 87] on span "Upload Files" at bounding box center [1381, 92] width 78 height 22
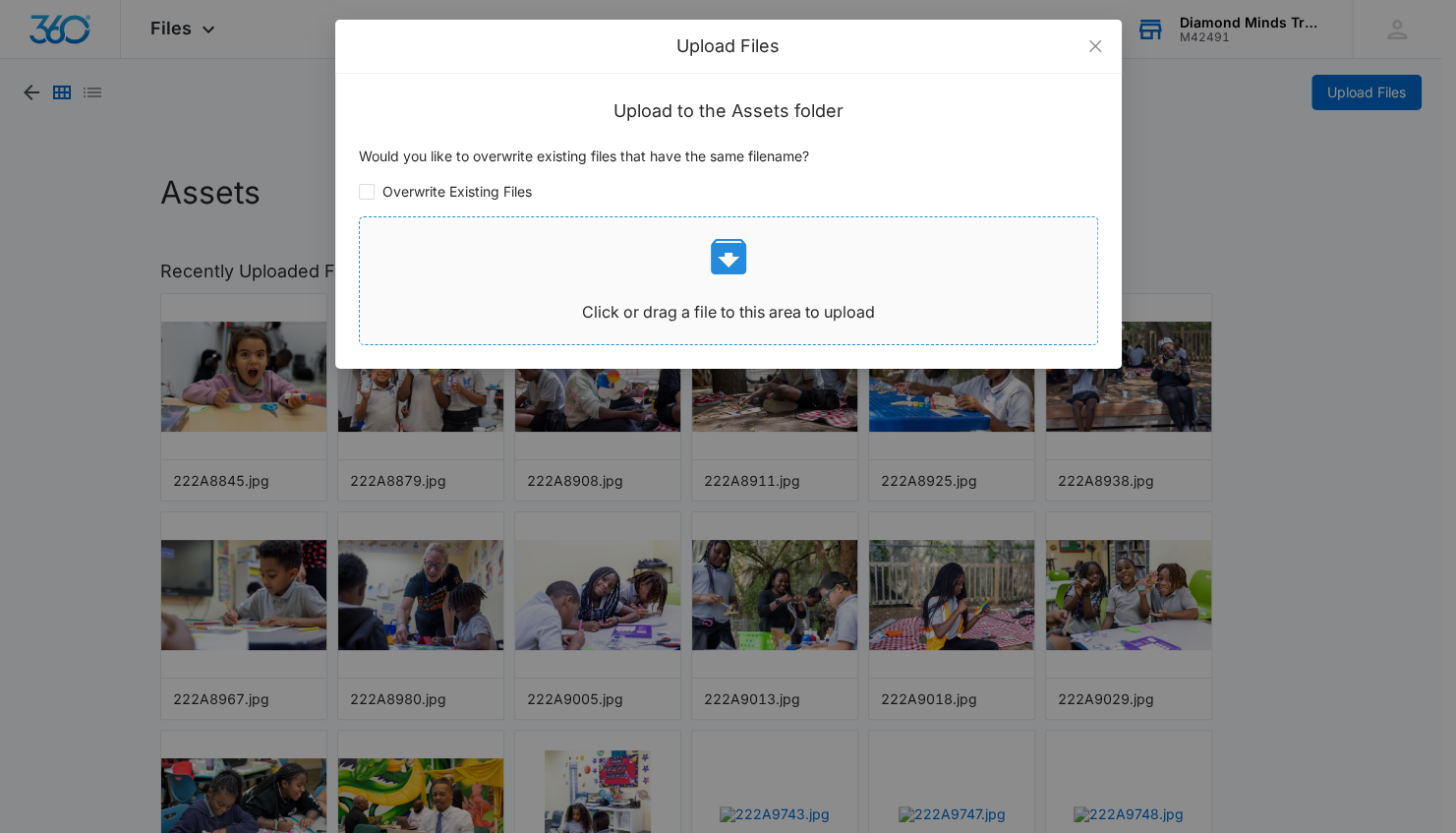
click at [720, 246] on icon at bounding box center [728, 257] width 36 height 36
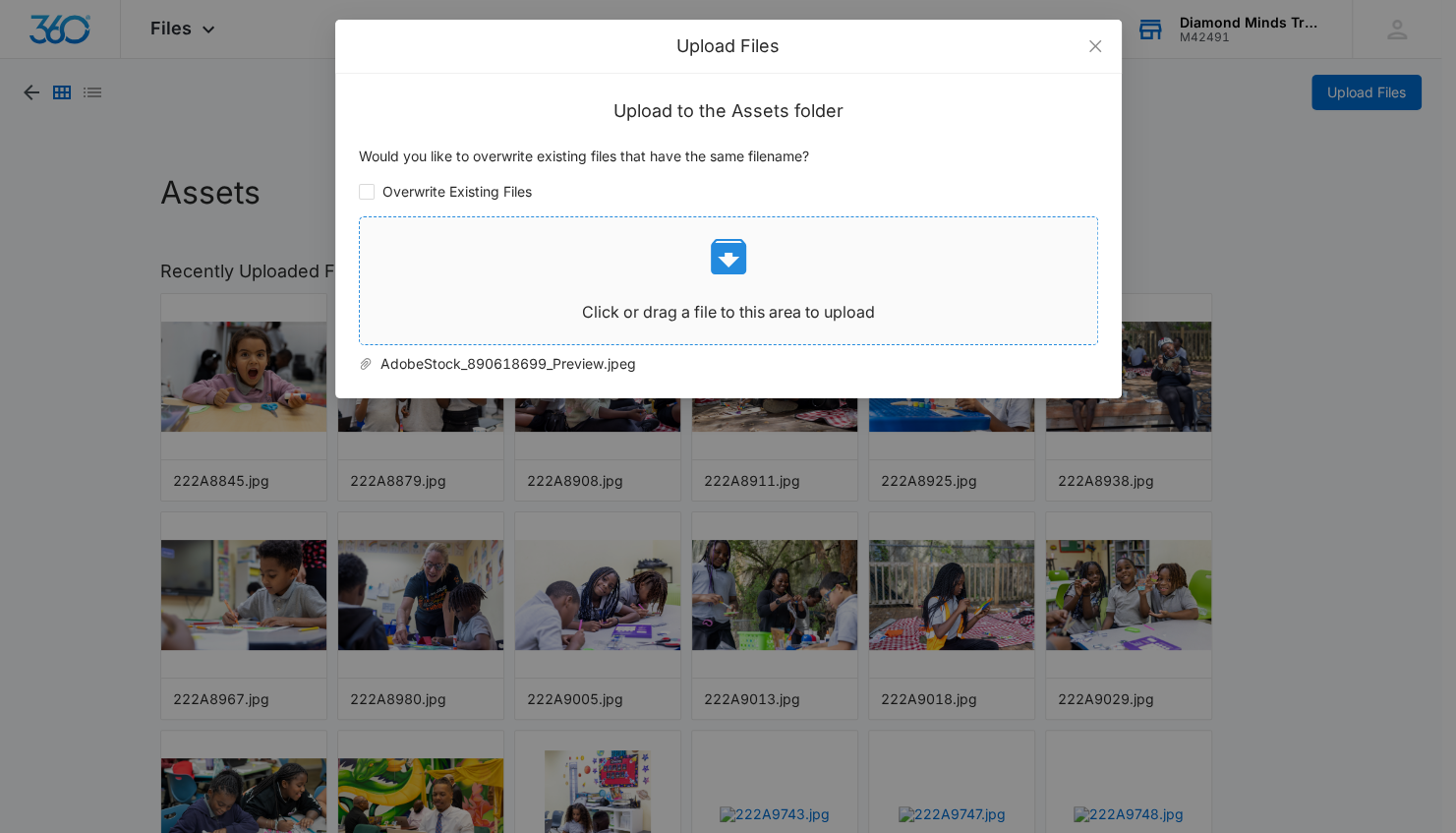
click at [729, 261] on icon at bounding box center [728, 257] width 48 height 48
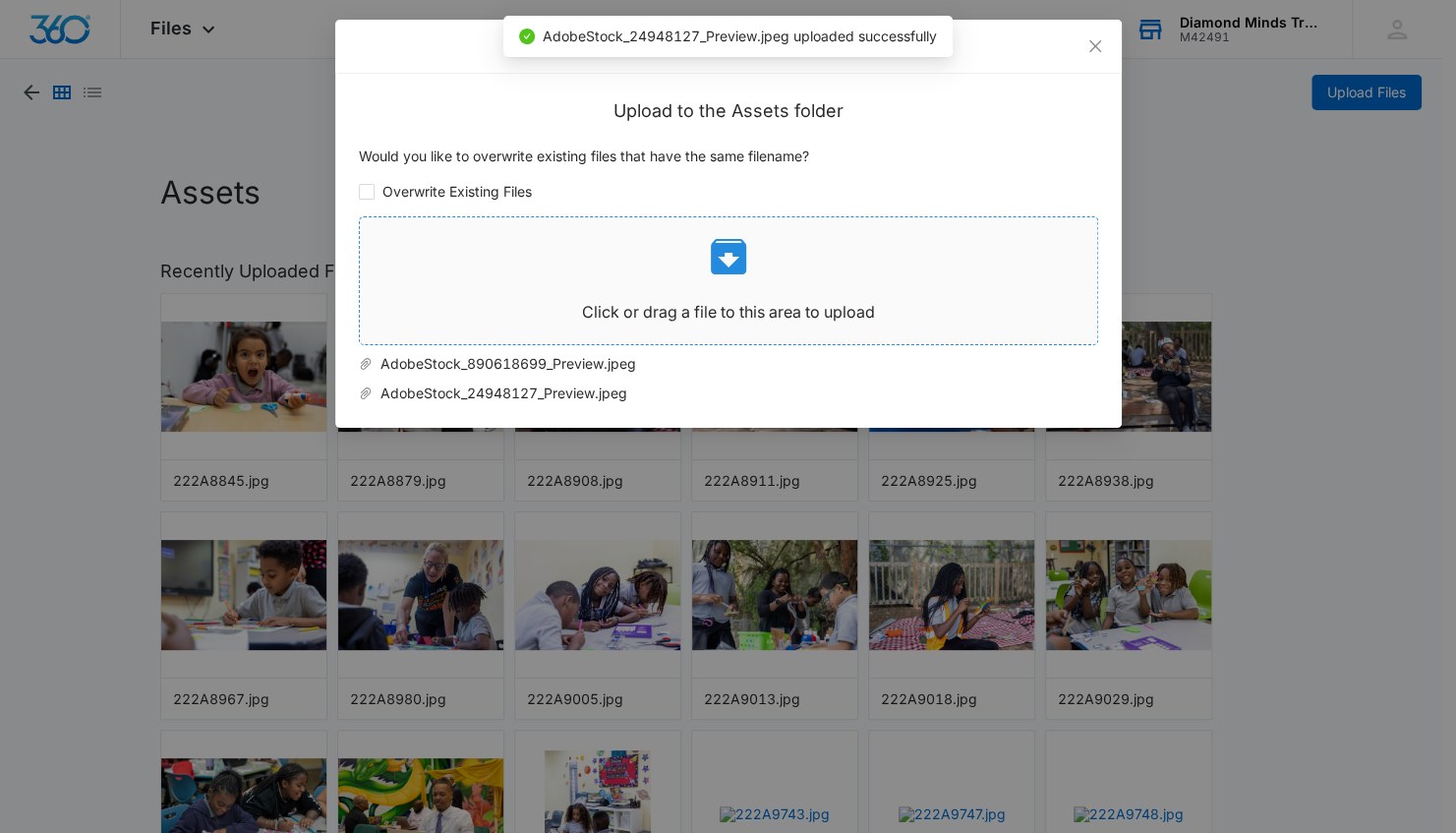
click at [727, 272] on icon at bounding box center [728, 257] width 36 height 36
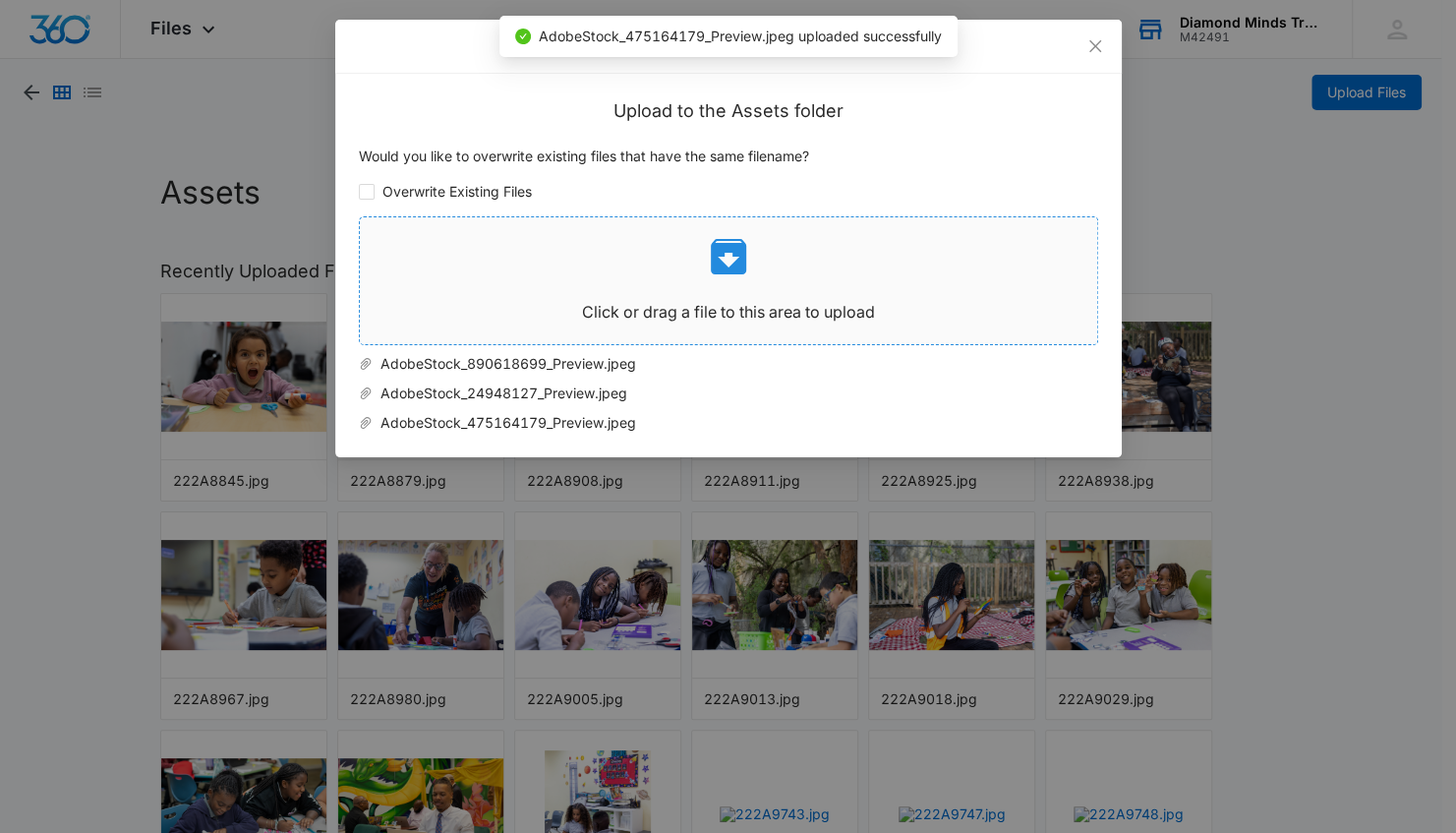
click at [745, 260] on icon at bounding box center [728, 257] width 48 height 48
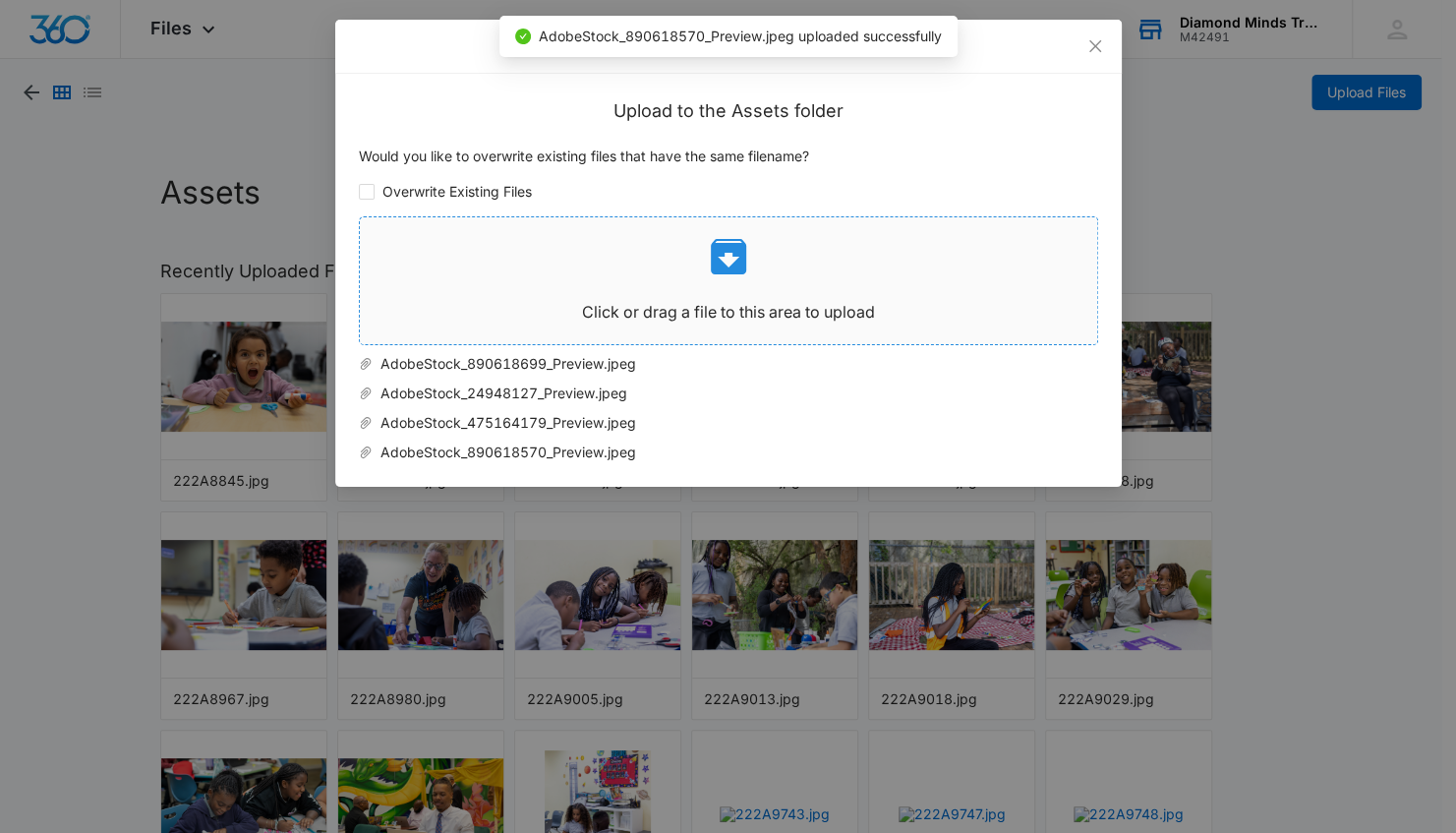
click at [727, 248] on icon at bounding box center [728, 257] width 36 height 36
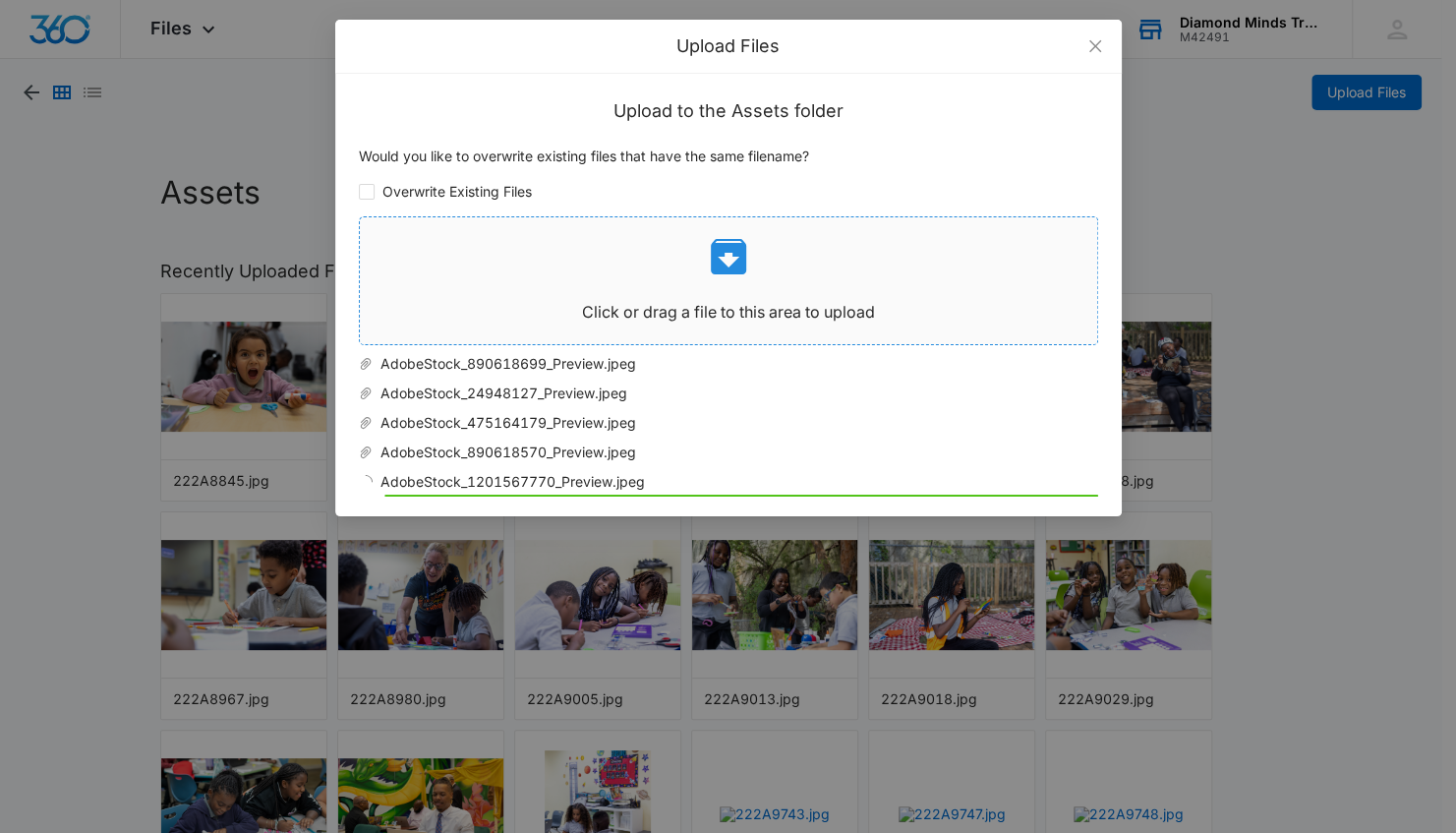
click at [717, 244] on icon at bounding box center [728, 257] width 36 height 36
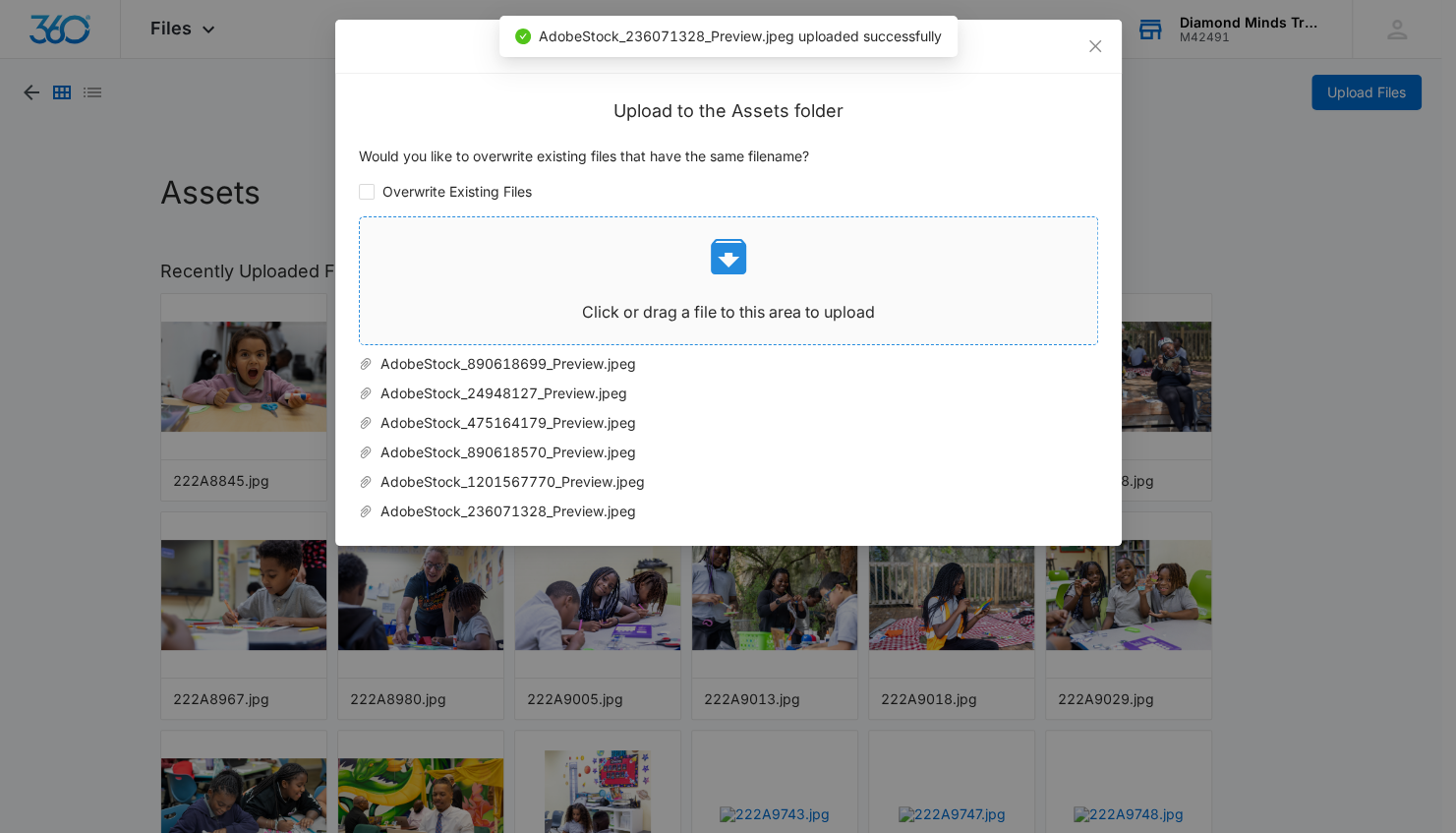
click at [726, 261] on icon at bounding box center [728, 257] width 48 height 48
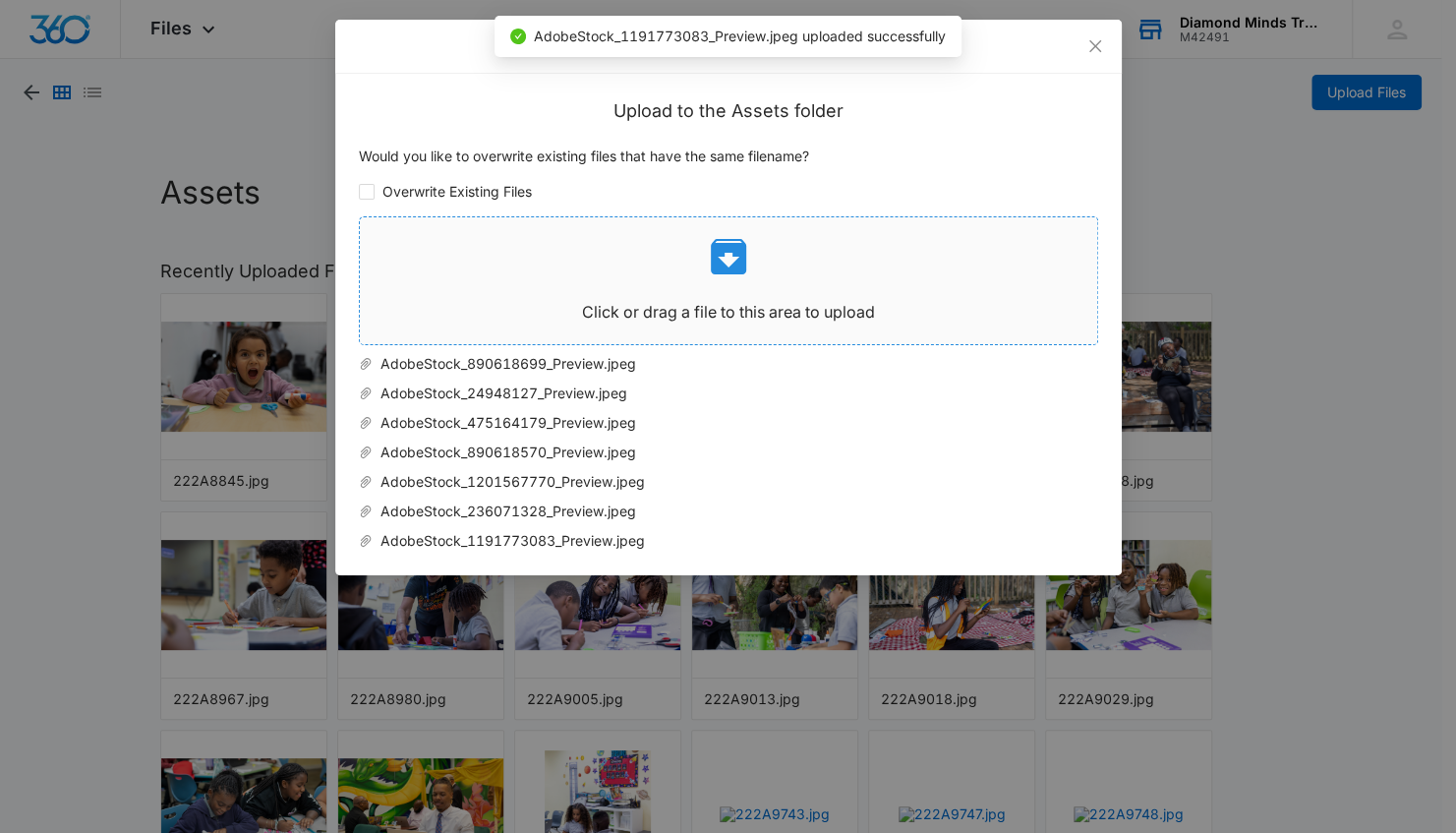
click at [745, 264] on icon at bounding box center [728, 257] width 36 height 36
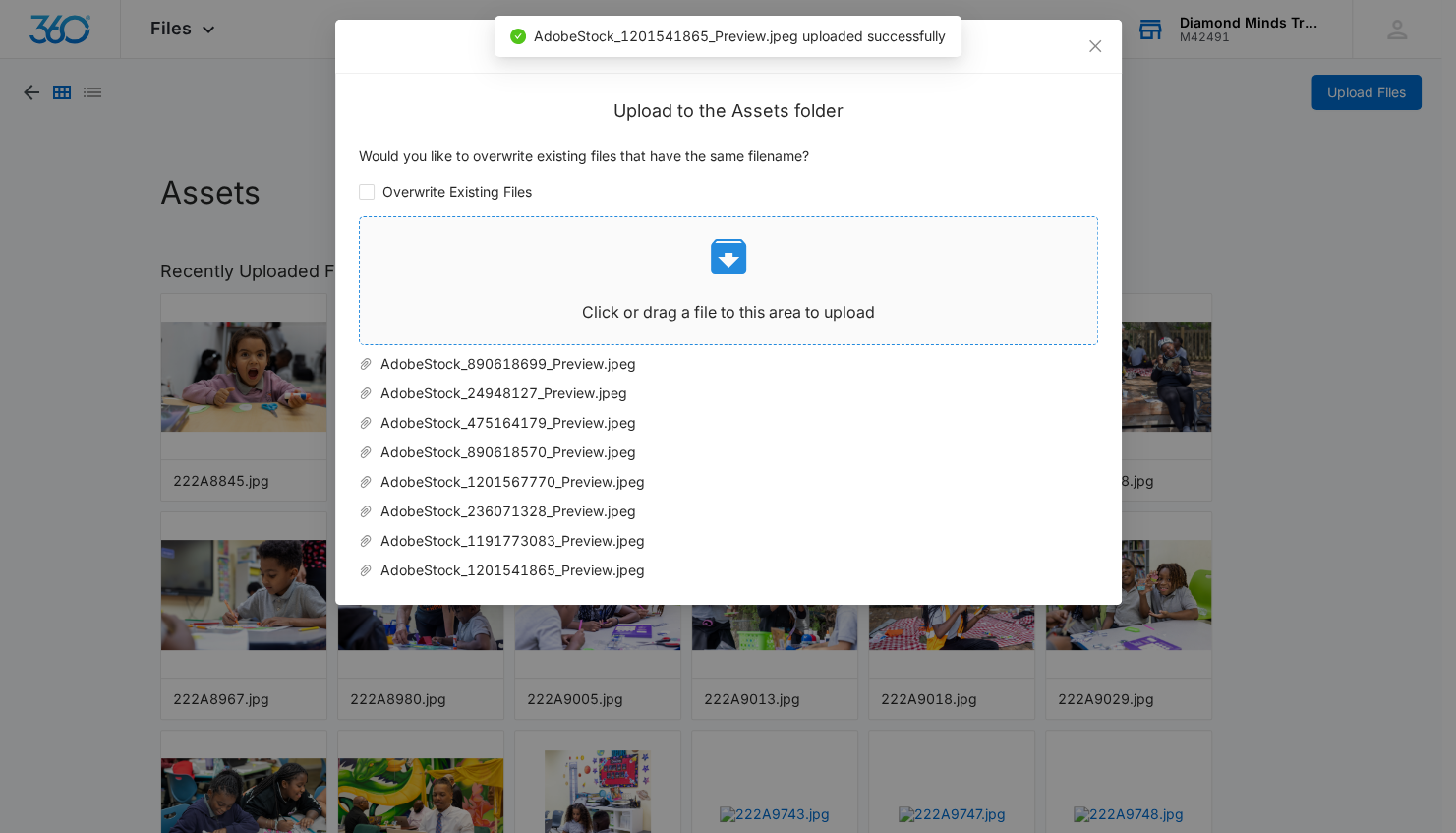
click at [731, 292] on div "Click or drag a file to this area to upload" at bounding box center [728, 281] width 737 height 95
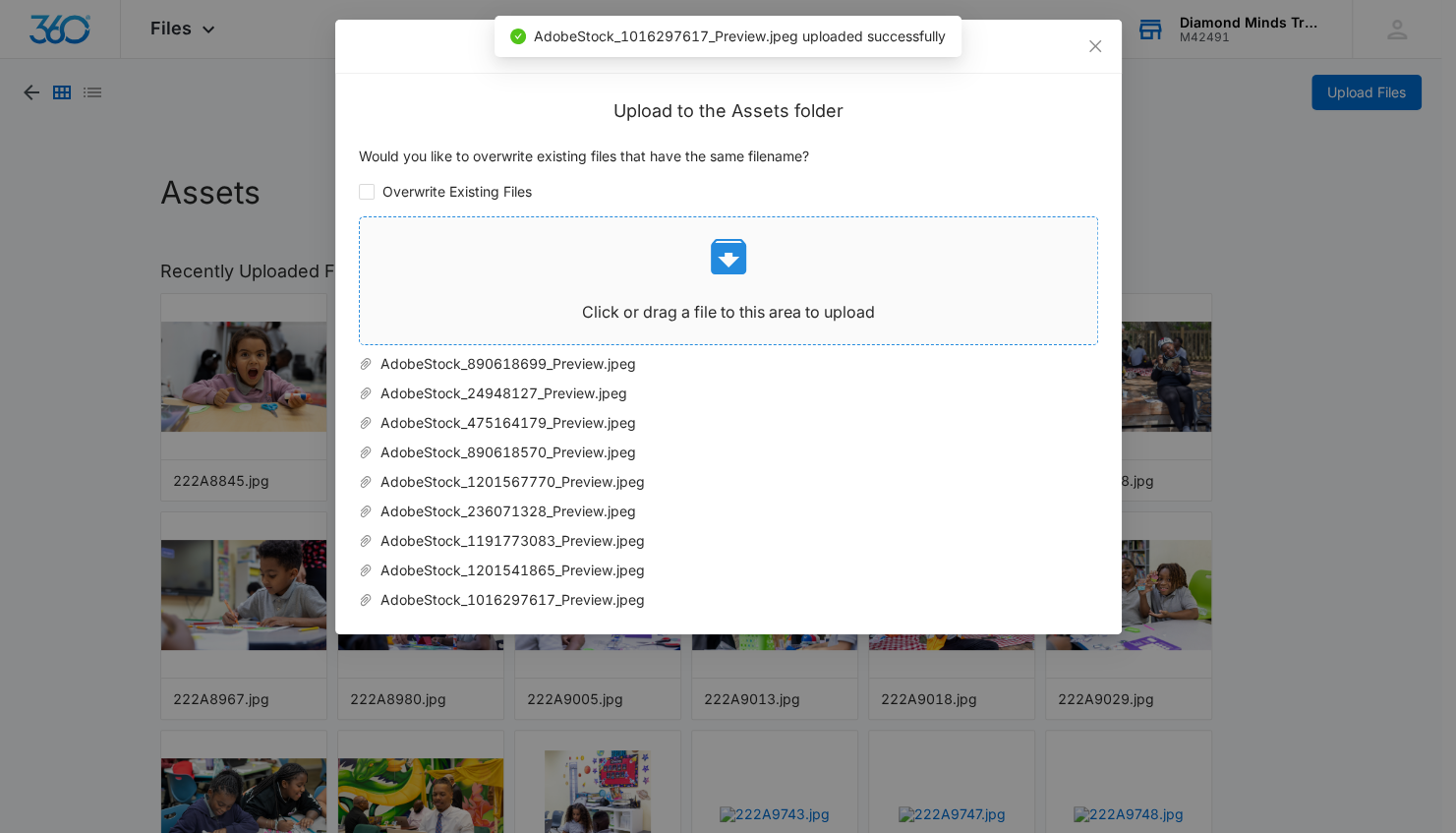
click at [731, 266] on icon at bounding box center [728, 257] width 36 height 36
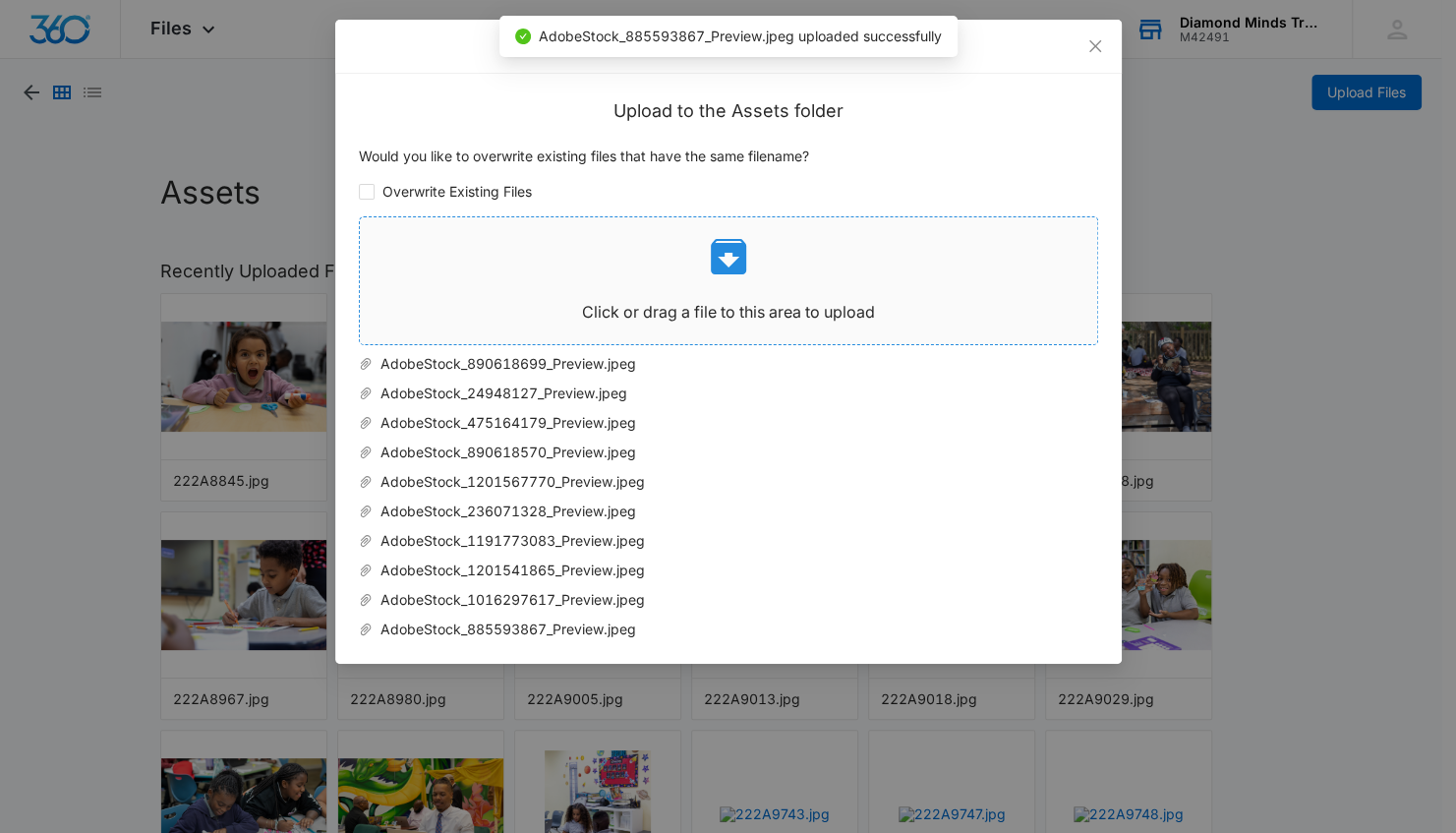
click at [712, 276] on icon at bounding box center [728, 257] width 48 height 48
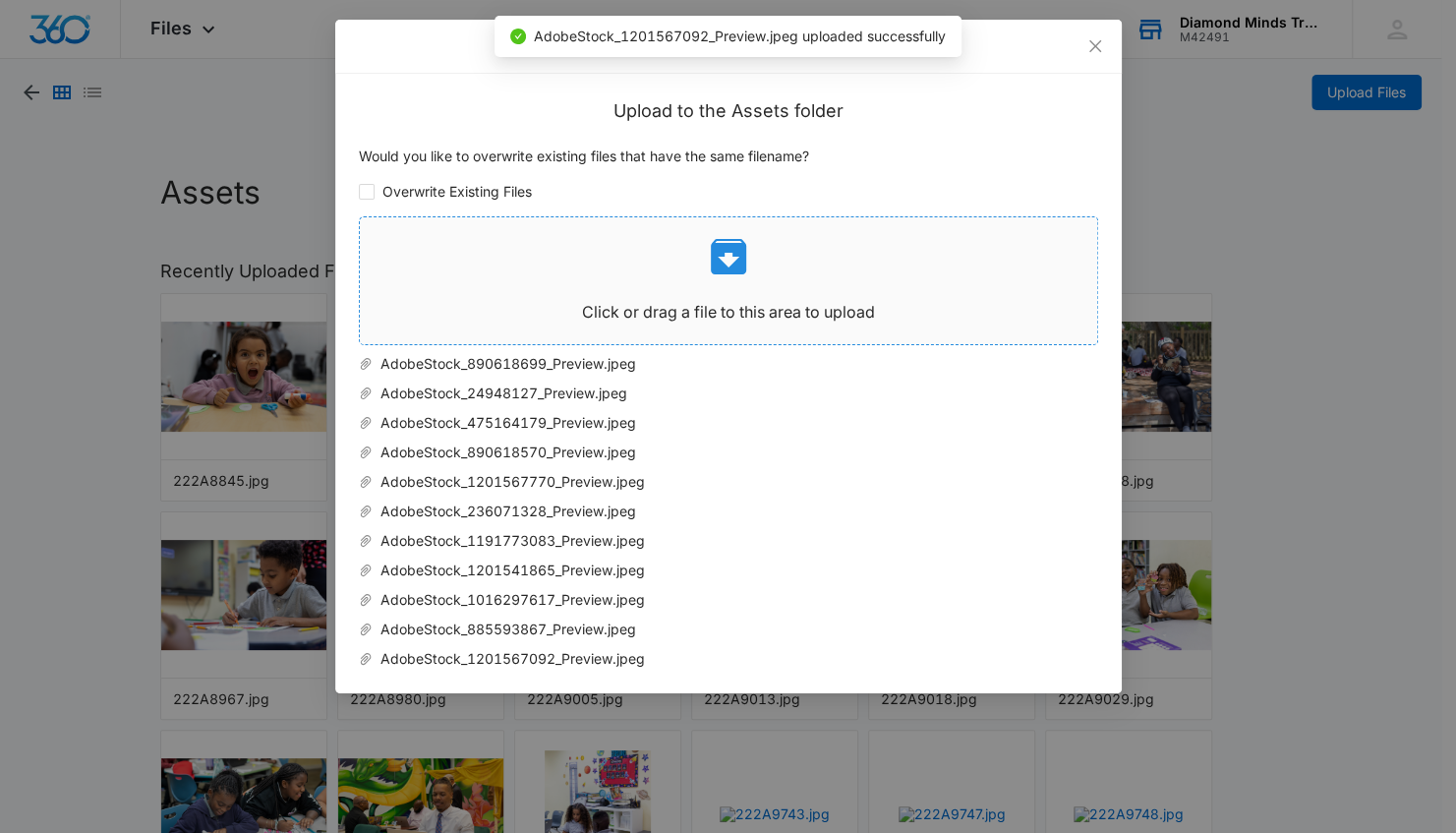
click at [744, 286] on div "Click or drag a file to this area to upload" at bounding box center [728, 281] width 737 height 95
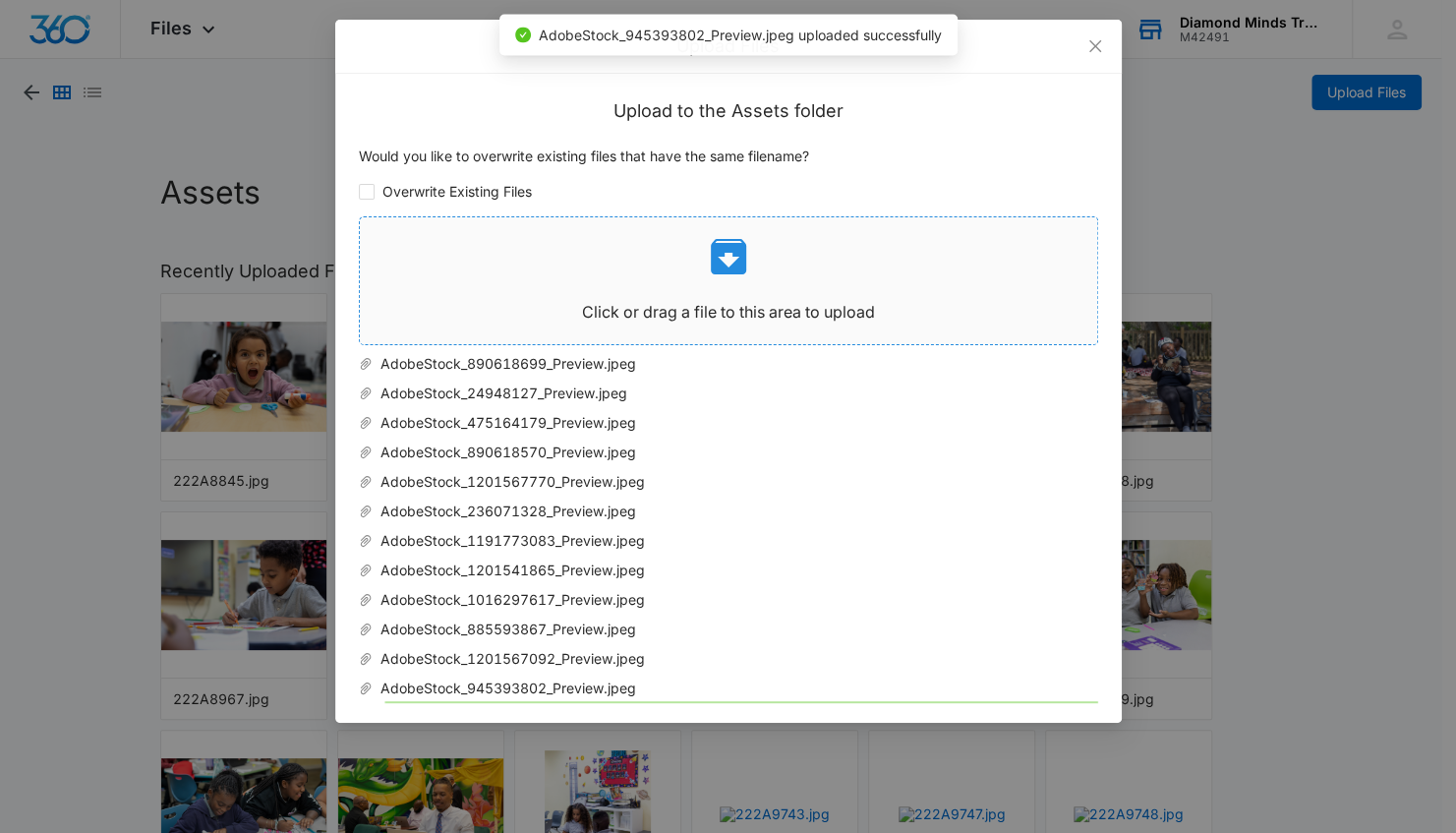
click at [735, 274] on icon at bounding box center [728, 257] width 48 height 48
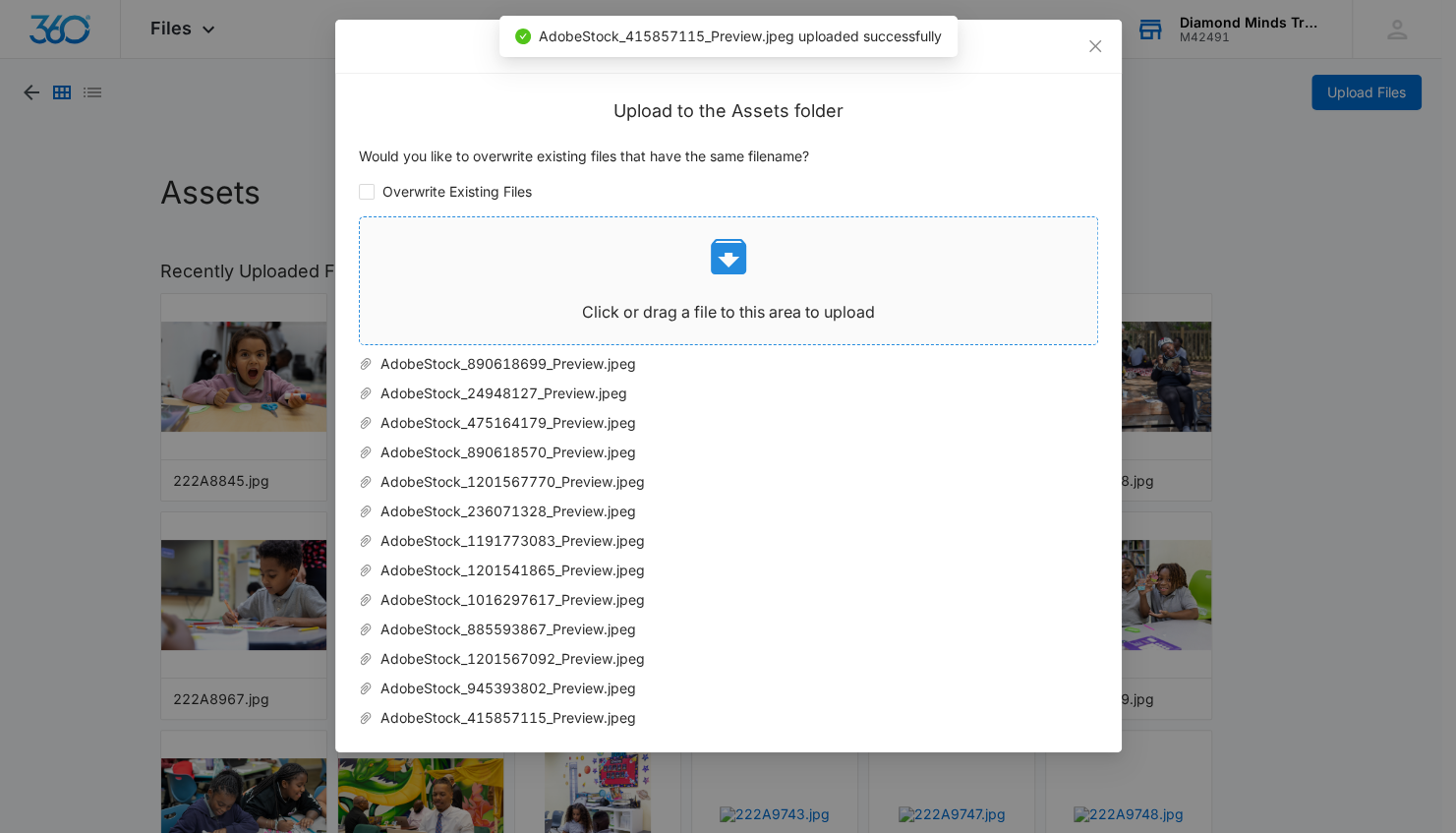
click at [732, 281] on div "Click or drag a file to this area to upload" at bounding box center [728, 281] width 737 height 95
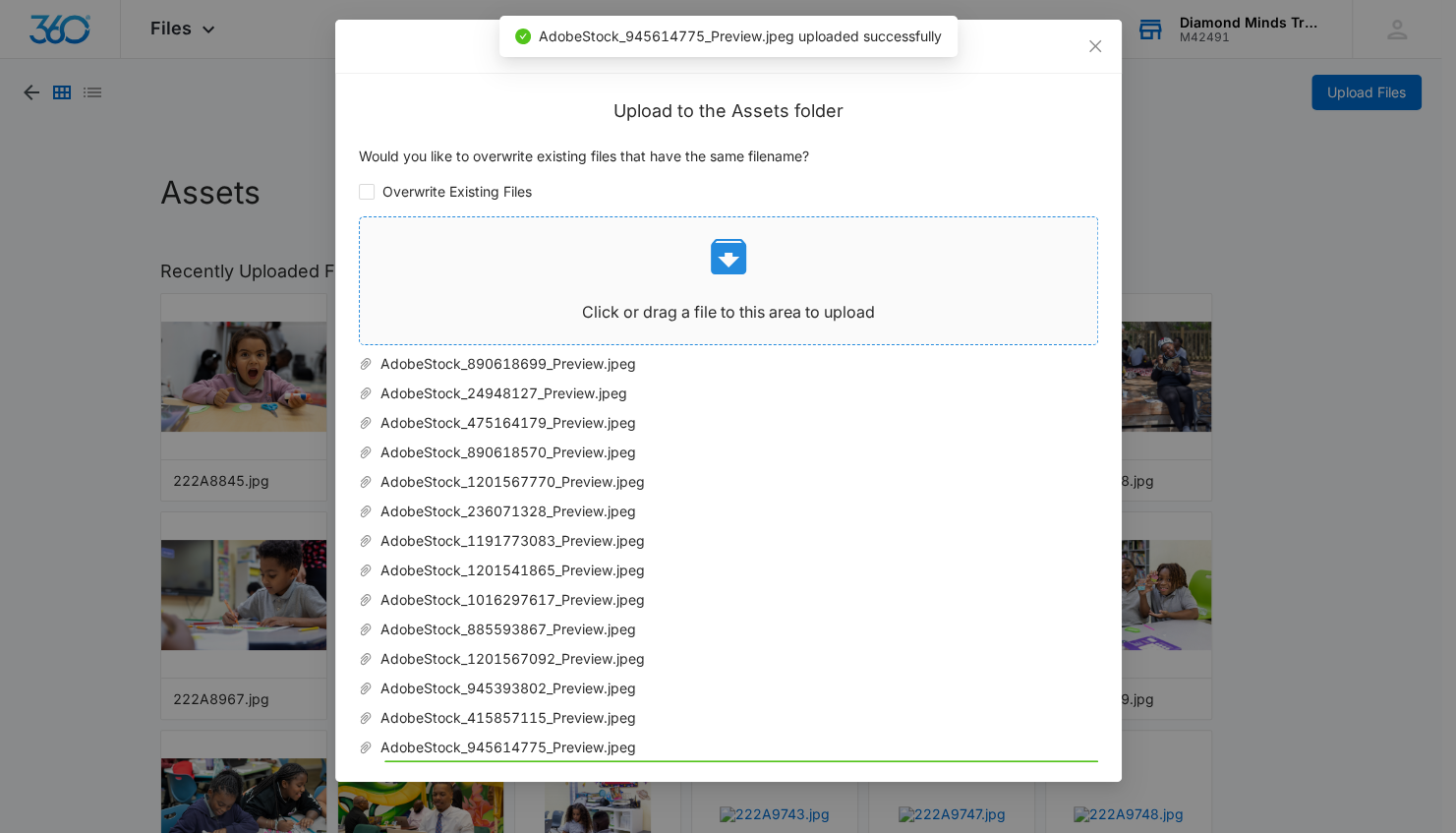
click at [734, 294] on div "Click or drag a file to this area to upload" at bounding box center [728, 281] width 737 height 95
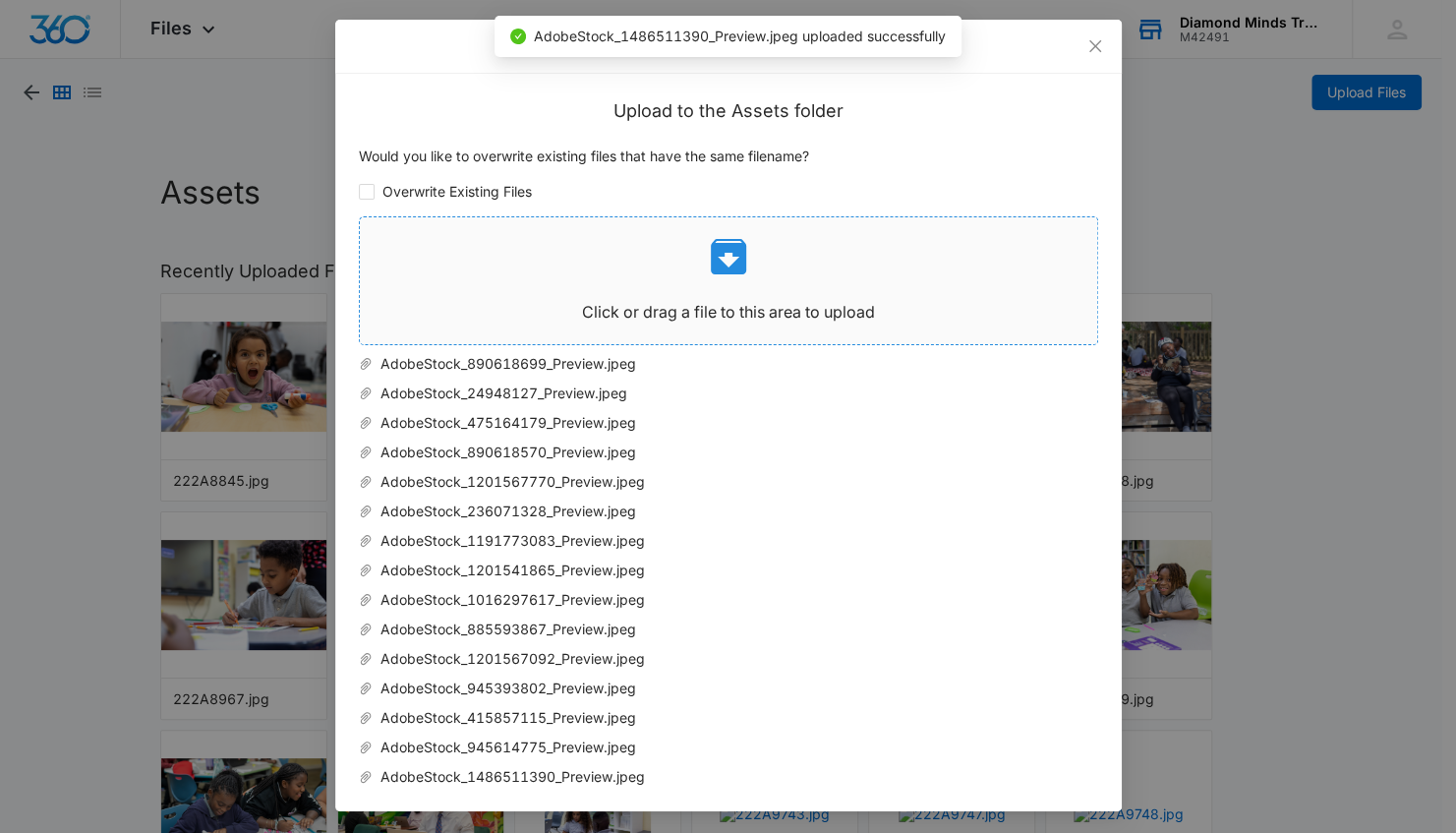
click at [721, 300] on p "Click or drag a file to this area to upload" at bounding box center [728, 312] width 737 height 25
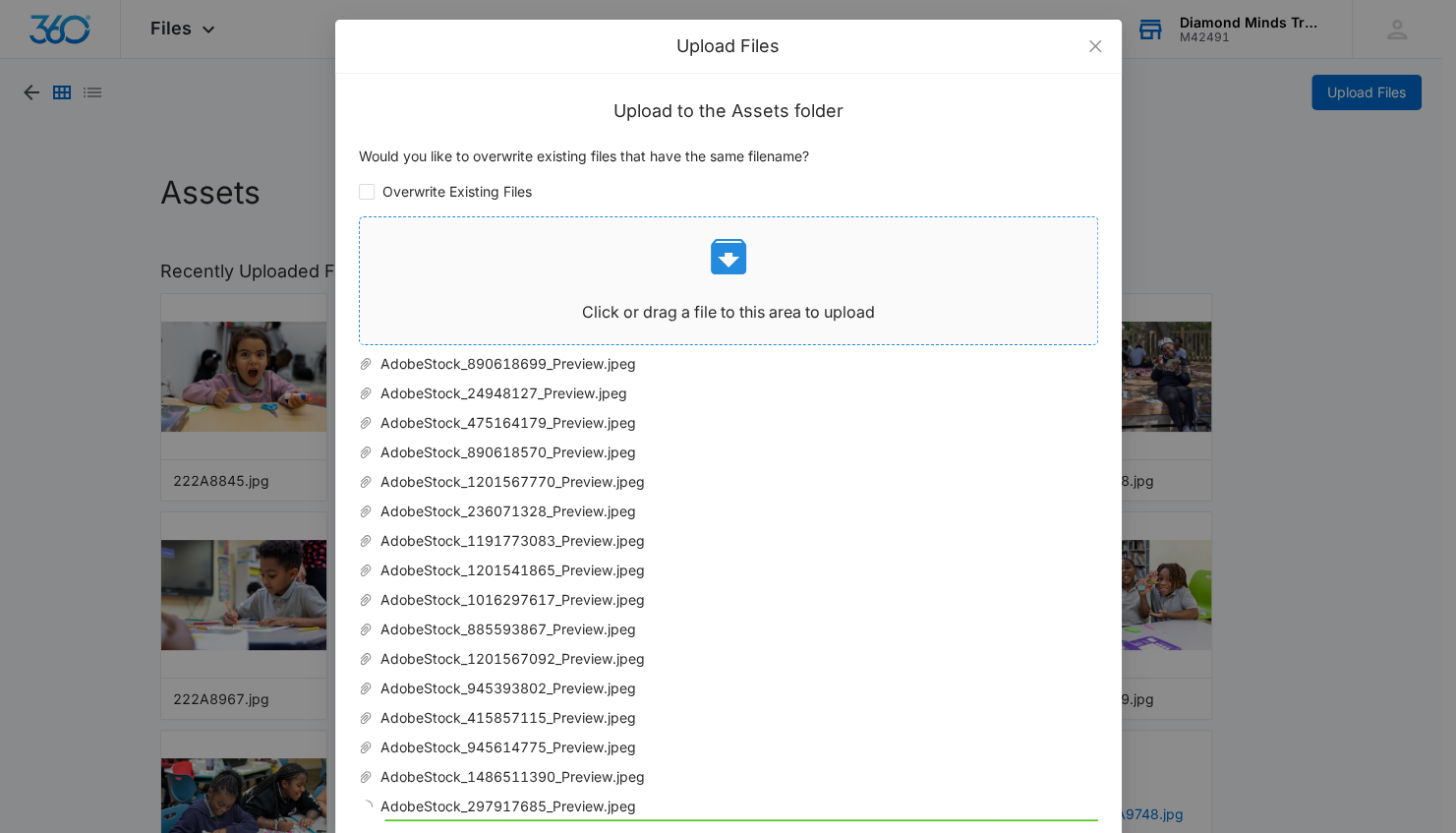
click at [704, 283] on div "Click or drag a file to this area to upload" at bounding box center [728, 281] width 737 height 95
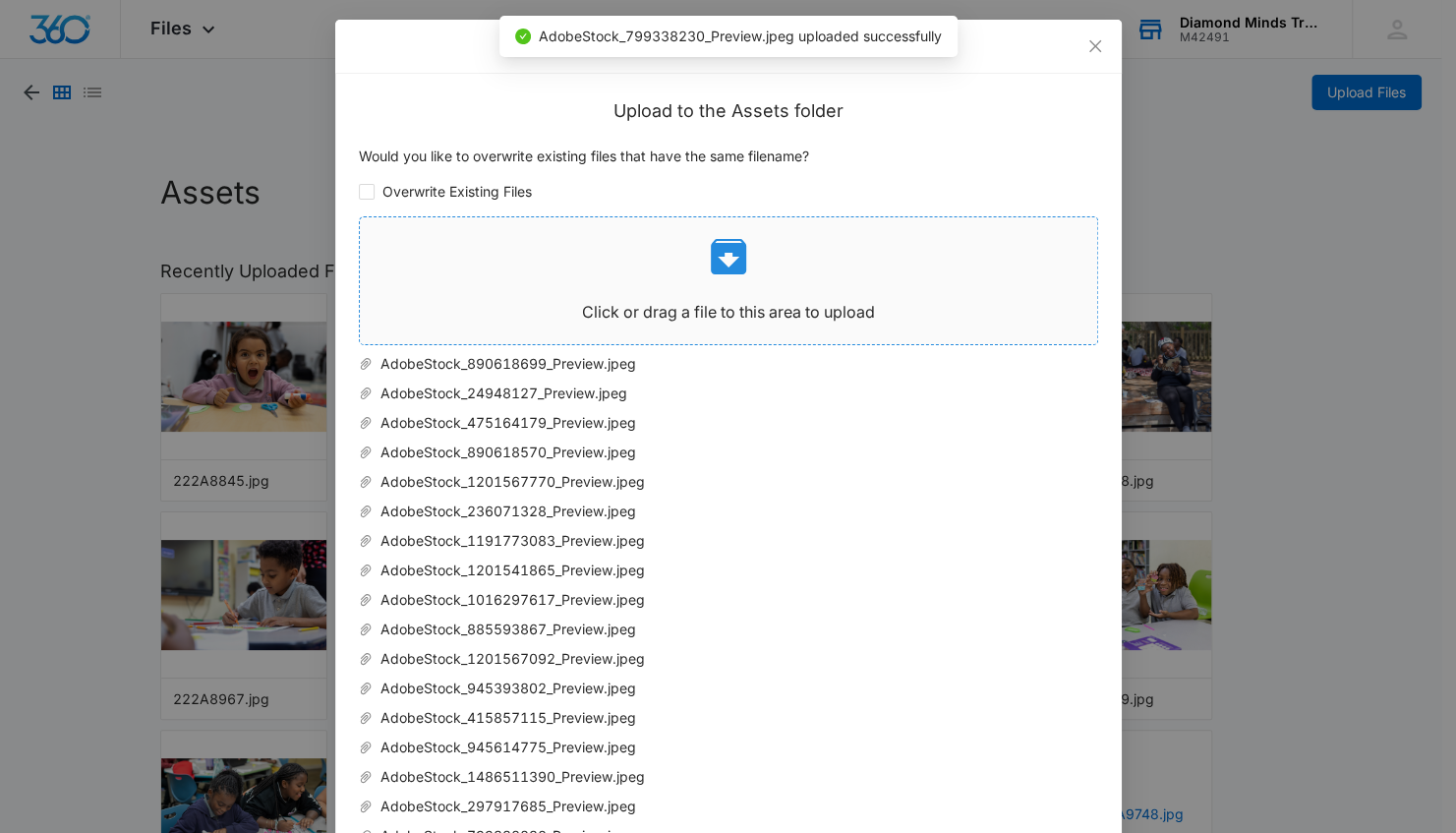
click at [728, 268] on icon at bounding box center [728, 257] width 36 height 36
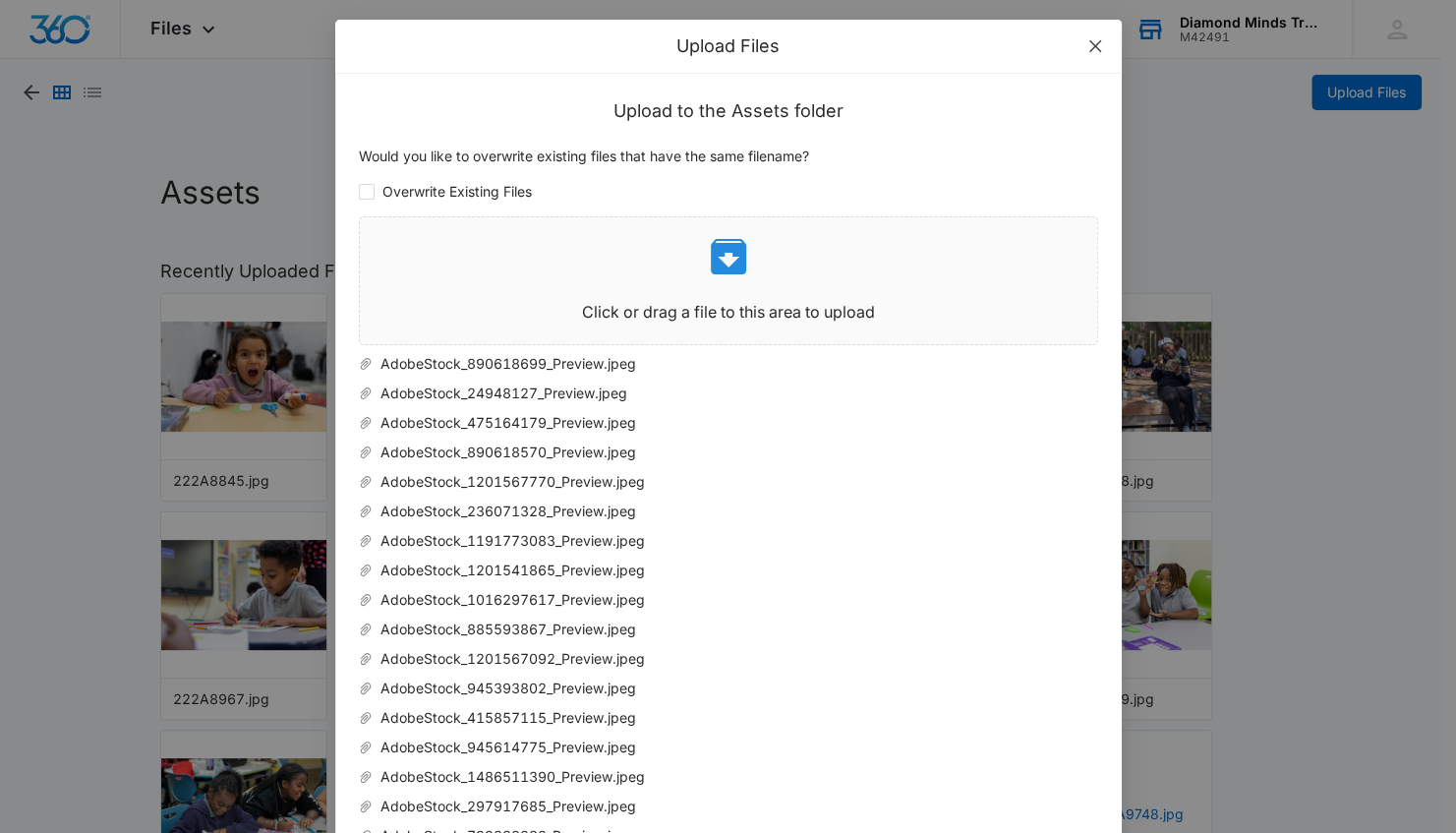
click at [1088, 49] on icon "close" at bounding box center [1094, 47] width 12 height 12
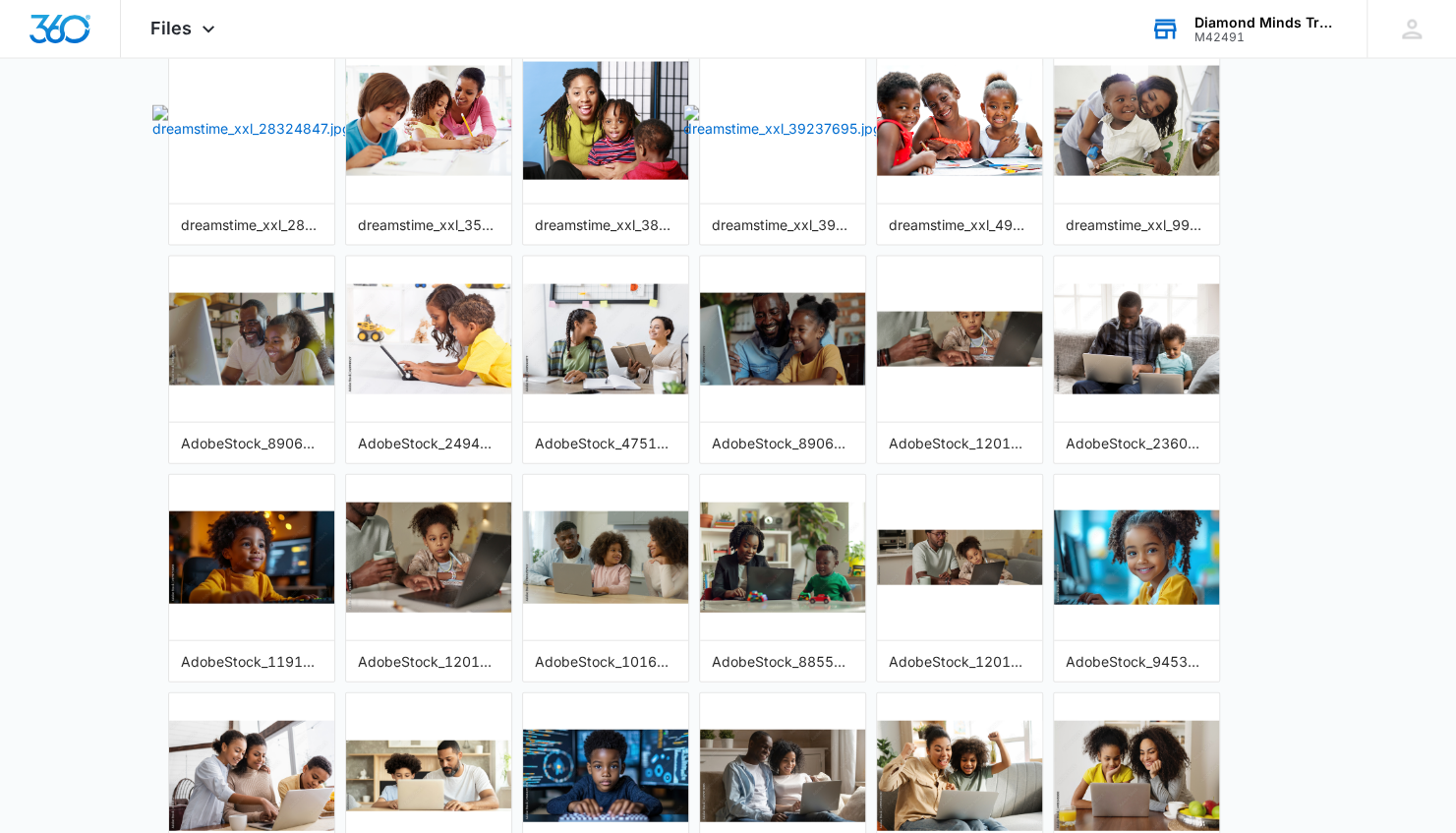
scroll to position [2558, 0]
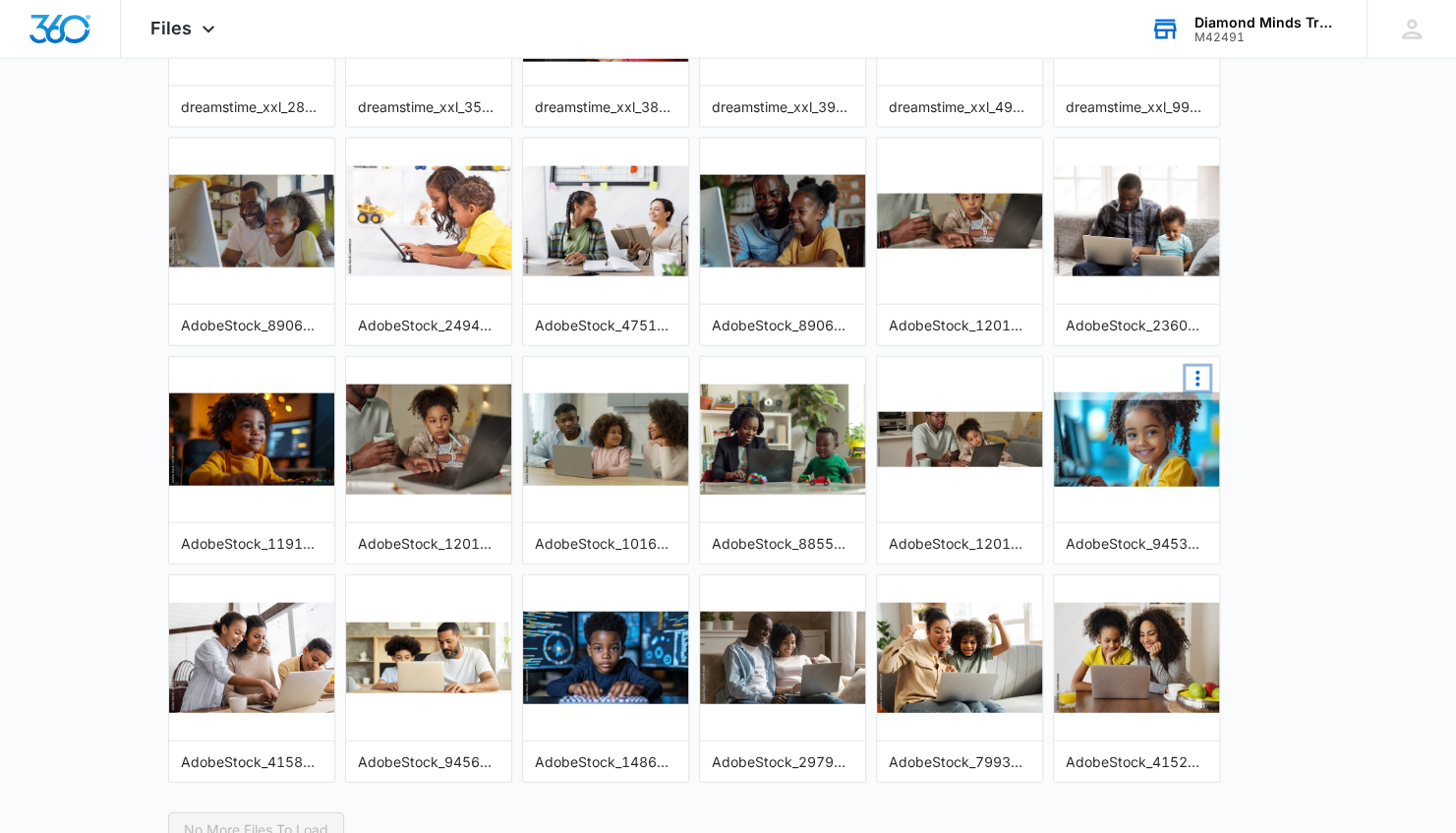
click at [1194, 367] on icon "More Options" at bounding box center [1197, 379] width 24 height 24
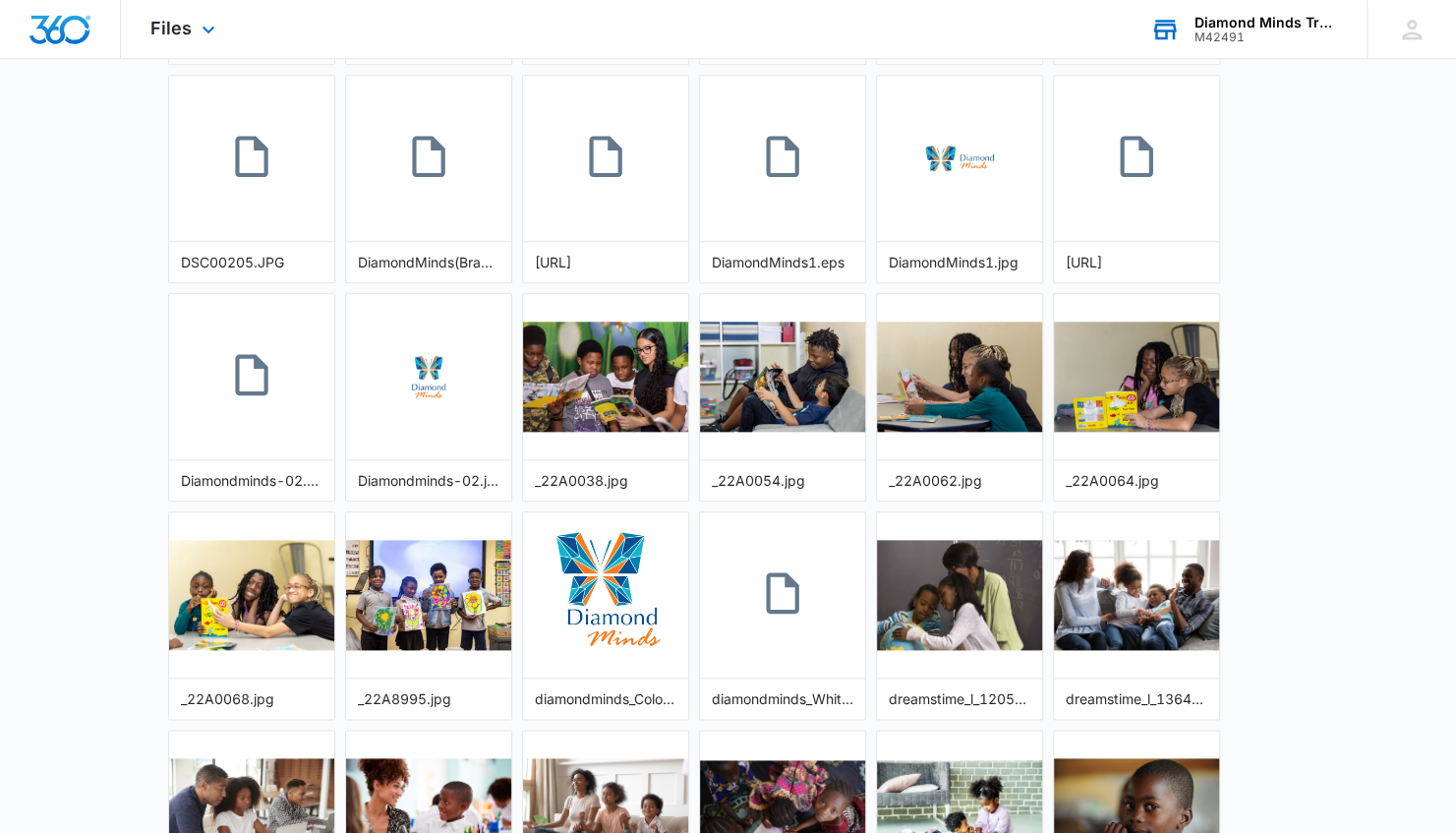
scroll to position [886, 0]
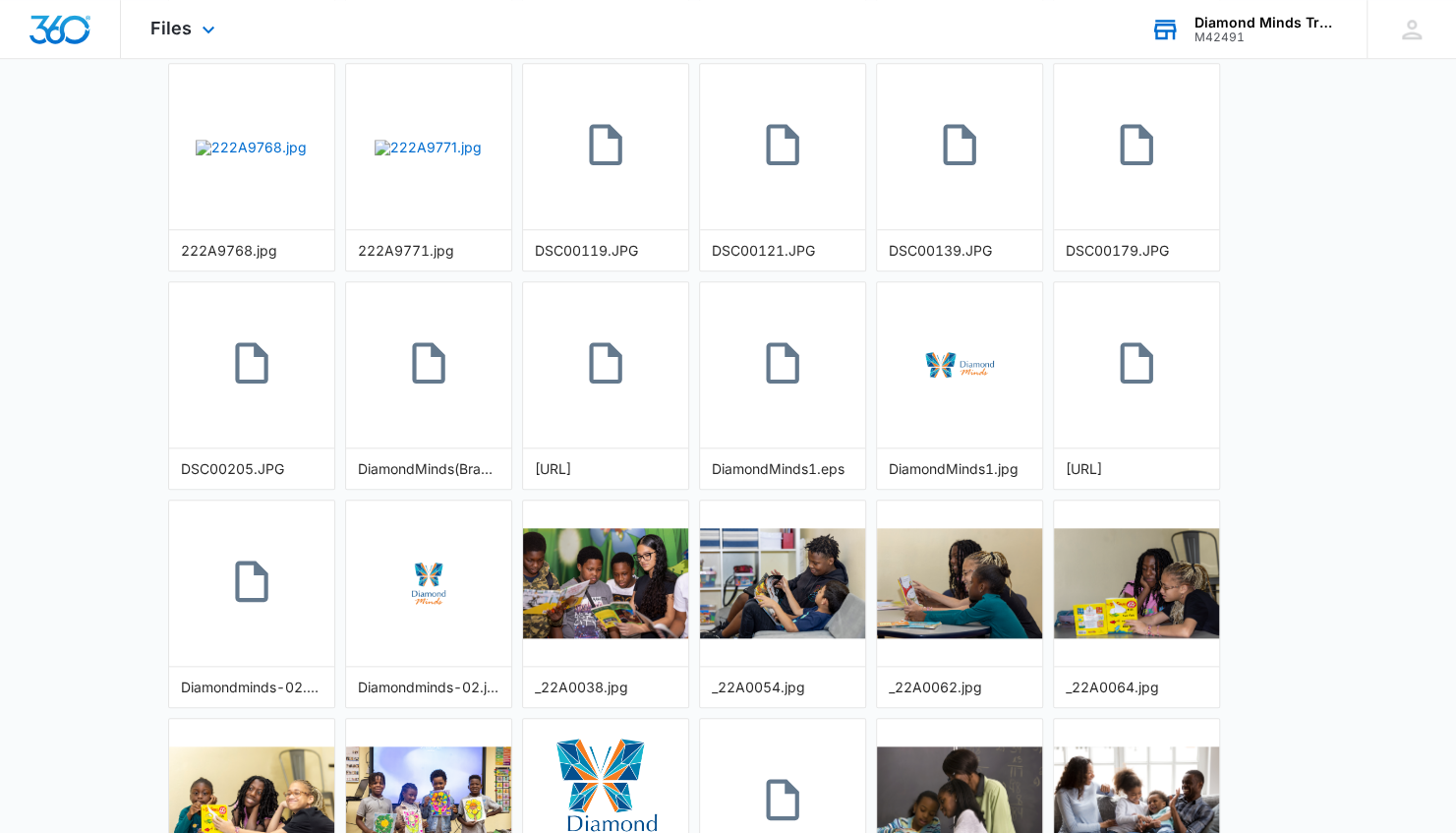
click at [199, 13] on div "Files Apps Reputation Websites Forms CRM Email Social Content Ads Intelligence …" at bounding box center [185, 29] width 129 height 59
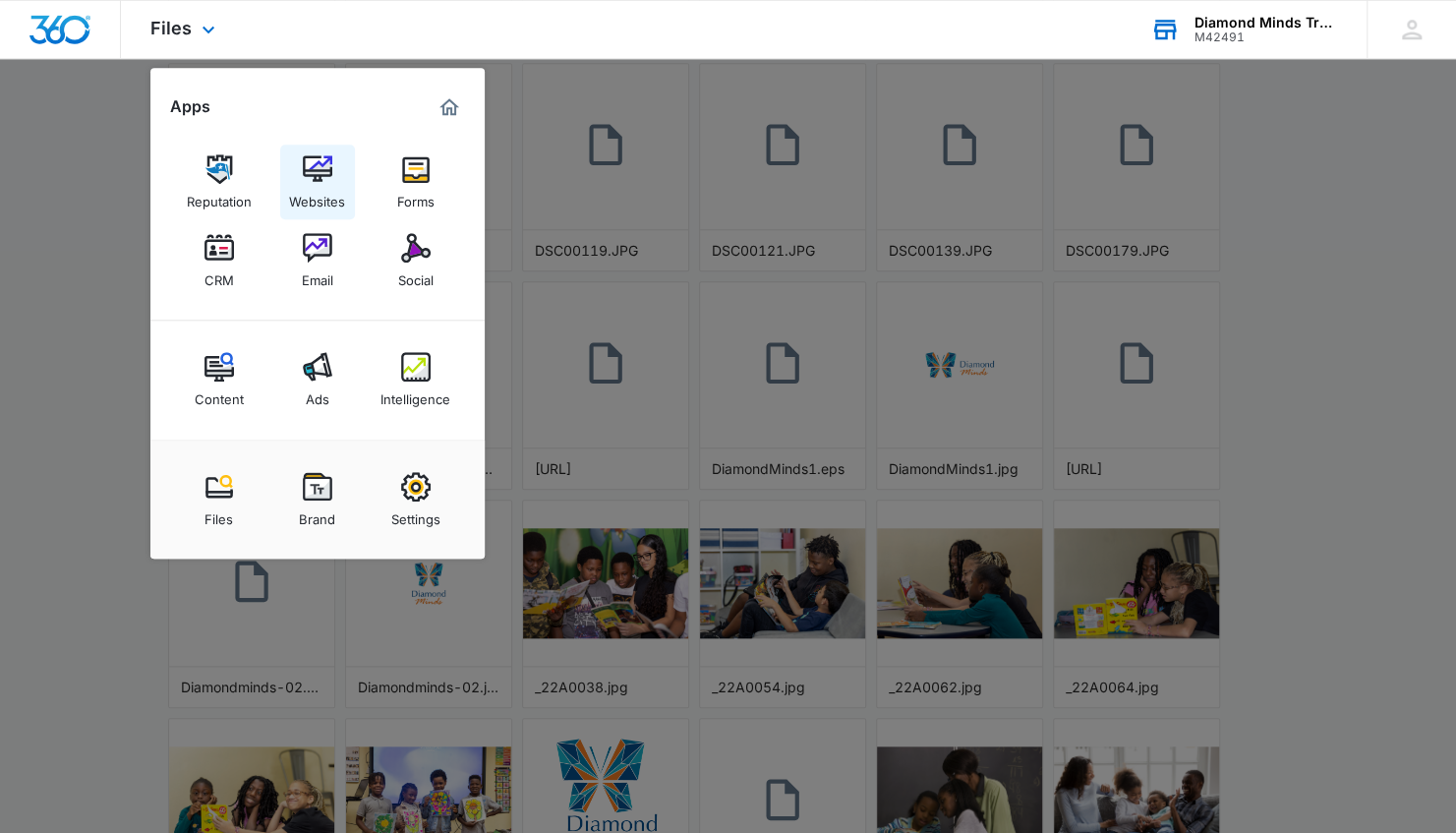
click at [320, 206] on div "Websites" at bounding box center [317, 196] width 56 height 26
